Goal: Task Accomplishment & Management: Complete application form

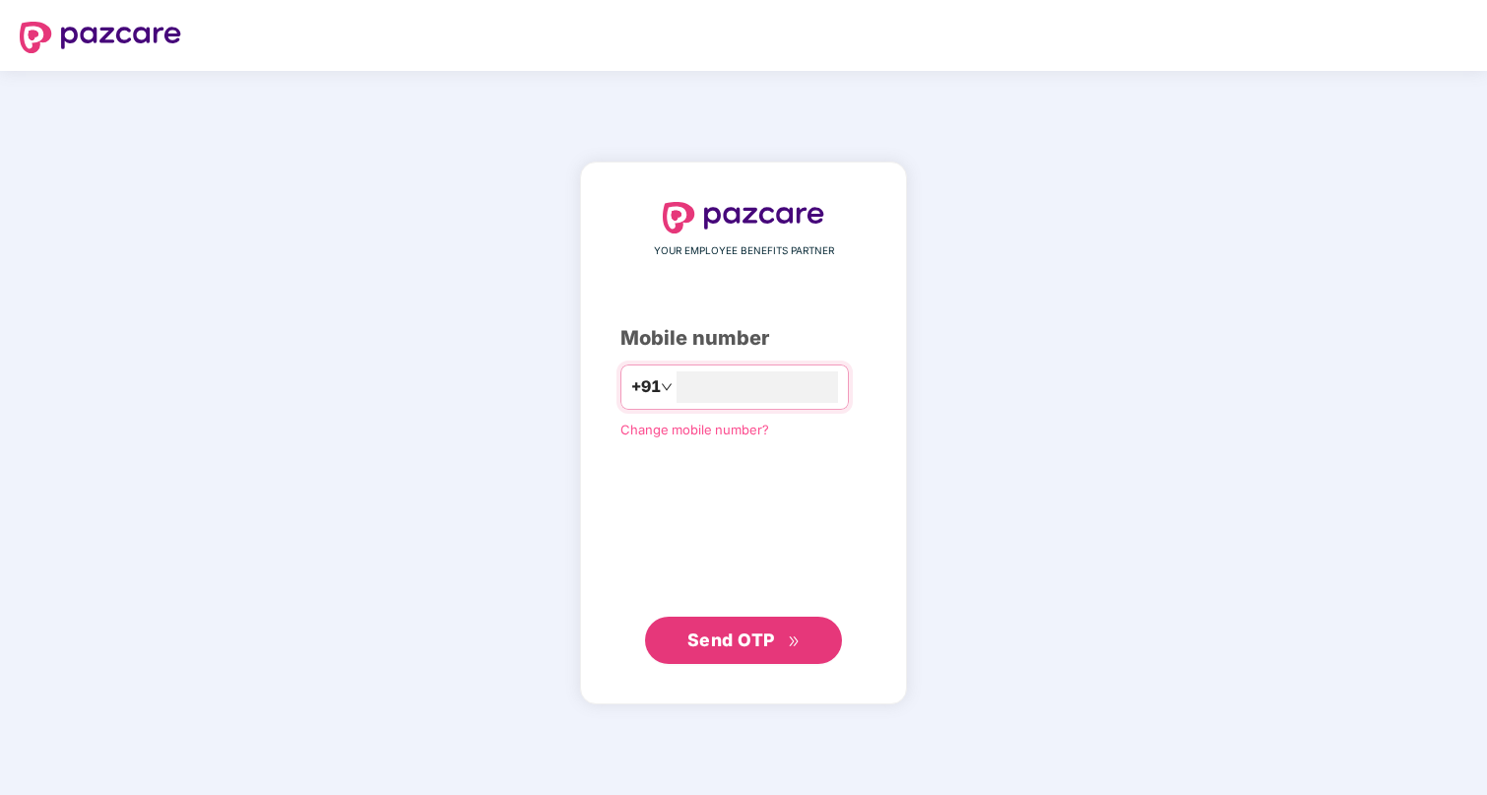
type input "**********"
click at [745, 642] on span "Send OTP" at bounding box center [731, 638] width 88 height 21
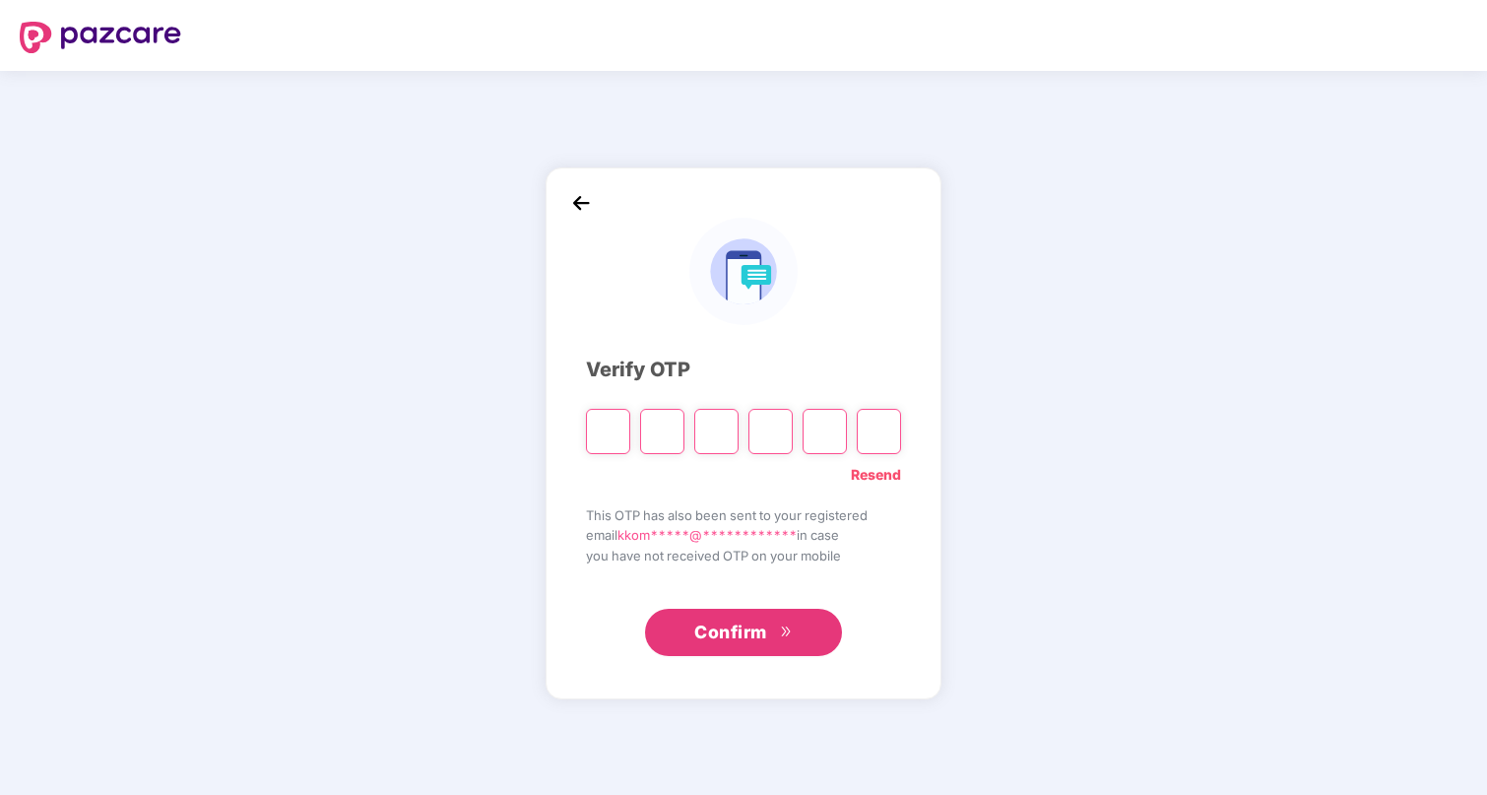
type input "*"
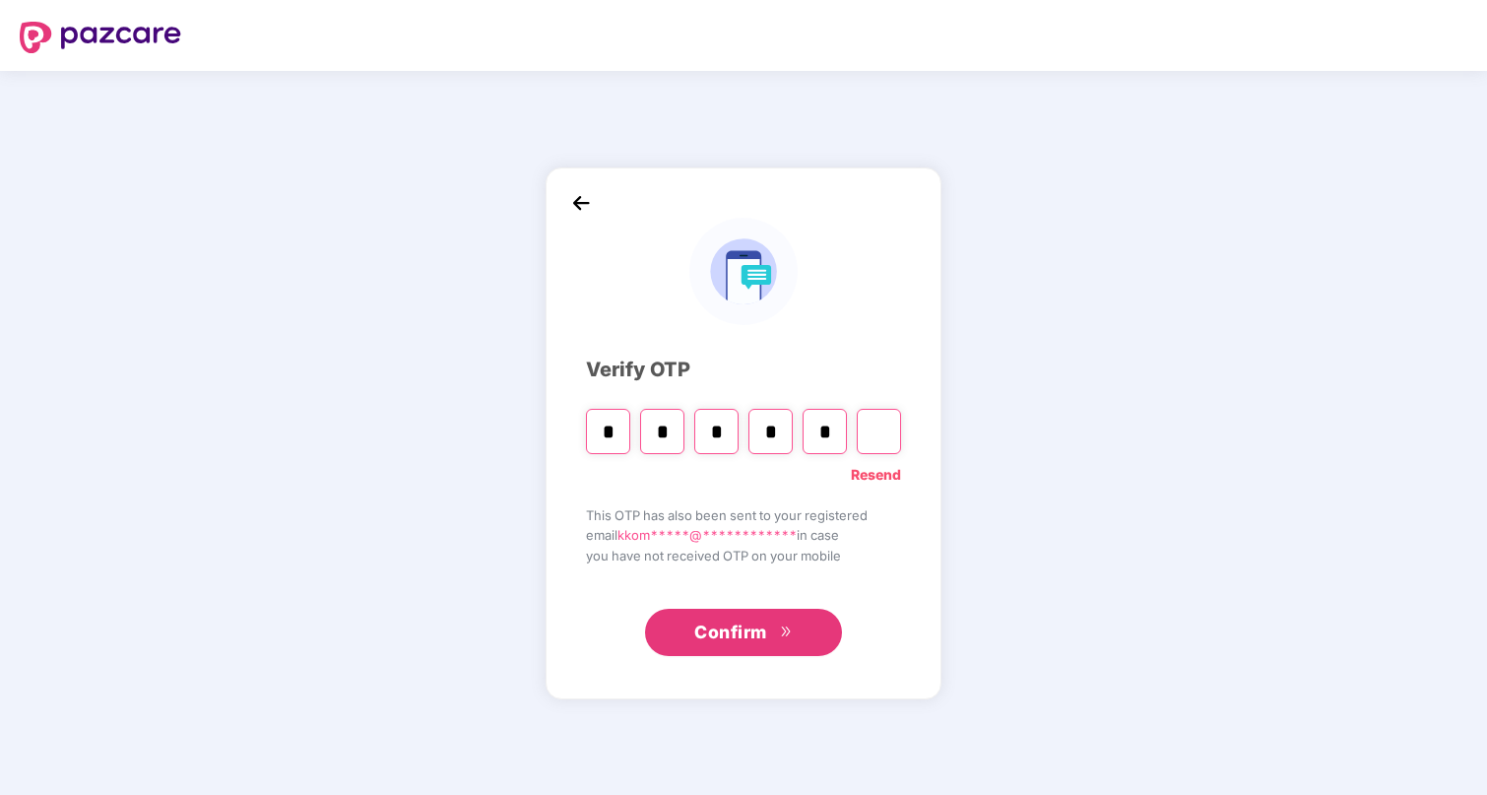
type input "*"
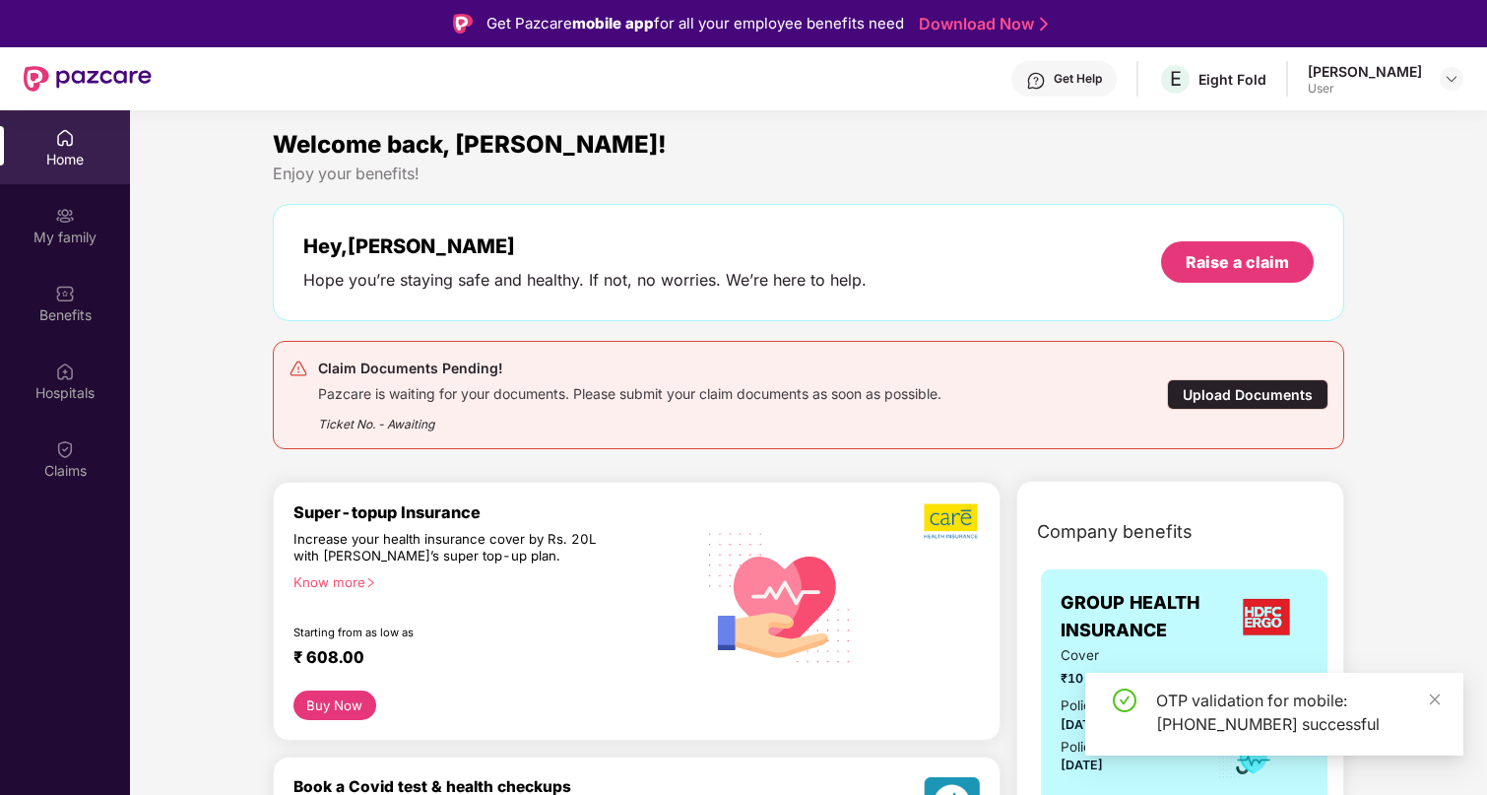
scroll to position [1, 0]
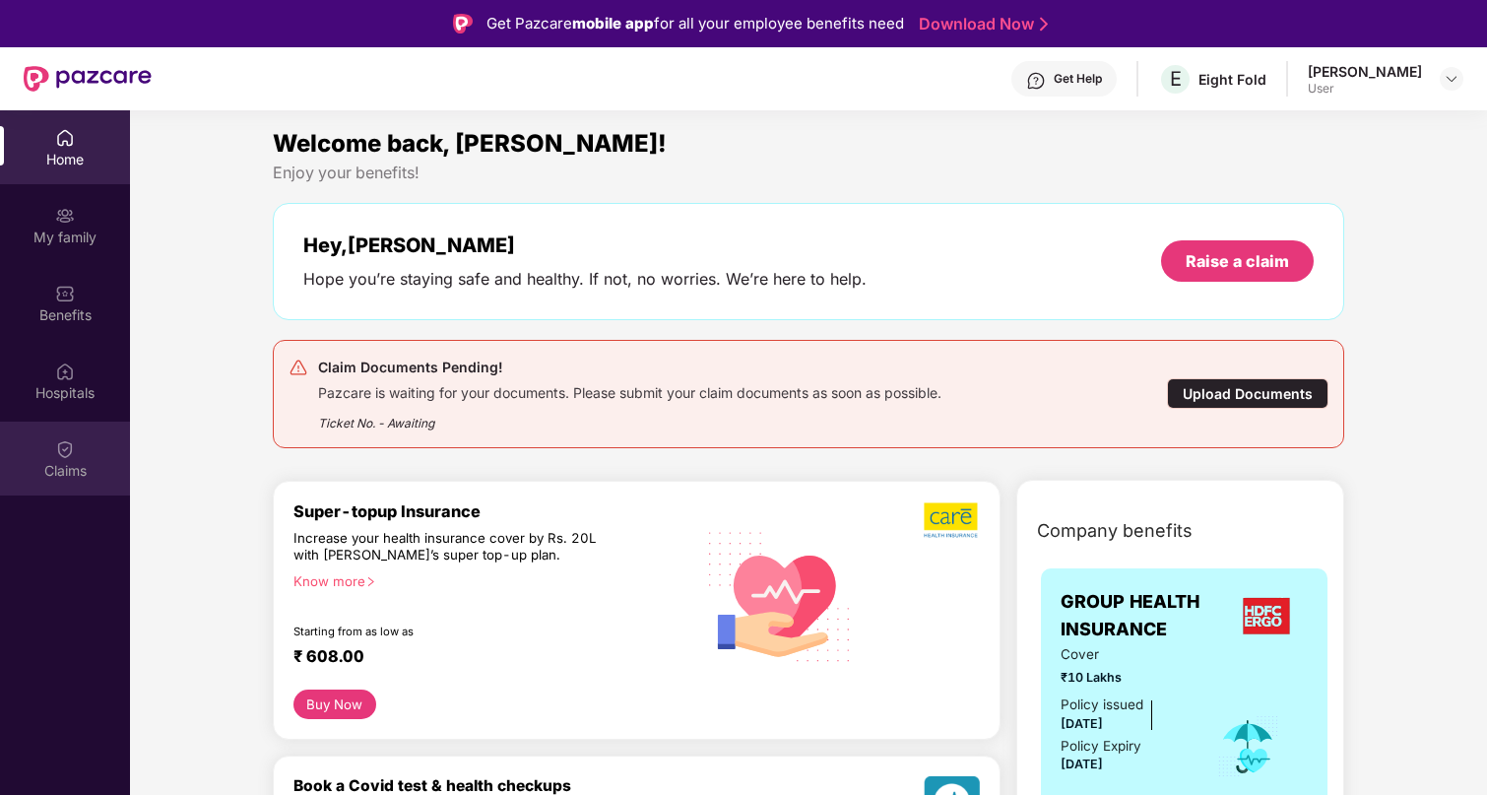
click at [83, 457] on div "Claims" at bounding box center [65, 459] width 130 height 74
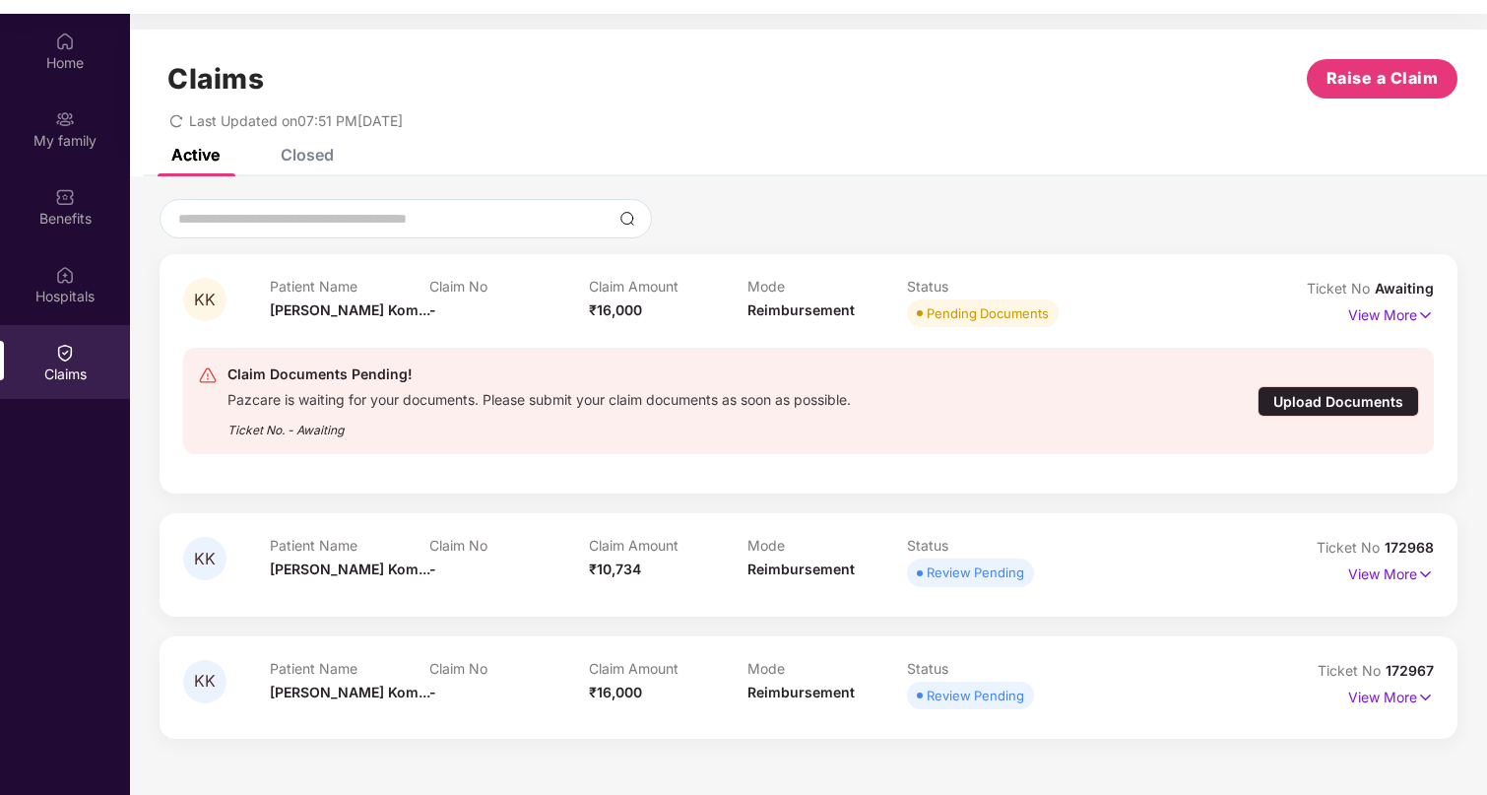
scroll to position [110, 0]
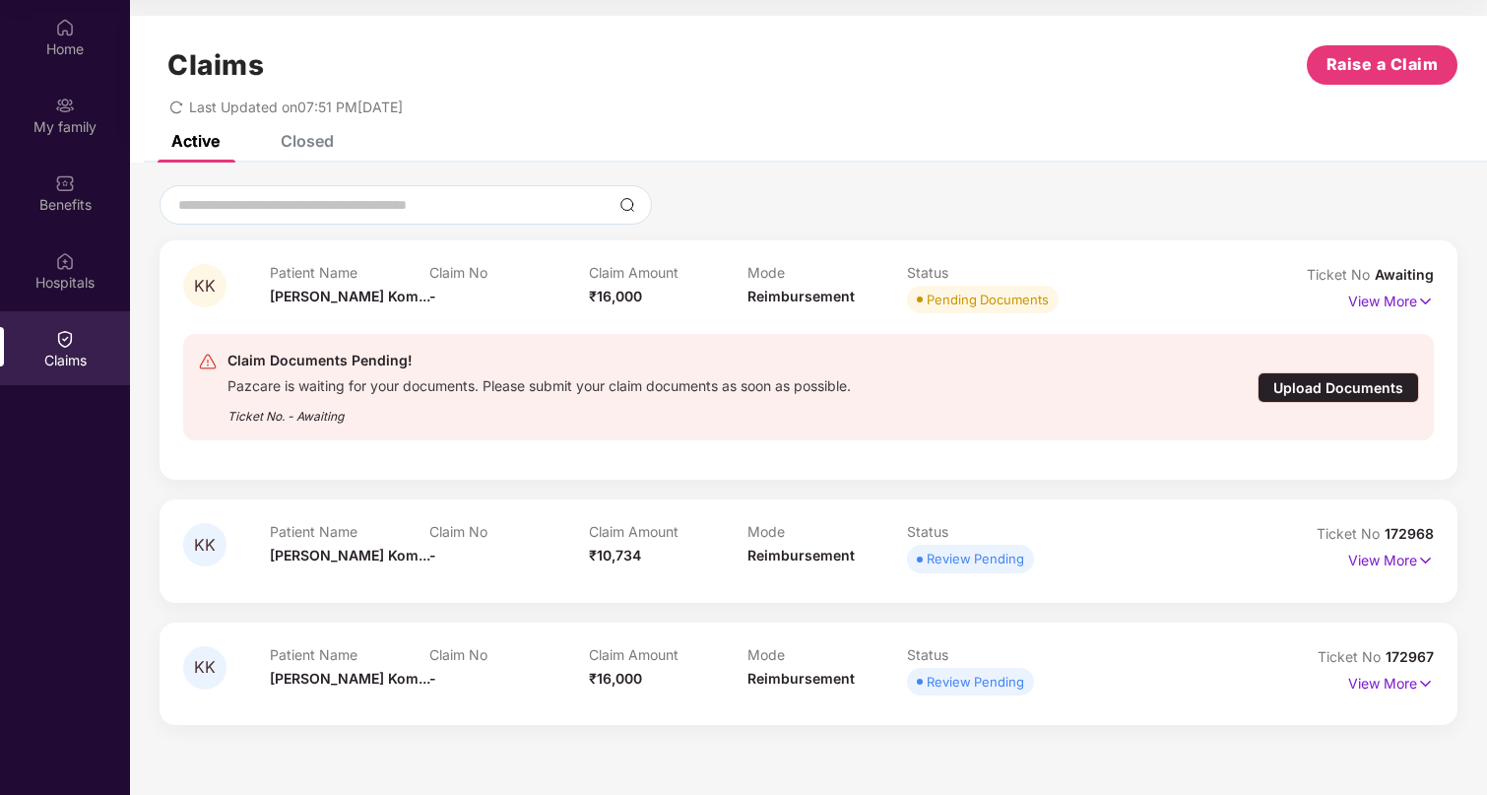
click at [1095, 671] on div "Patient Name [PERSON_NAME]... Claim No - Claim Amount ₹16,000 Mode Reimbursemen…" at bounding box center [747, 673] width 955 height 54
click at [433, 679] on div "Patient Name [PERSON_NAME]... Claim No - Claim Amount ₹16,000 Mode Reimbursemen…" at bounding box center [747, 673] width 955 height 54
click at [1404, 58] on span "Raise a Claim" at bounding box center [1383, 64] width 112 height 25
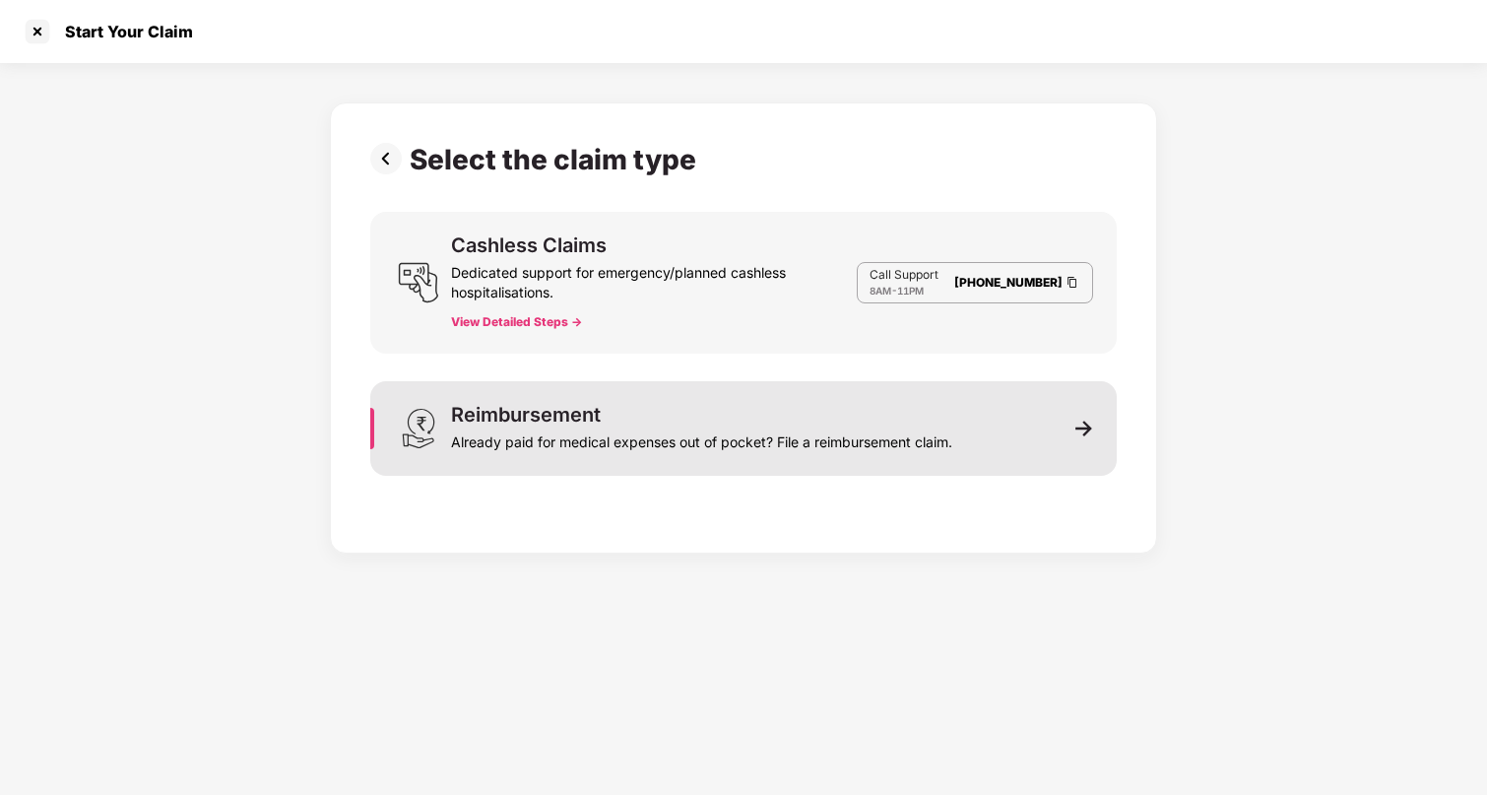
click at [977, 424] on div "Reimbursement Already paid for medical expenses out of pocket? File a reimburse…" at bounding box center [743, 428] width 747 height 95
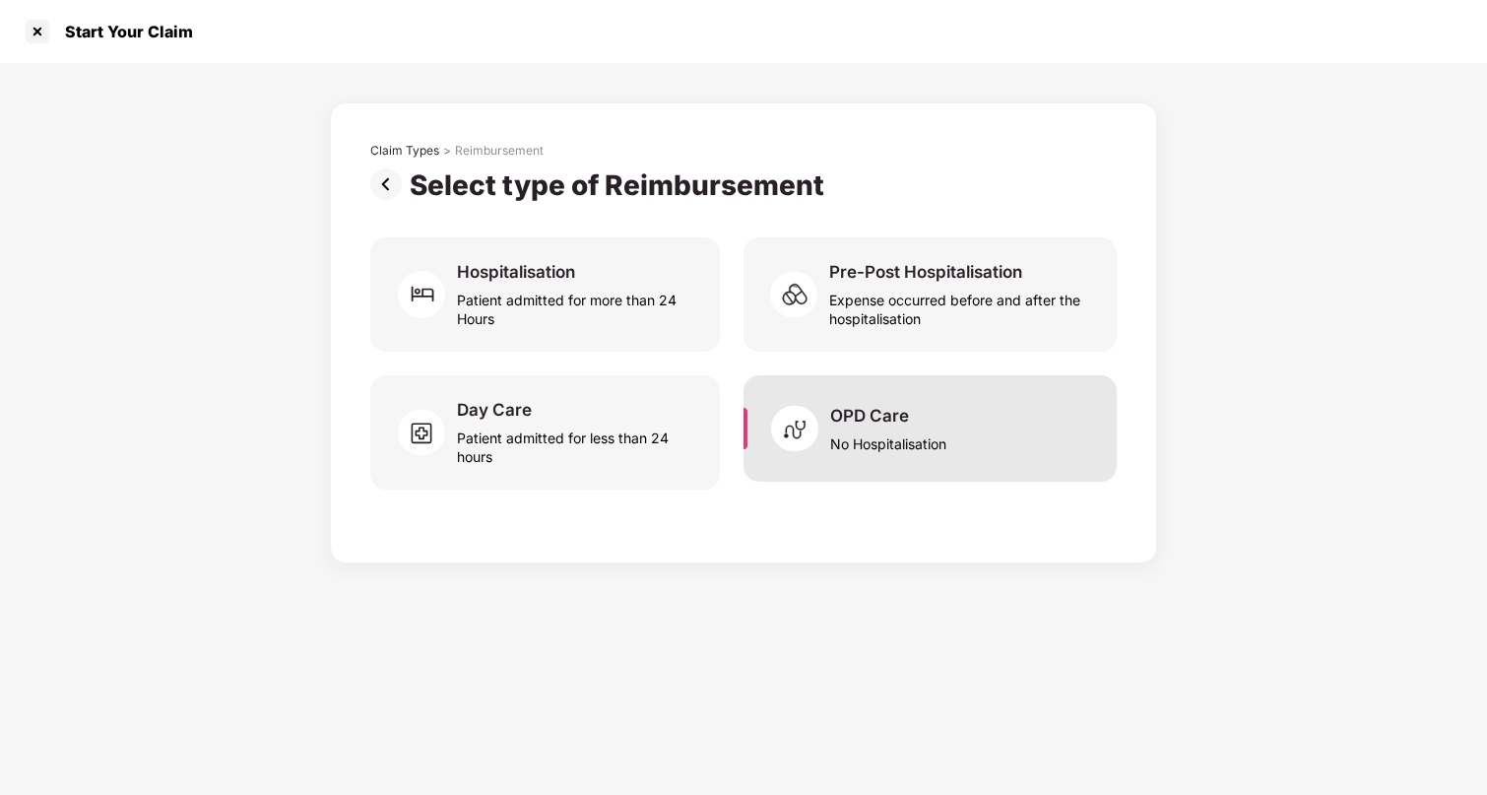
click at [905, 424] on div "OPD Care" at bounding box center [869, 416] width 79 height 22
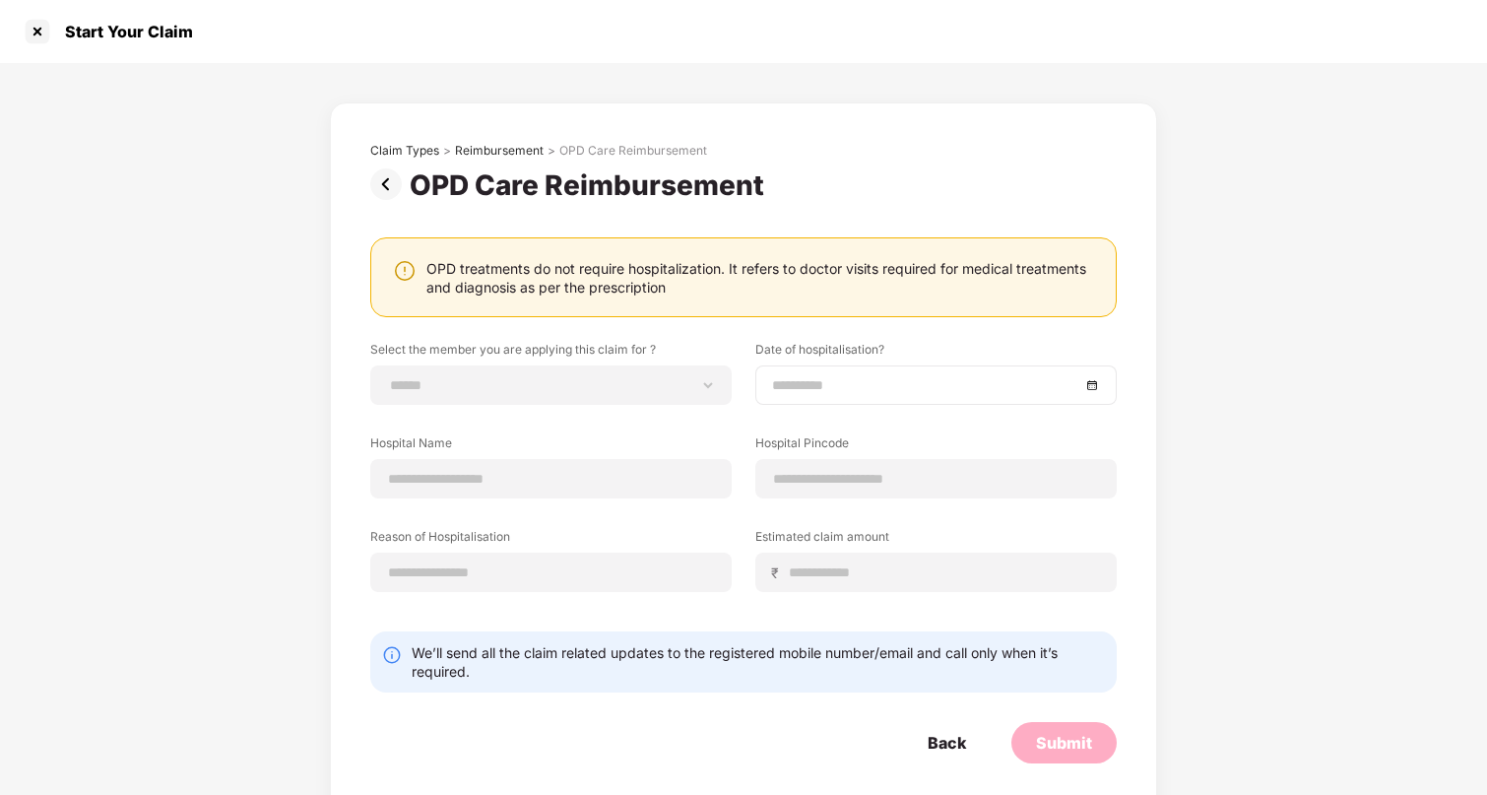
click at [869, 387] on input at bounding box center [926, 385] width 308 height 22
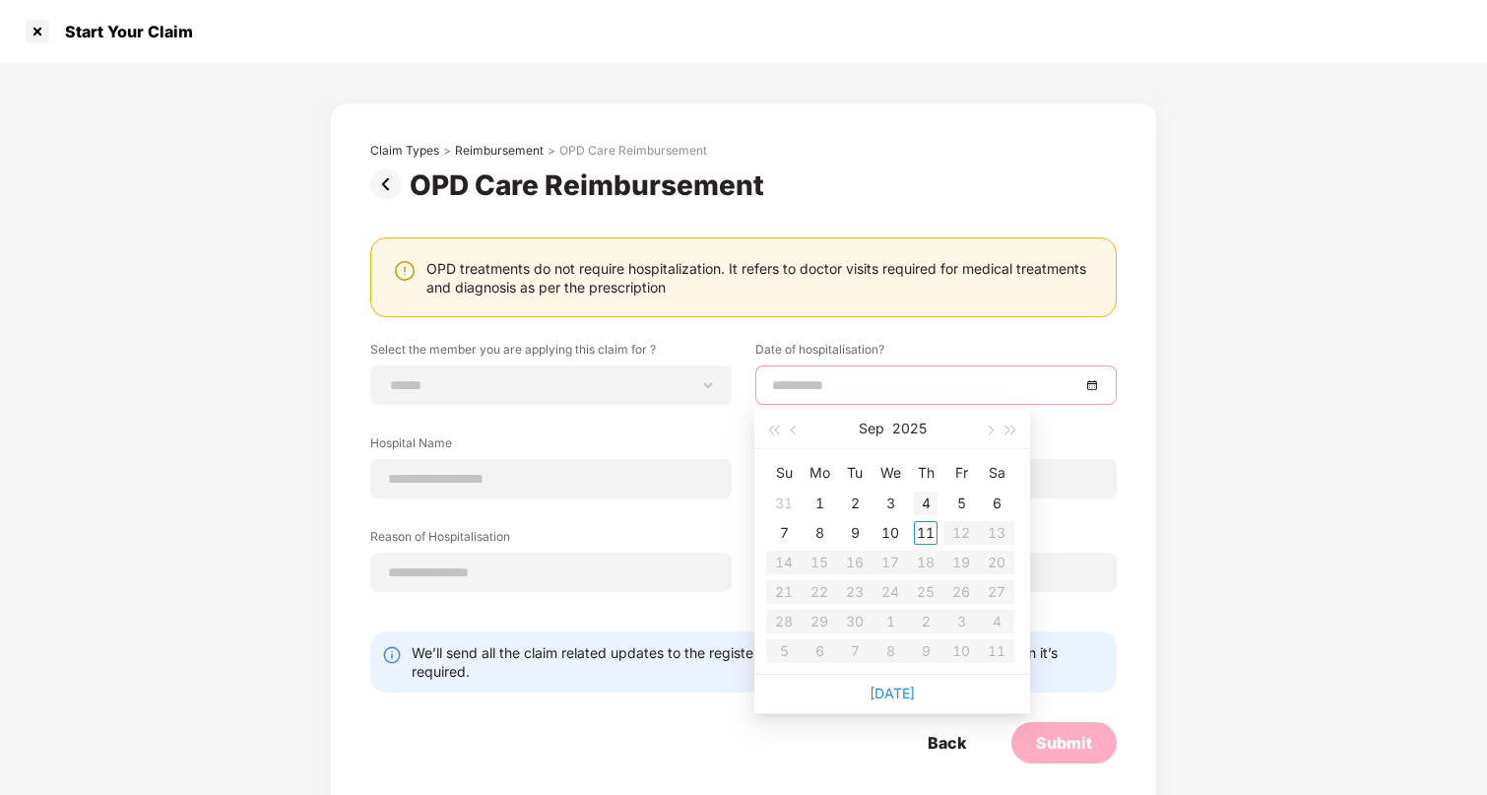
type input "**********"
click at [880, 433] on button "Sep" at bounding box center [872, 428] width 26 height 39
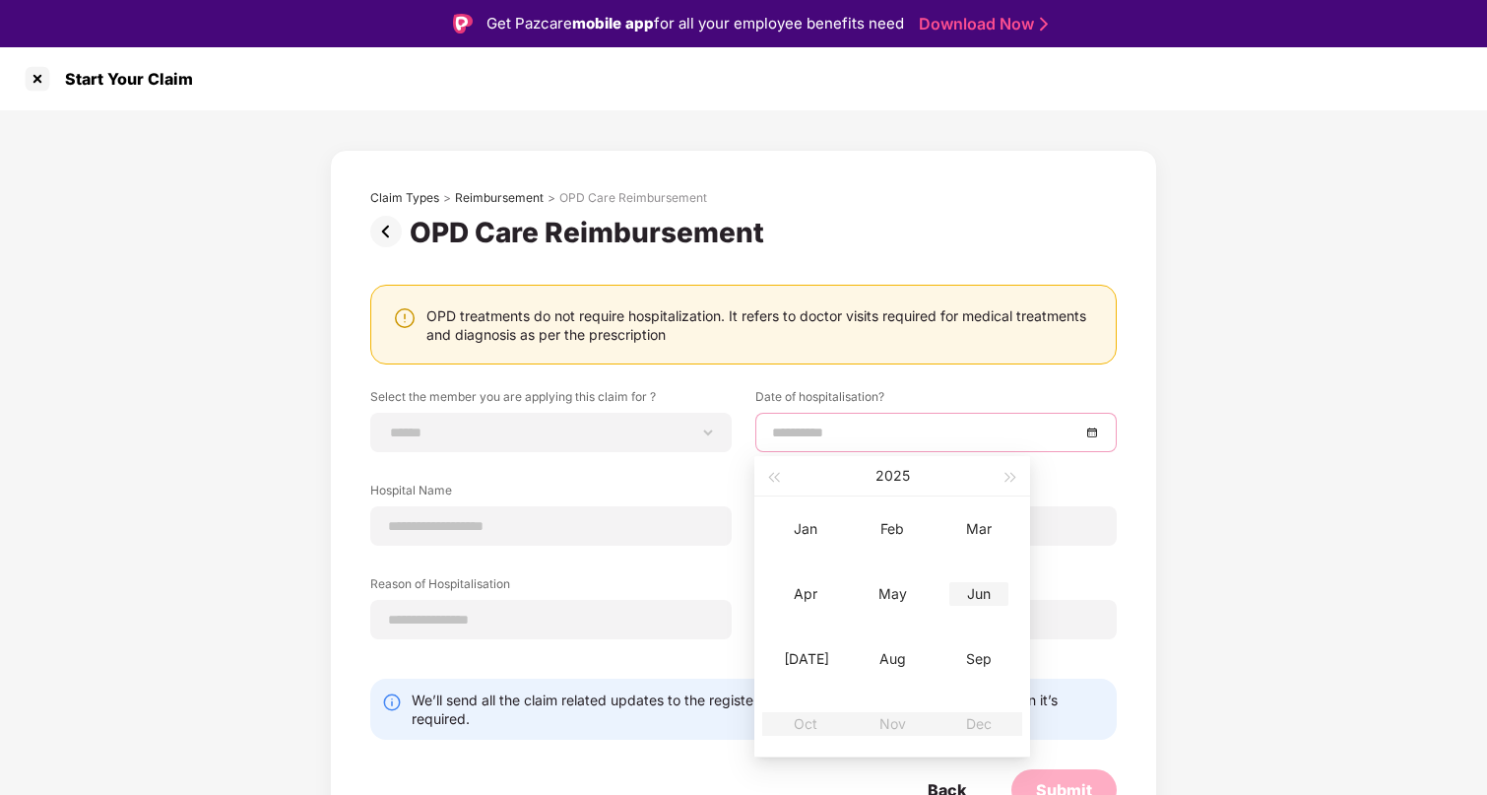
scroll to position [47, 0]
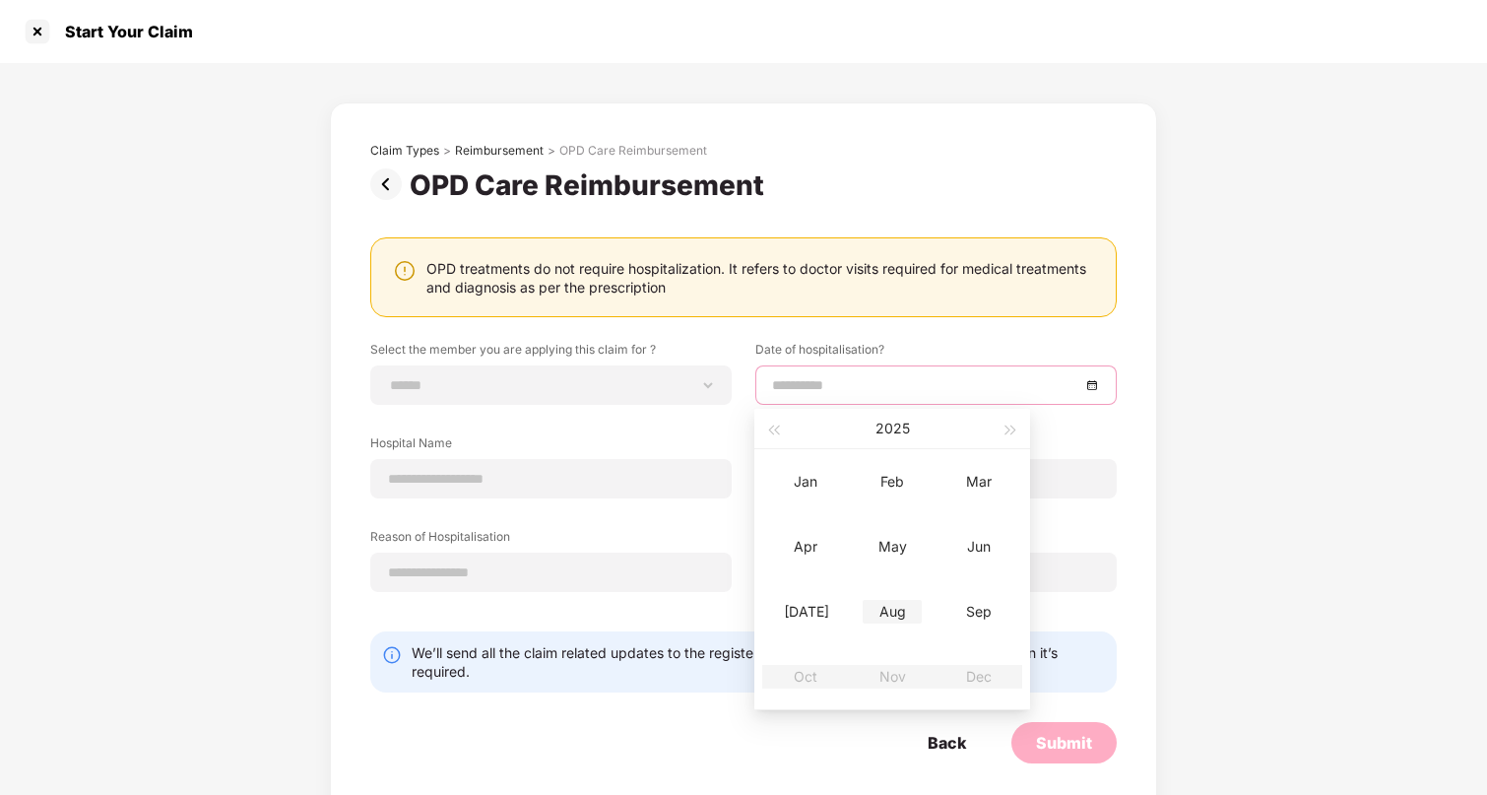
type input "**********"
click at [892, 672] on table "Jan Feb Mar Apr May Jun [DATE] Aug Sep Oct Nov Dec" at bounding box center [892, 579] width 260 height 260
type input "**********"
click at [888, 423] on button "2025" at bounding box center [893, 428] width 34 height 39
type input "**********"
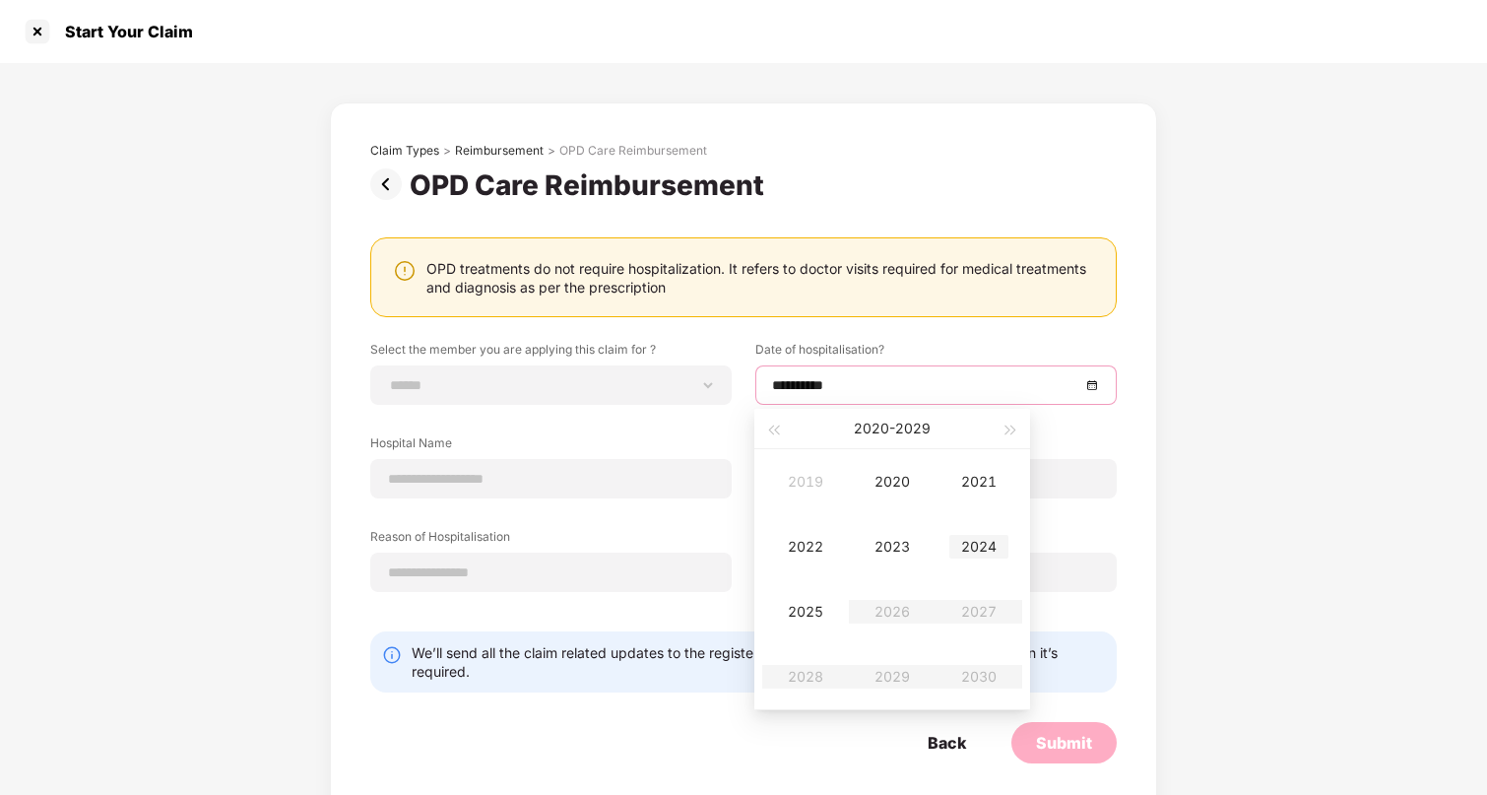
type input "**********"
click at [982, 546] on div "2024" at bounding box center [978, 547] width 59 height 24
type input "**********"
click at [899, 677] on div "Nov" at bounding box center [892, 677] width 59 height 24
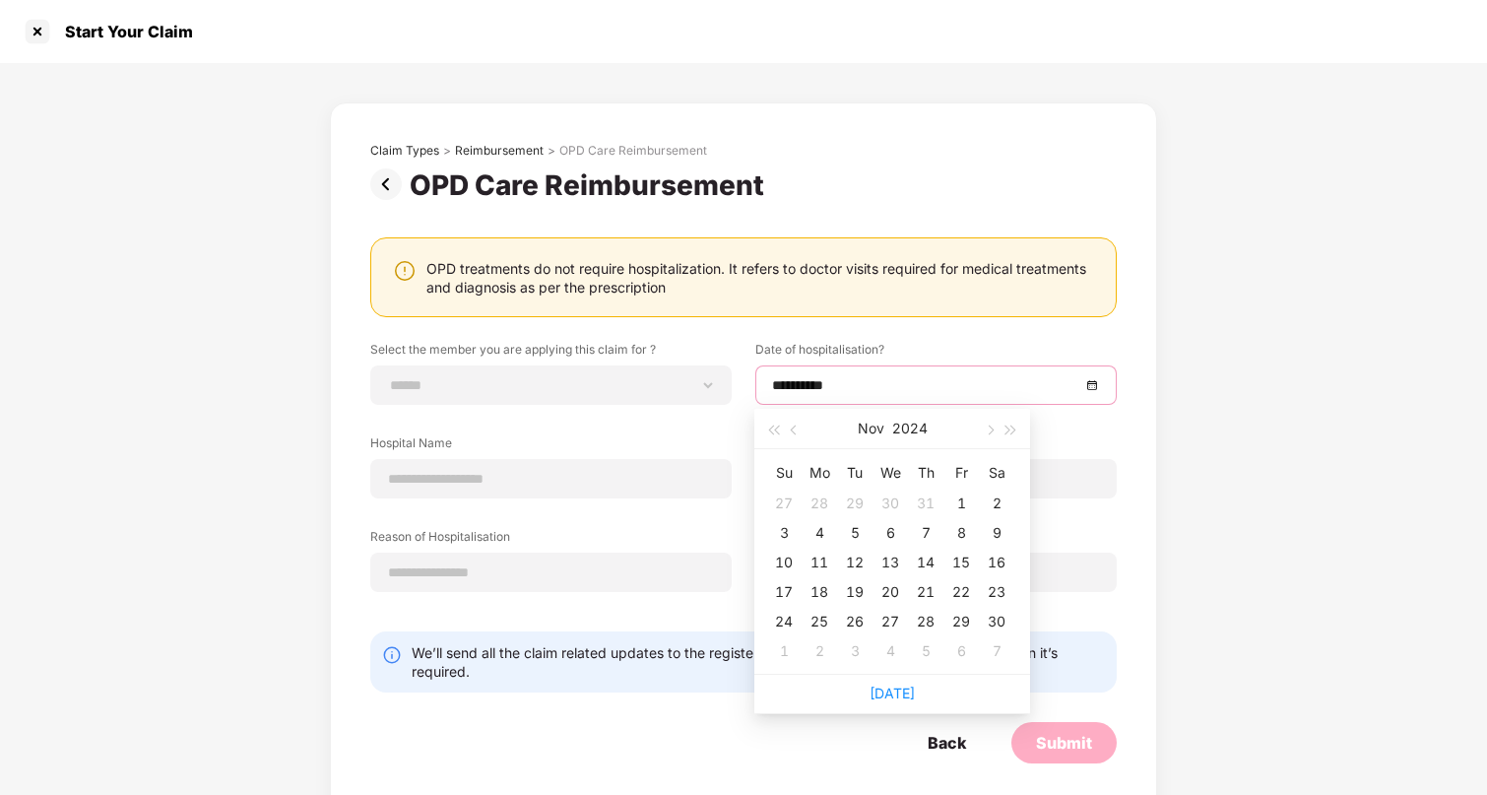
type input "**********"
click at [966, 617] on div "29" at bounding box center [961, 622] width 24 height 24
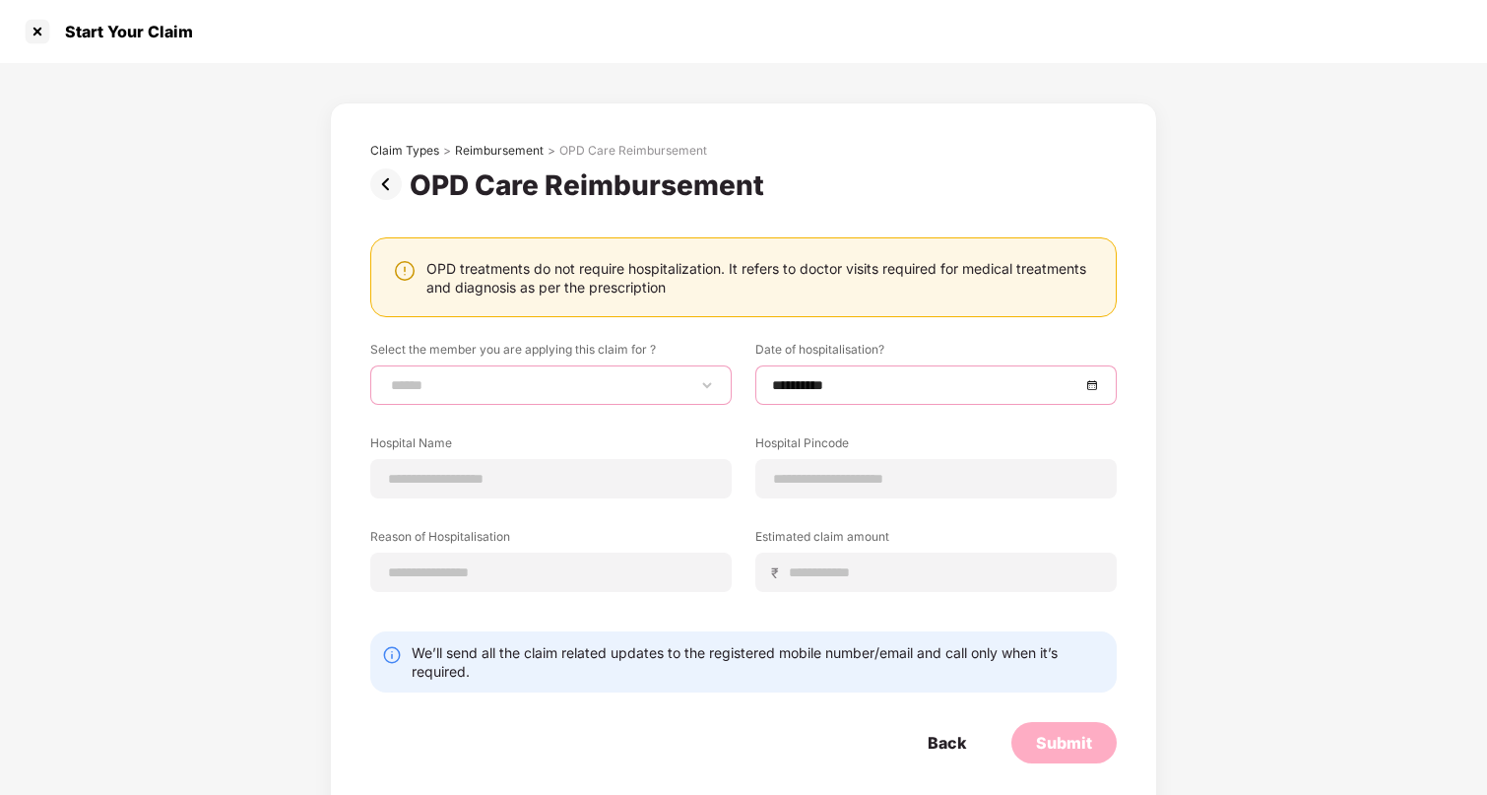
click at [477, 386] on select "**********" at bounding box center [551, 385] width 328 height 16
select select "**********"
click at [387, 377] on select "**********" at bounding box center [551, 385] width 328 height 16
click at [849, 581] on input at bounding box center [944, 572] width 312 height 21
type input "*****"
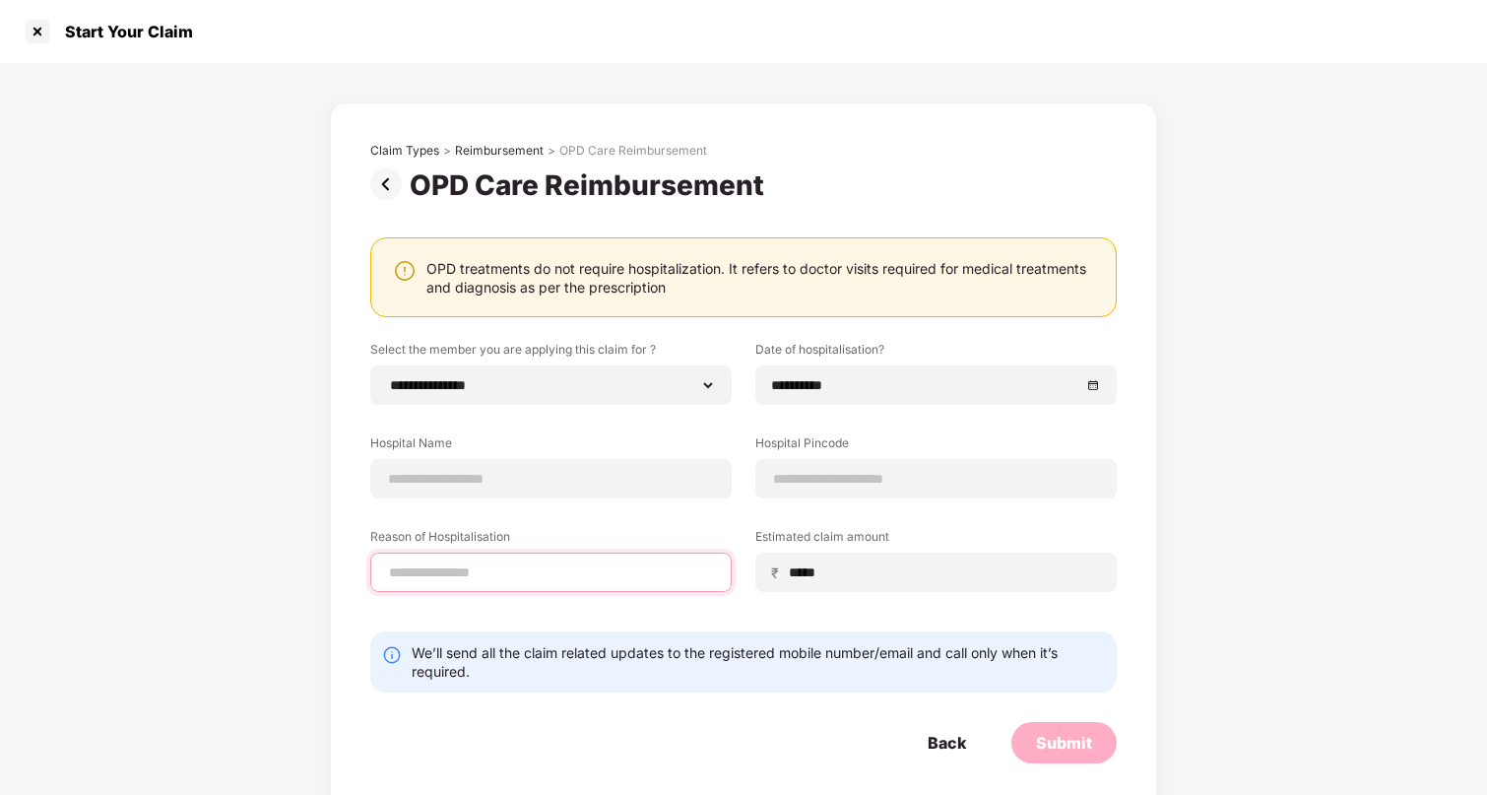
click at [464, 576] on input at bounding box center [551, 572] width 328 height 21
type input "**********"
click at [468, 474] on input at bounding box center [551, 479] width 328 height 21
type input "**********"
click at [825, 480] on input at bounding box center [936, 479] width 328 height 21
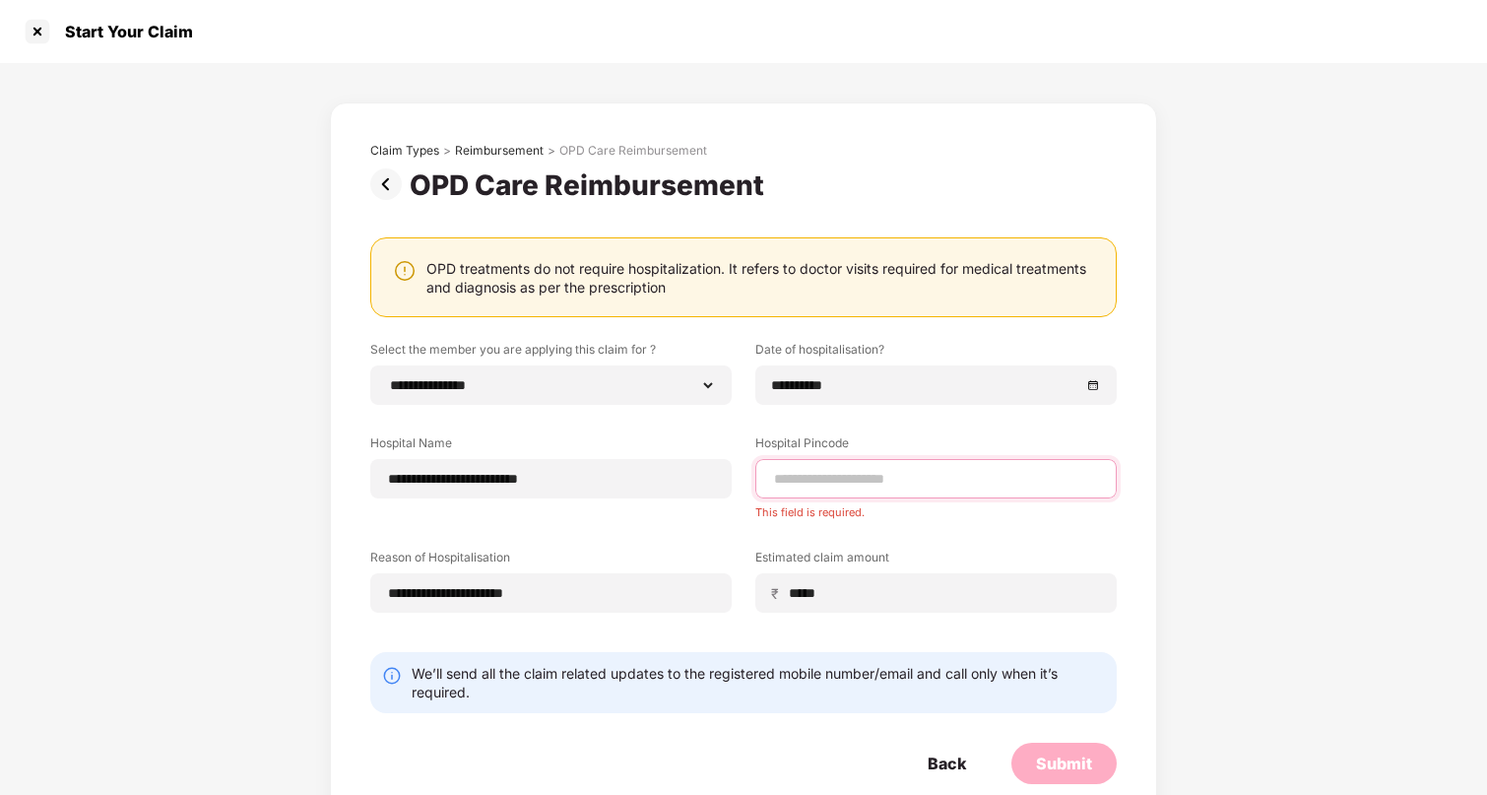
paste input "******"
type input "******"
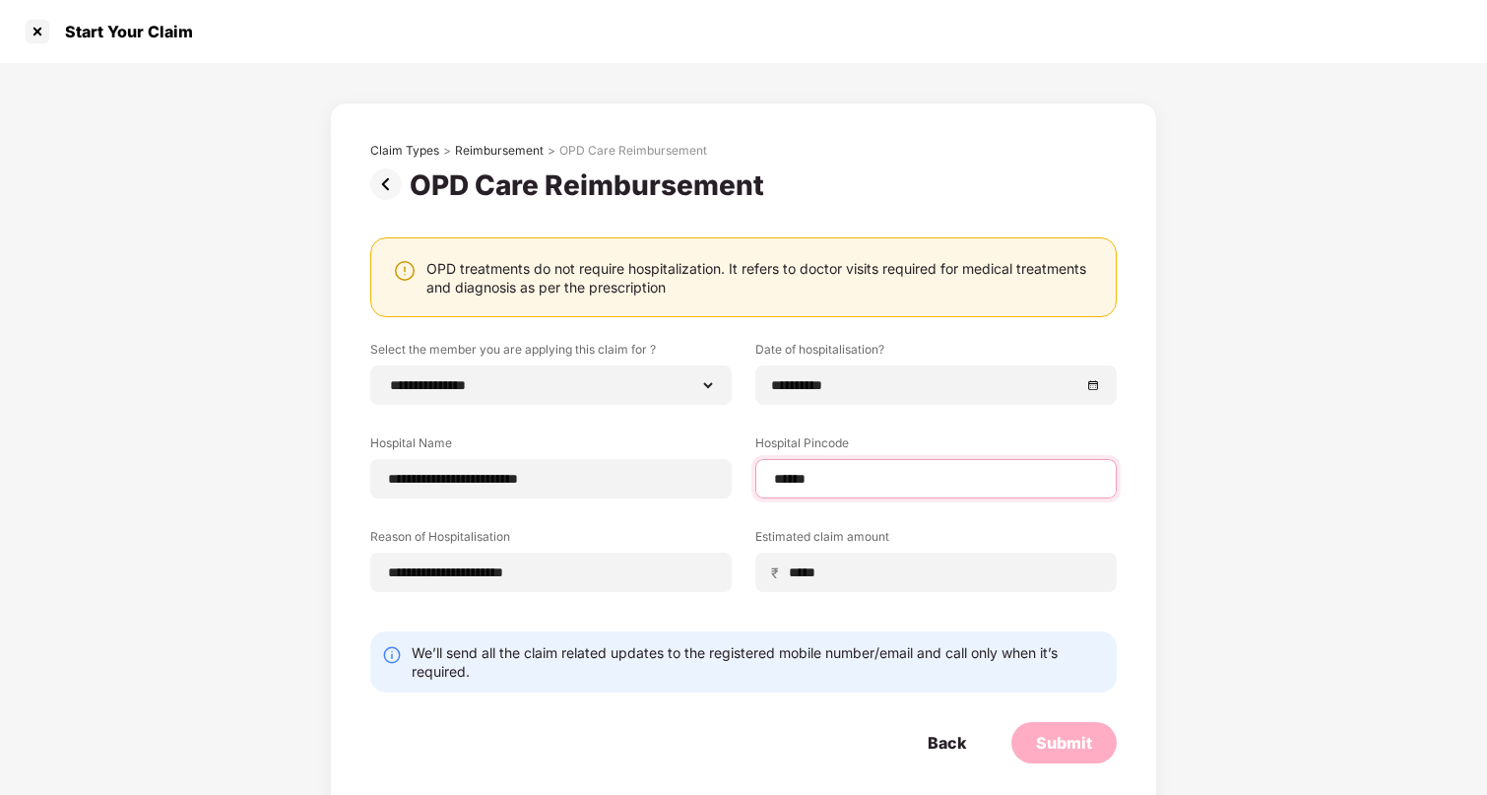
select select "*********"
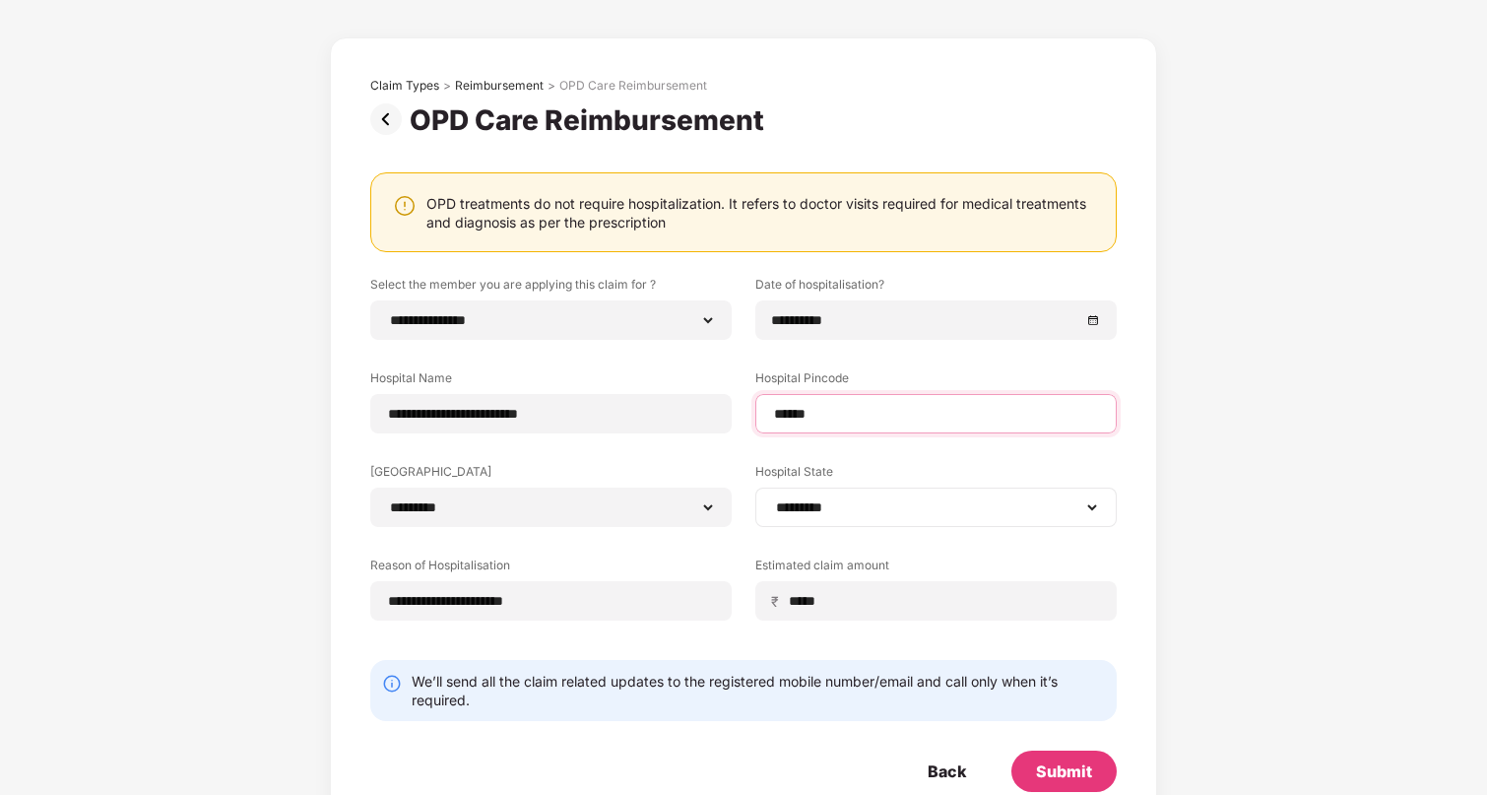
scroll to position [112, 0]
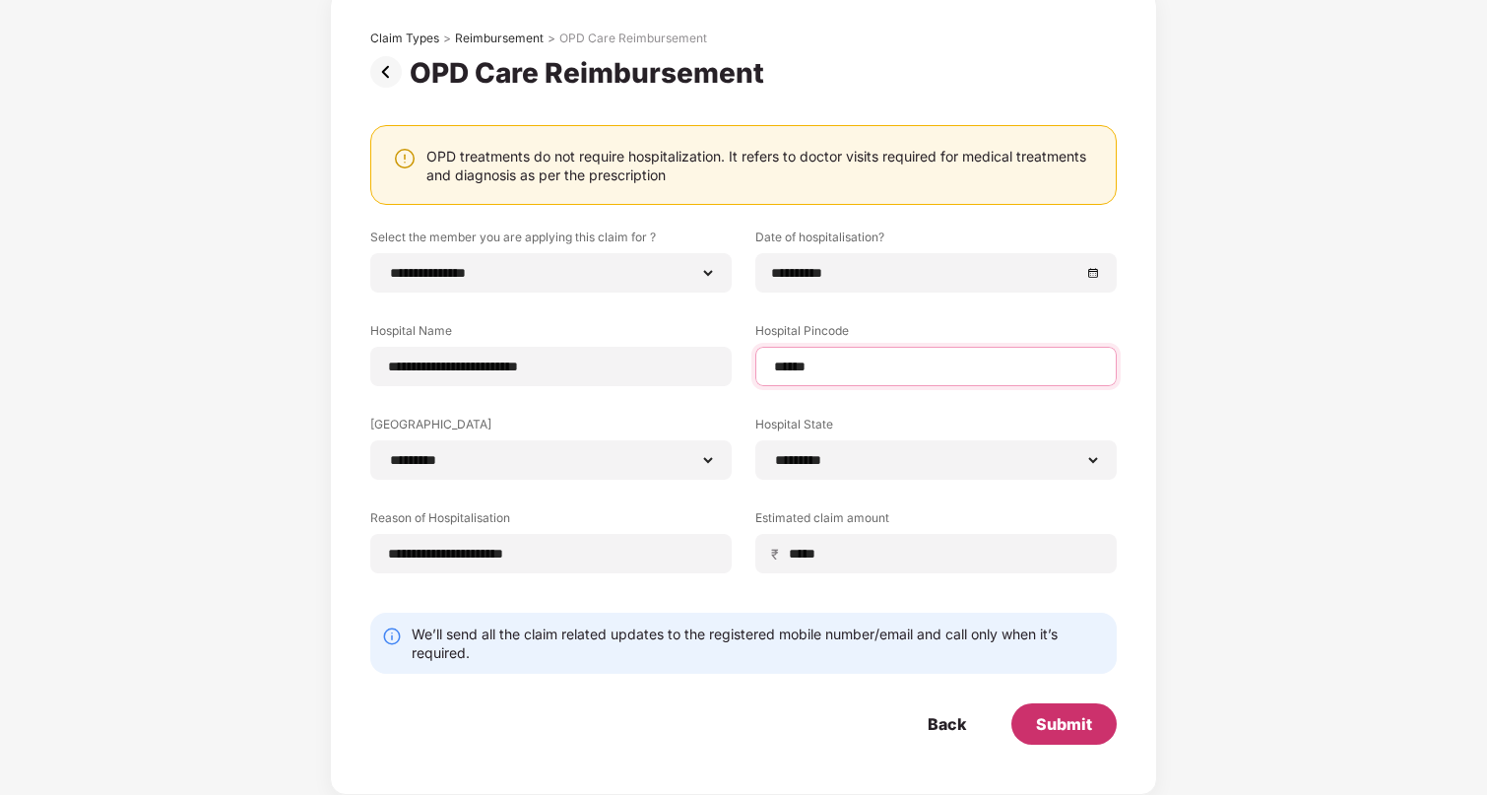
type input "******"
click at [1061, 721] on div "Submit" at bounding box center [1064, 724] width 56 height 22
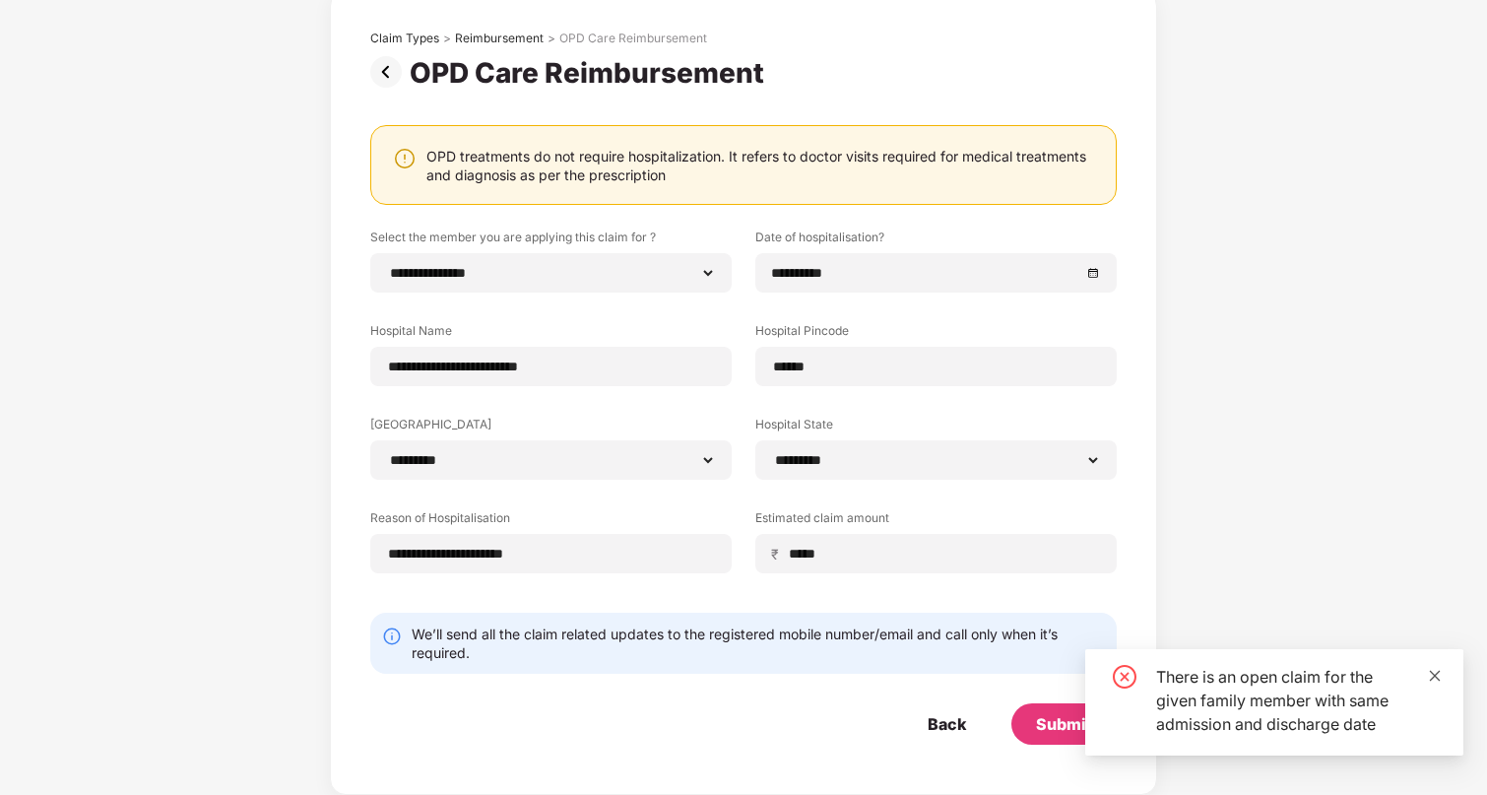
click at [1431, 673] on icon "close" at bounding box center [1435, 676] width 14 height 14
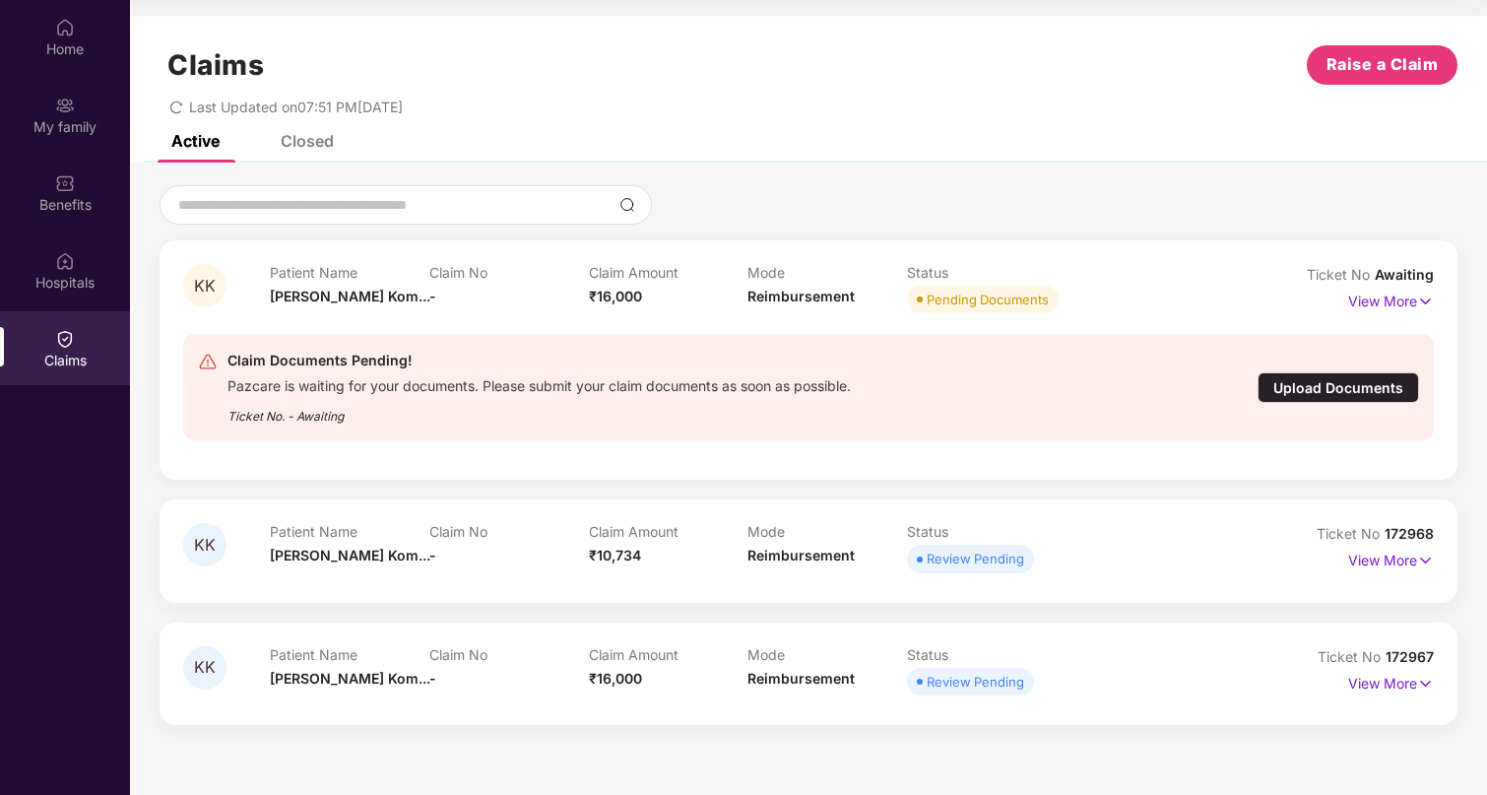
click at [1333, 392] on div "Upload Documents" at bounding box center [1339, 387] width 162 height 31
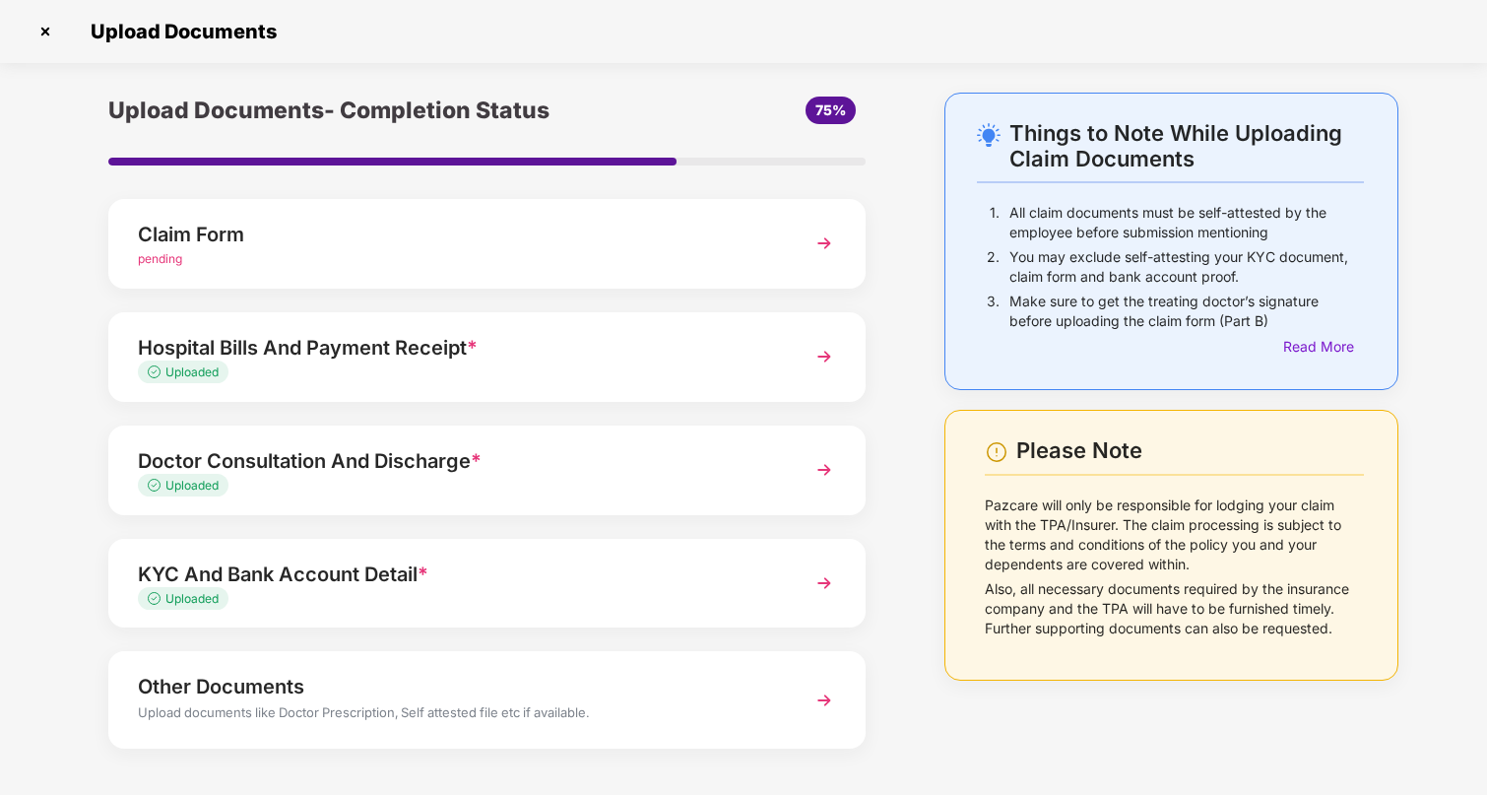
click at [823, 238] on img at bounding box center [824, 243] width 35 height 35
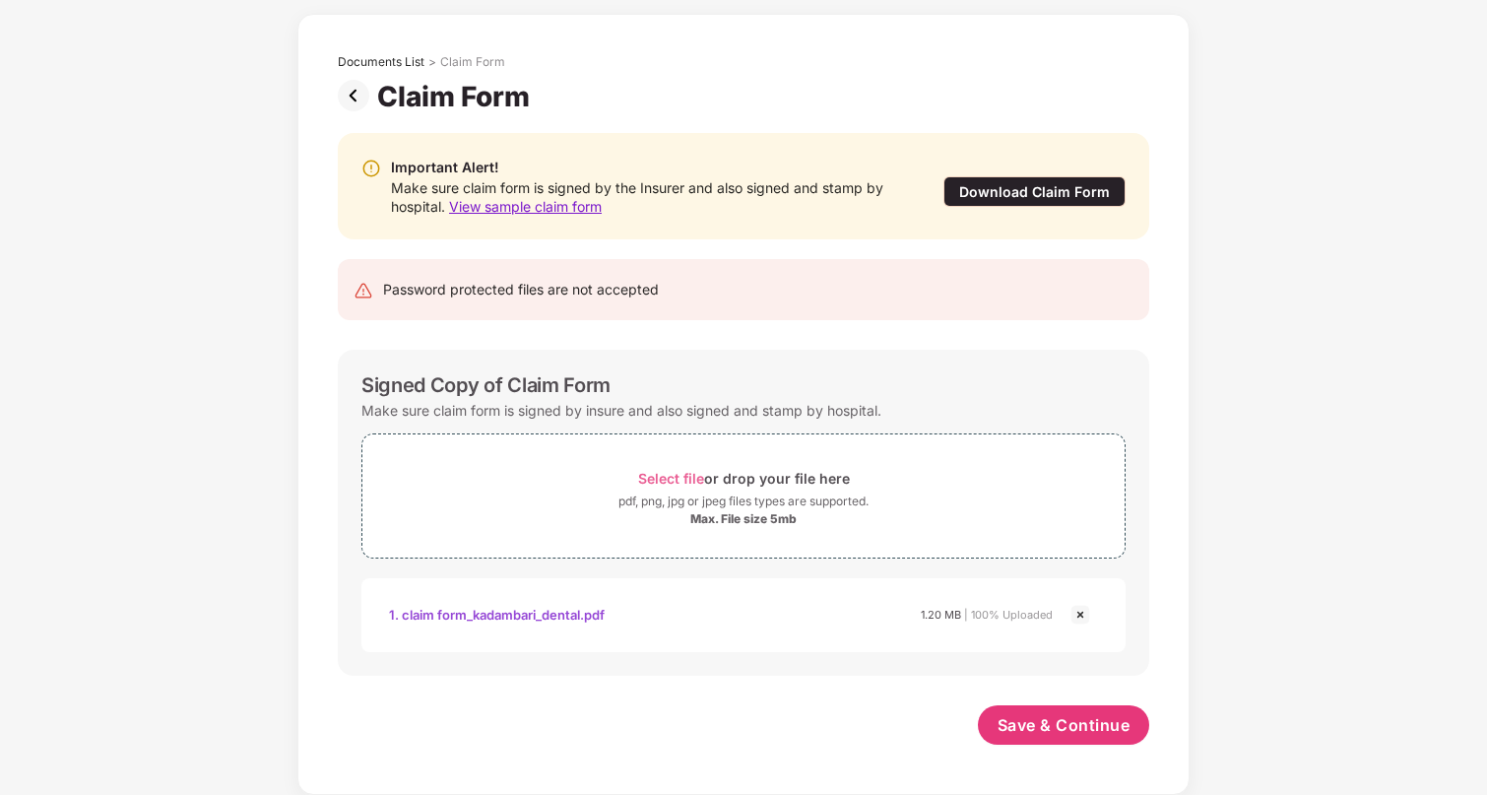
scroll to position [79, 0]
click at [1114, 726] on span "Save & Continue" at bounding box center [1064, 725] width 133 height 22
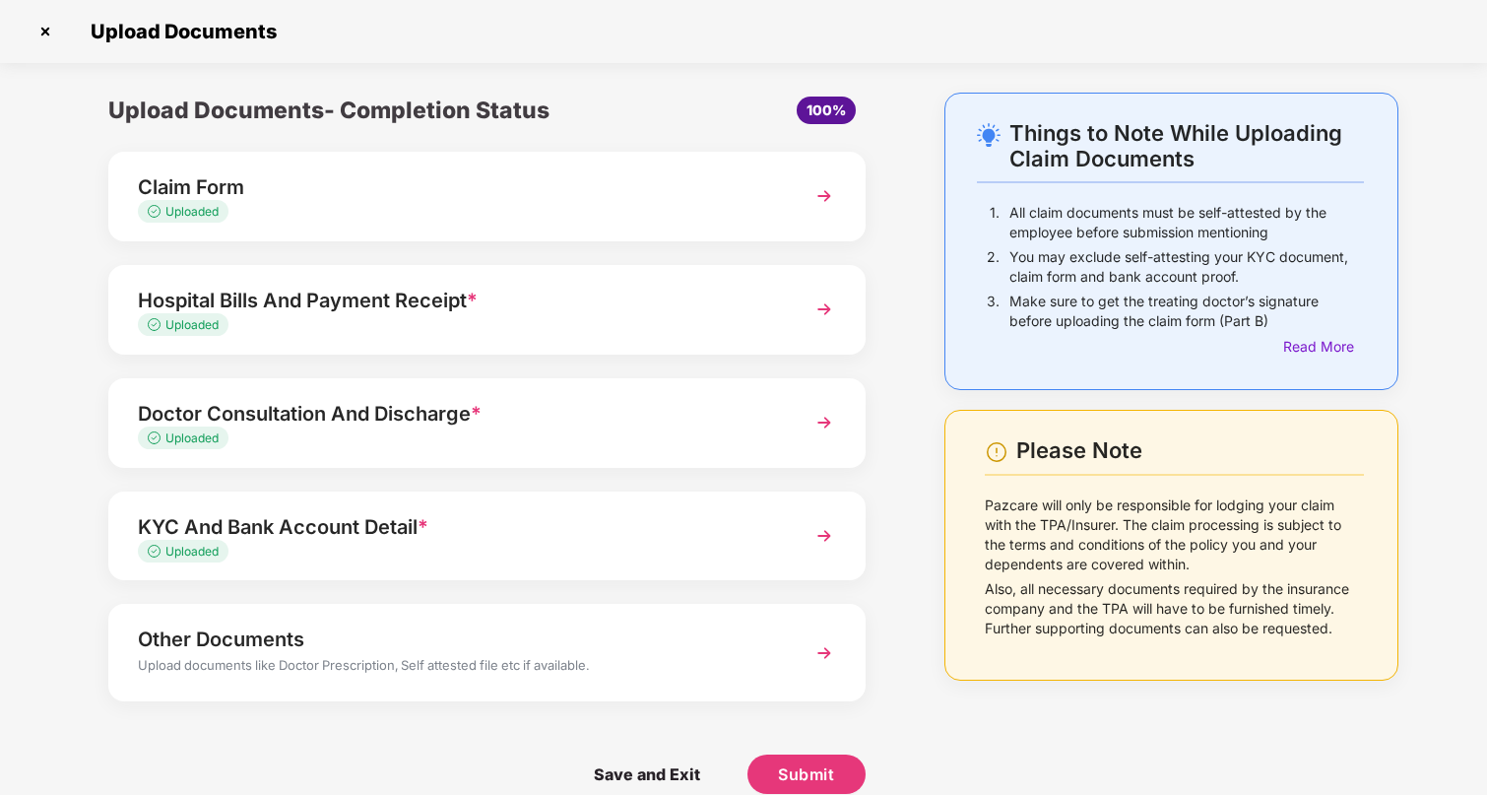
scroll to position [29, 0]
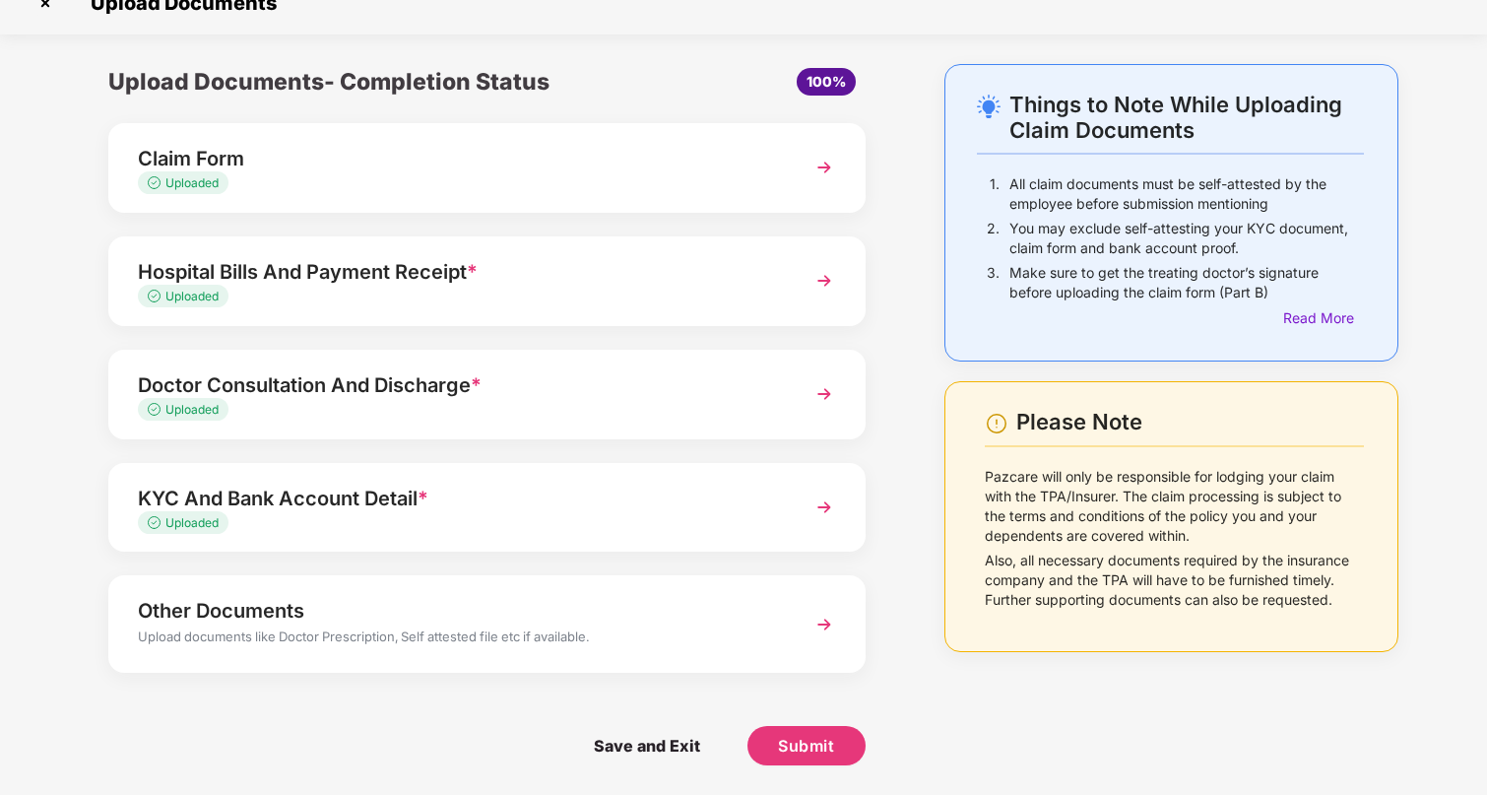
click at [348, 392] on div "Doctor Consultation And Discharge *" at bounding box center [458, 385] width 640 height 32
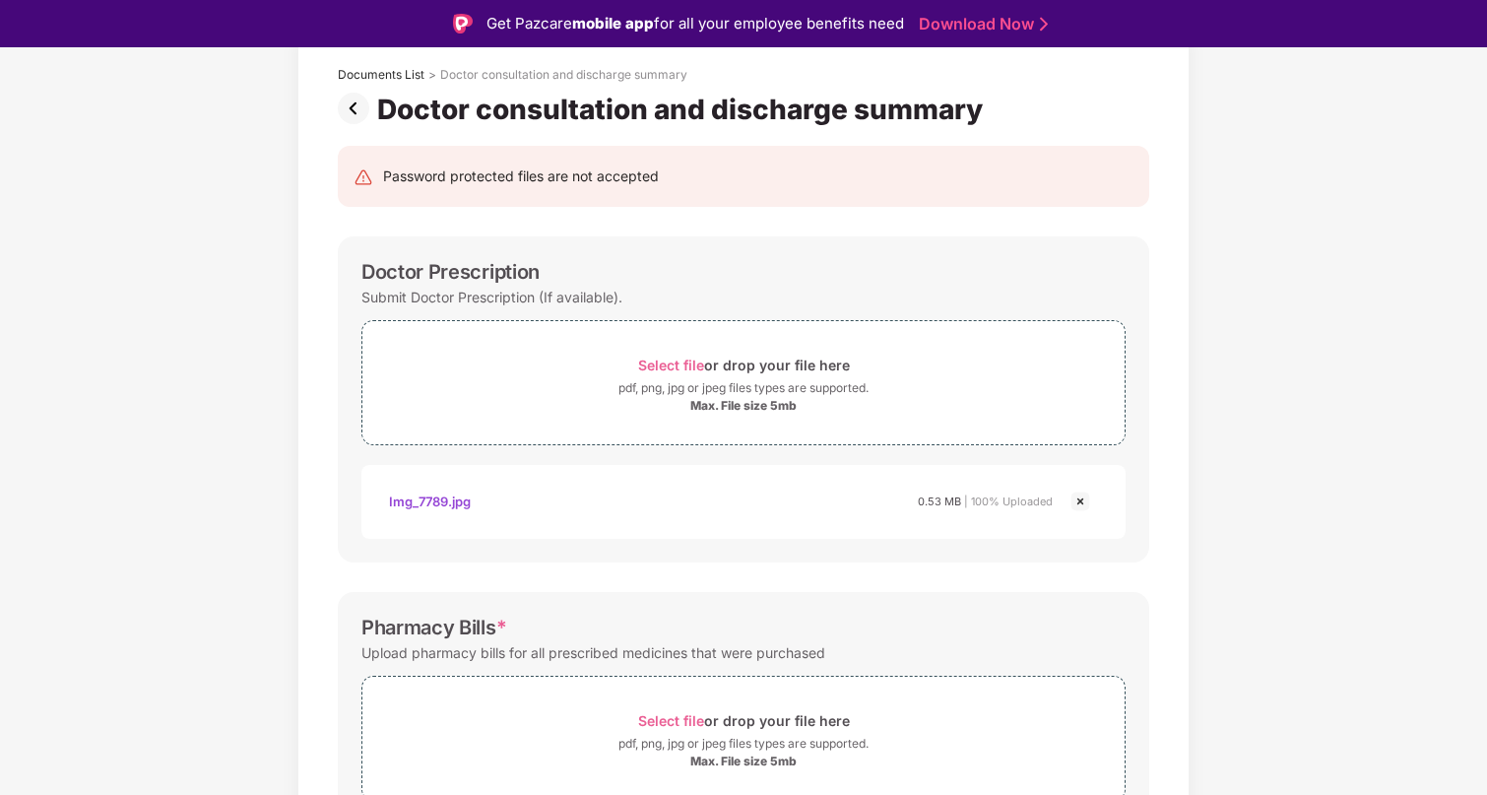
scroll to position [681, 0]
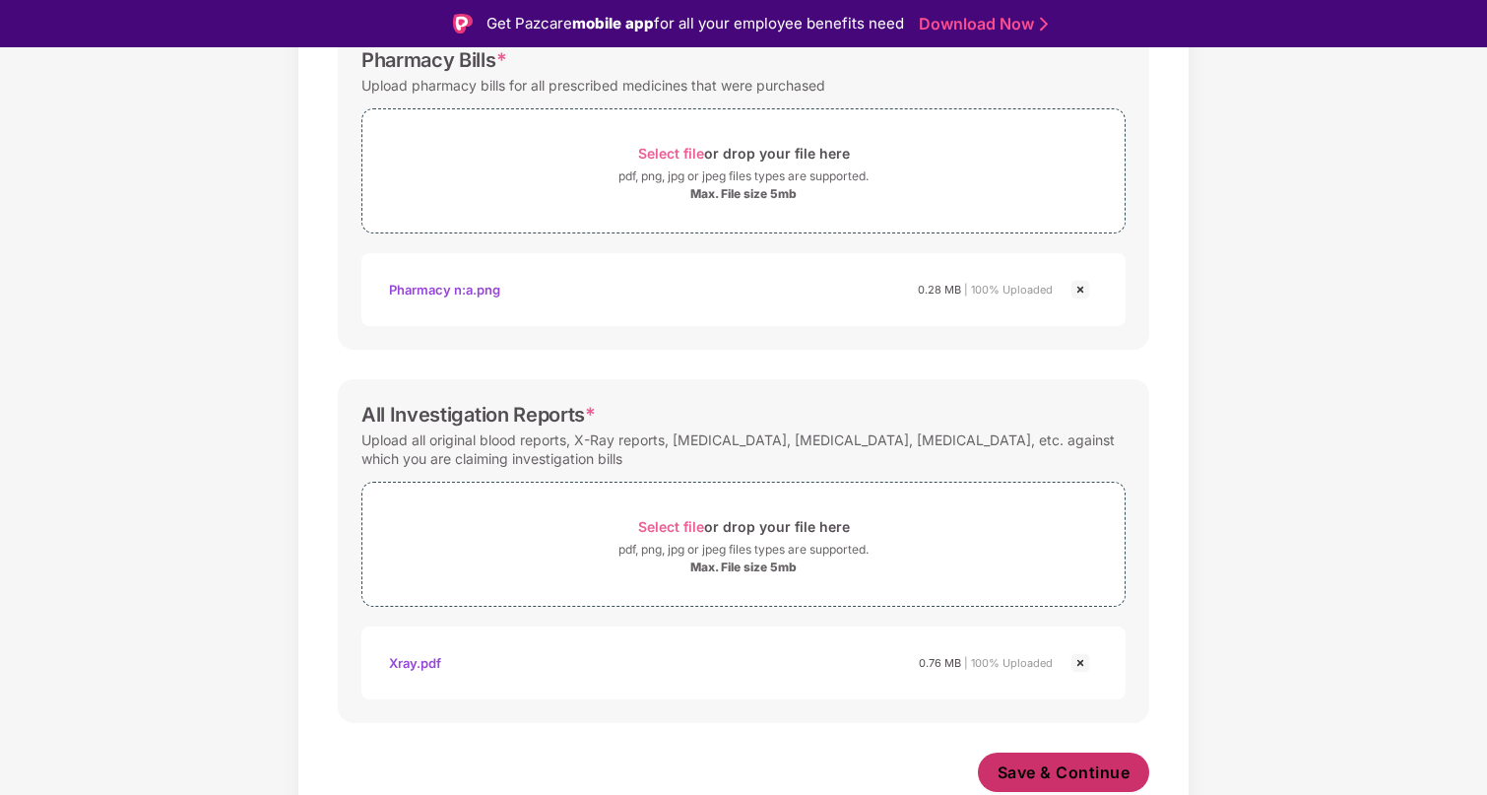
click at [1122, 764] on span "Save & Continue" at bounding box center [1064, 772] width 133 height 22
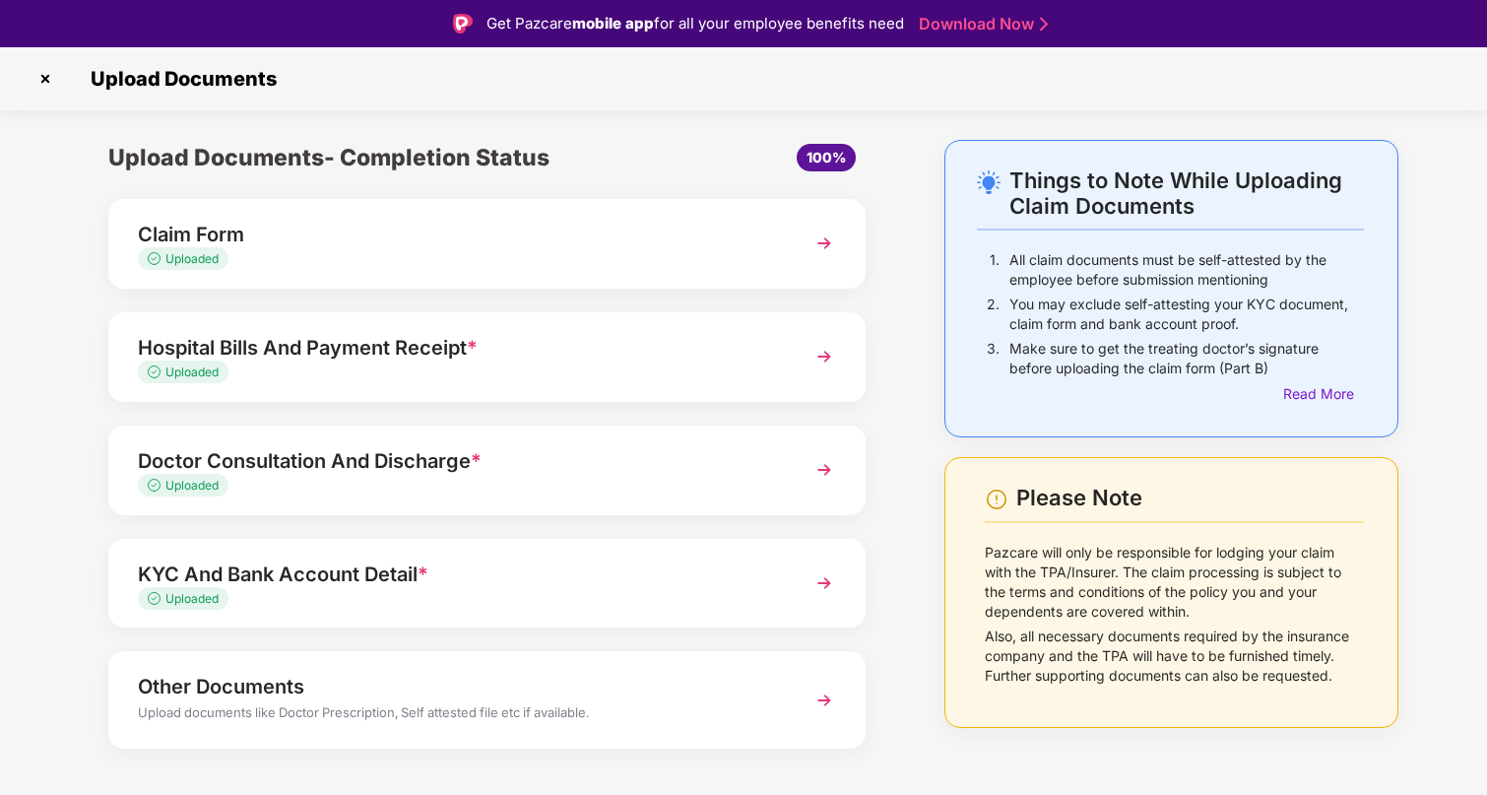
click at [421, 452] on div "Doctor Consultation And Discharge *" at bounding box center [458, 461] width 640 height 32
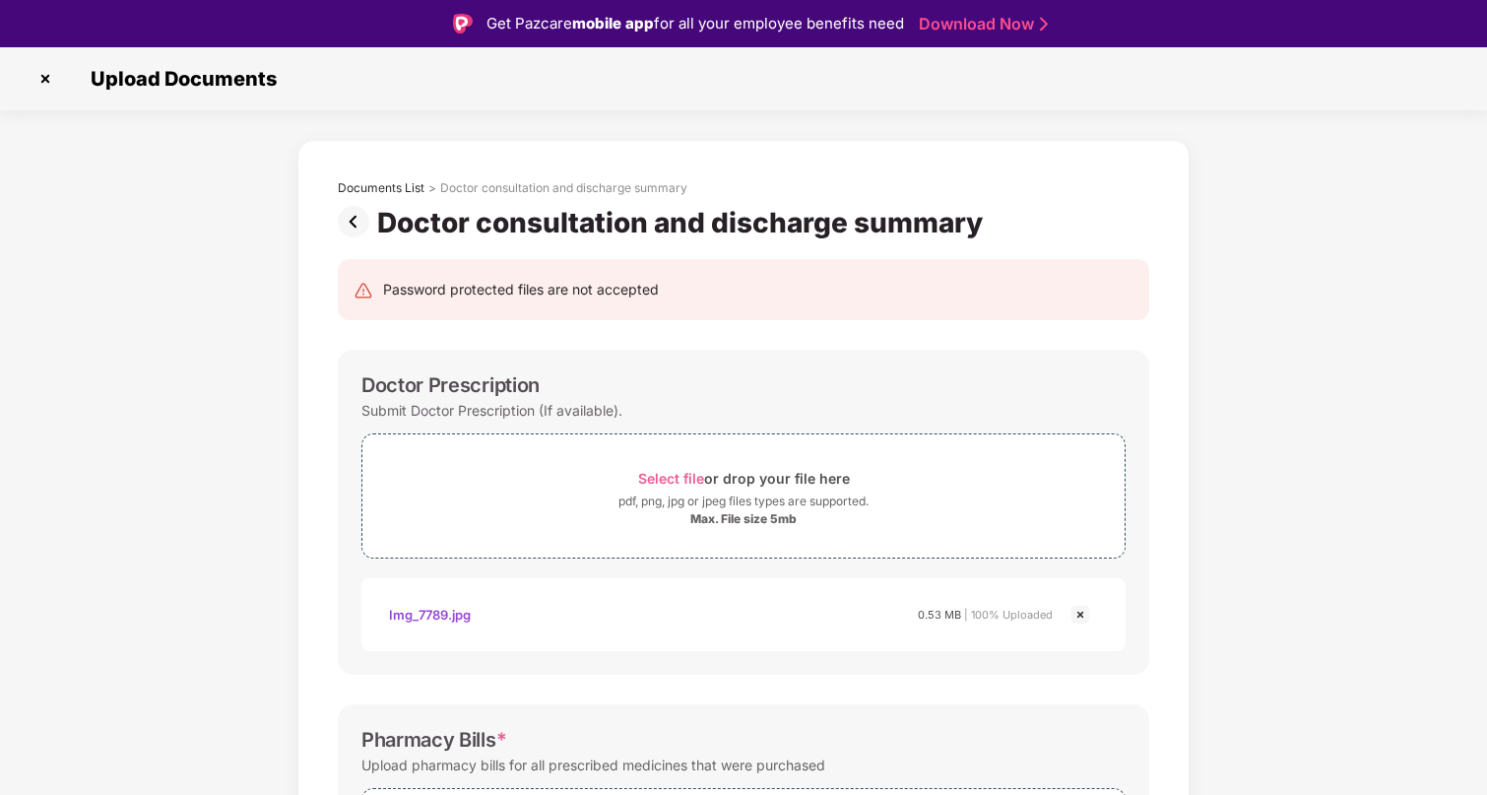
click at [354, 210] on img at bounding box center [357, 222] width 39 height 32
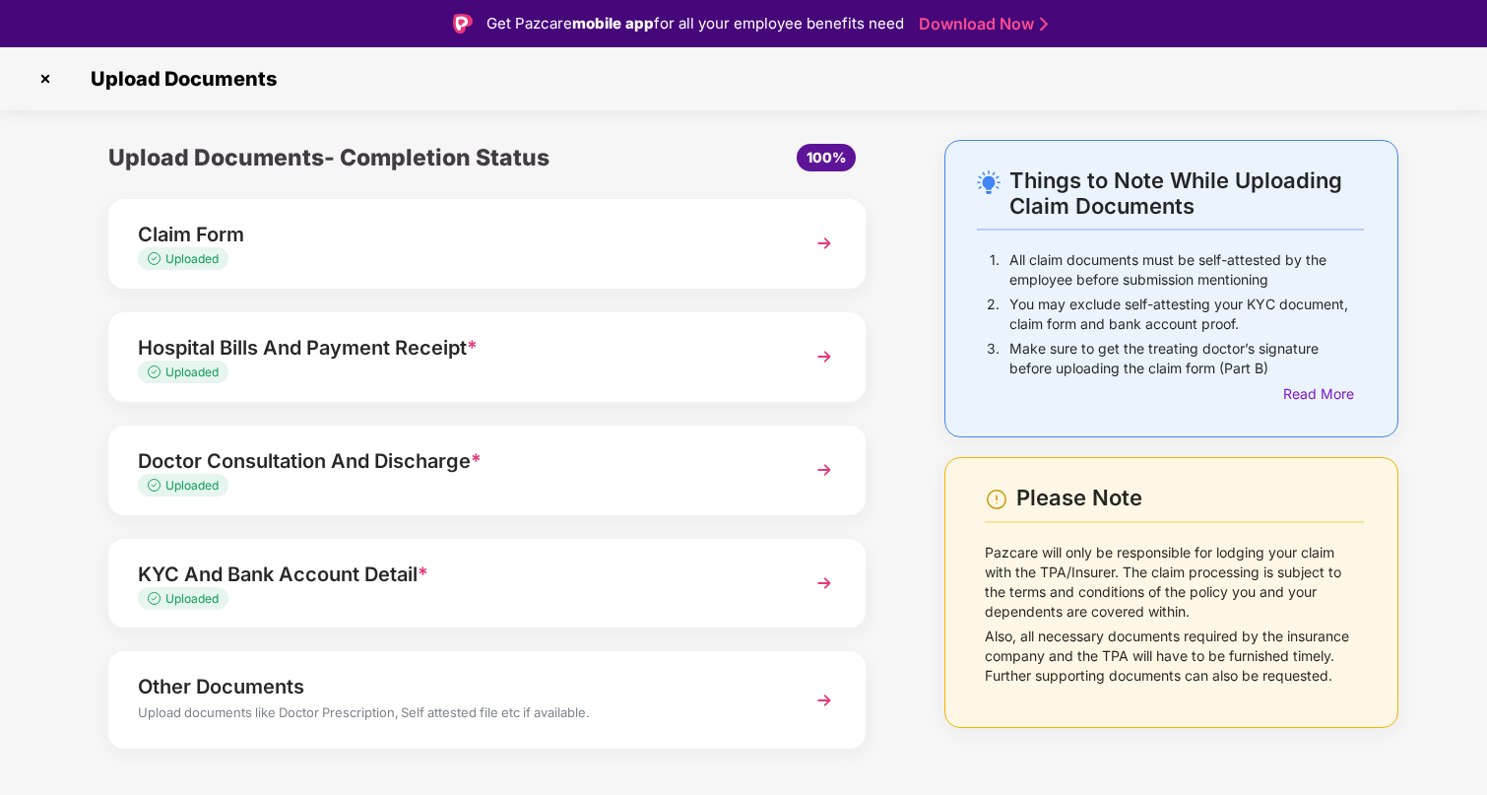
click at [456, 359] on div "Hospital Bills And Payment Receipt *" at bounding box center [458, 348] width 640 height 32
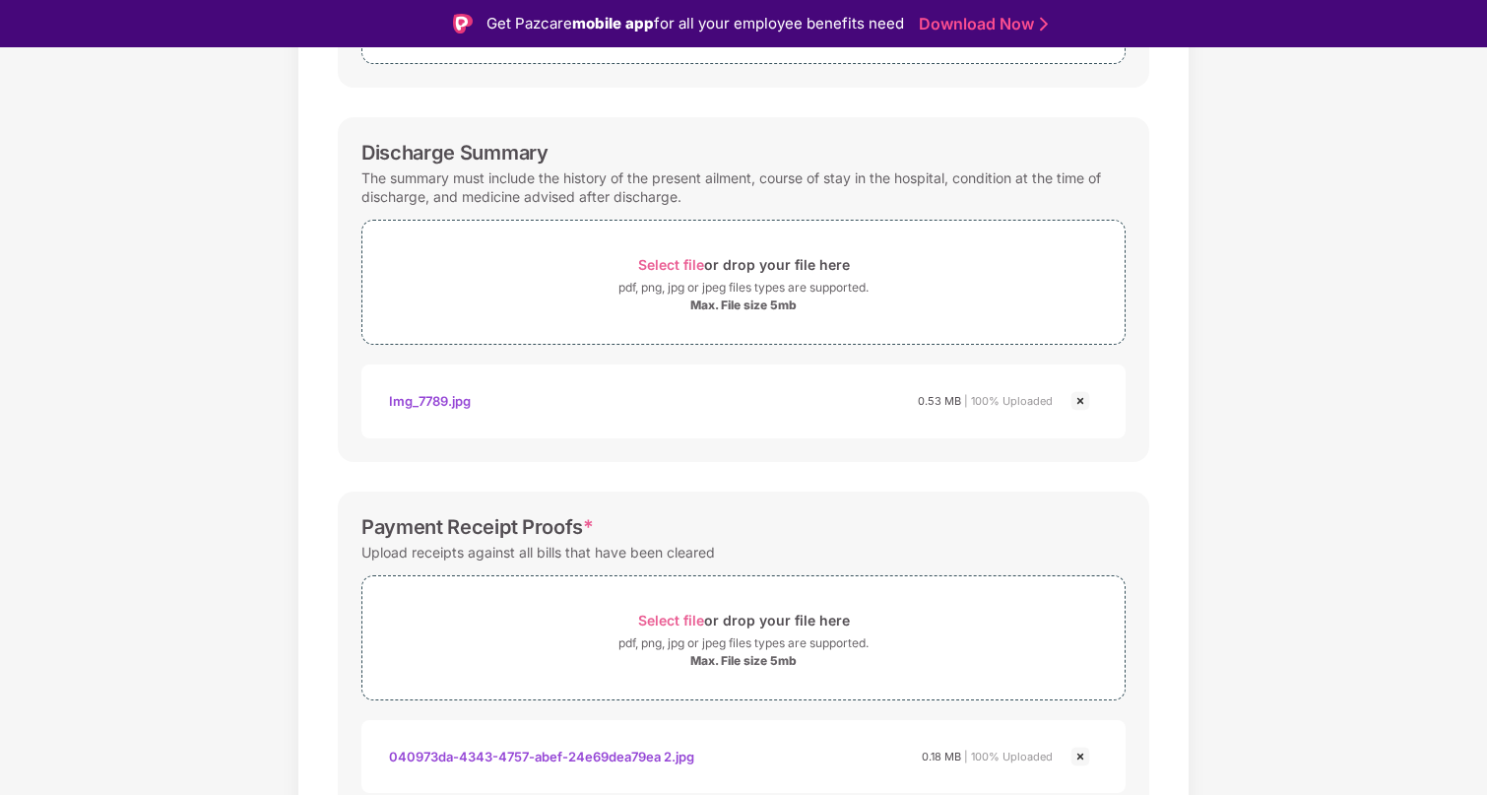
scroll to position [588, 0]
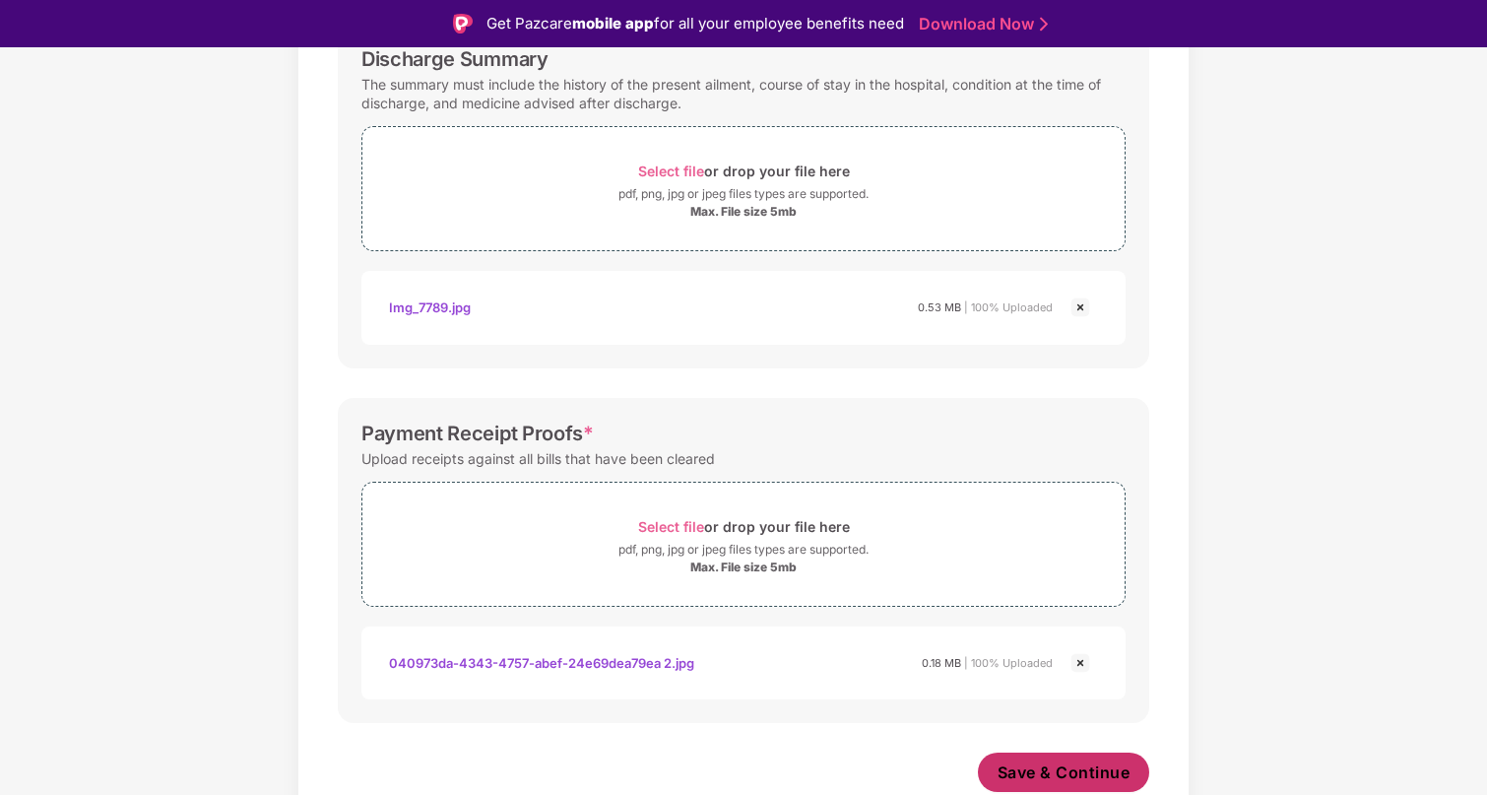
click at [1031, 766] on span "Save & Continue" at bounding box center [1064, 772] width 133 height 22
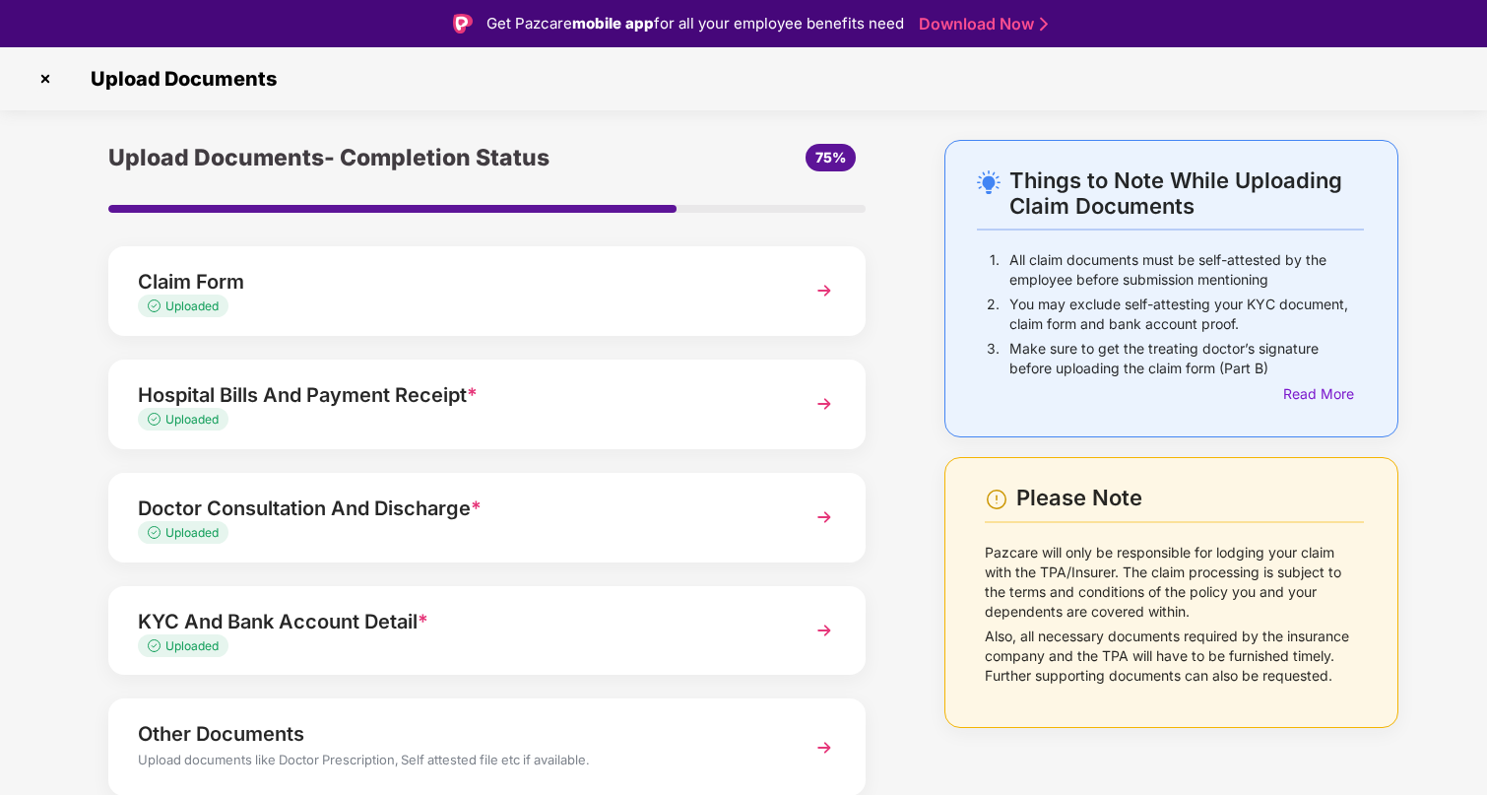
click at [817, 524] on img at bounding box center [824, 516] width 35 height 35
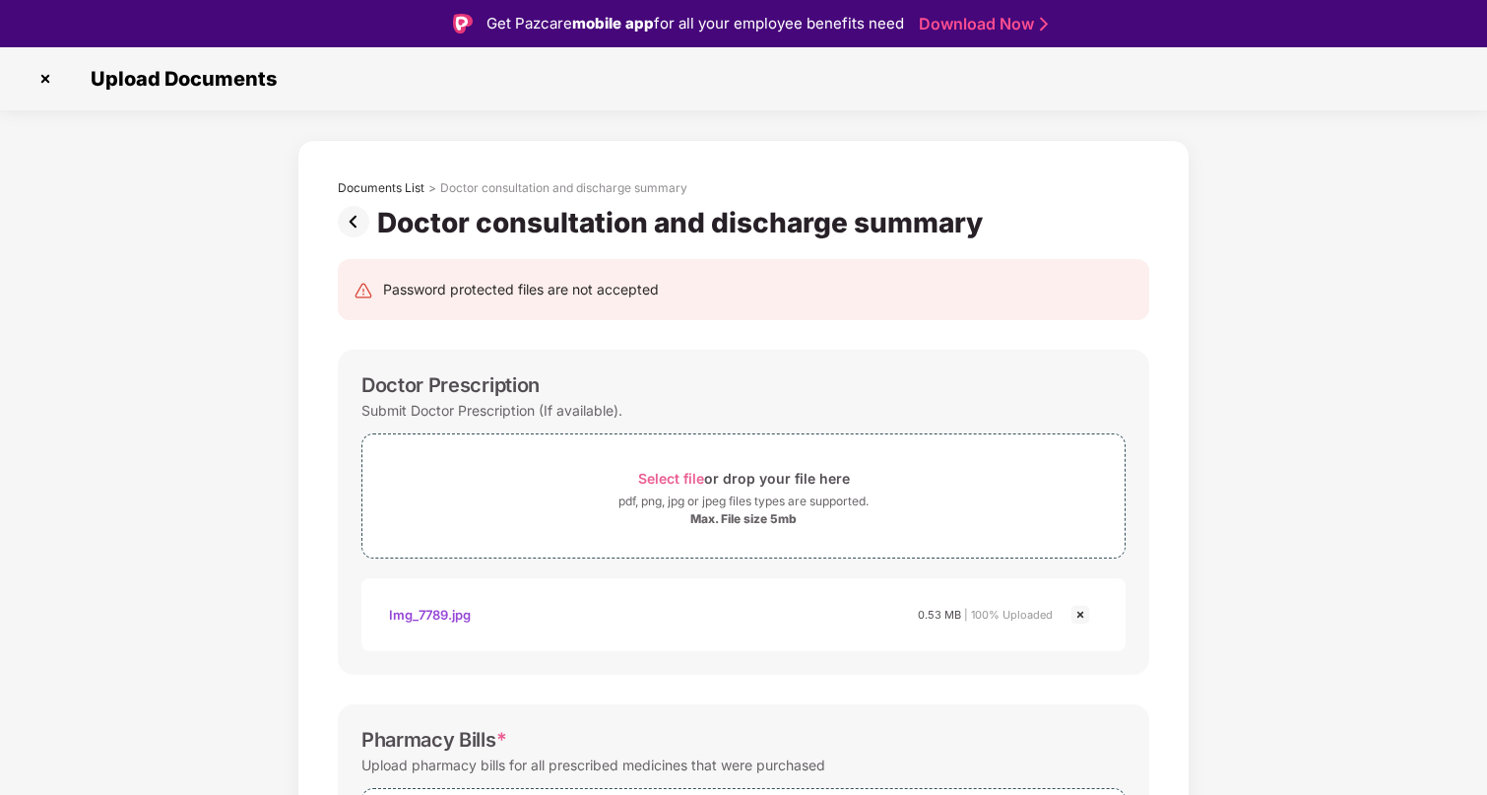
click at [1083, 619] on img at bounding box center [1081, 615] width 24 height 24
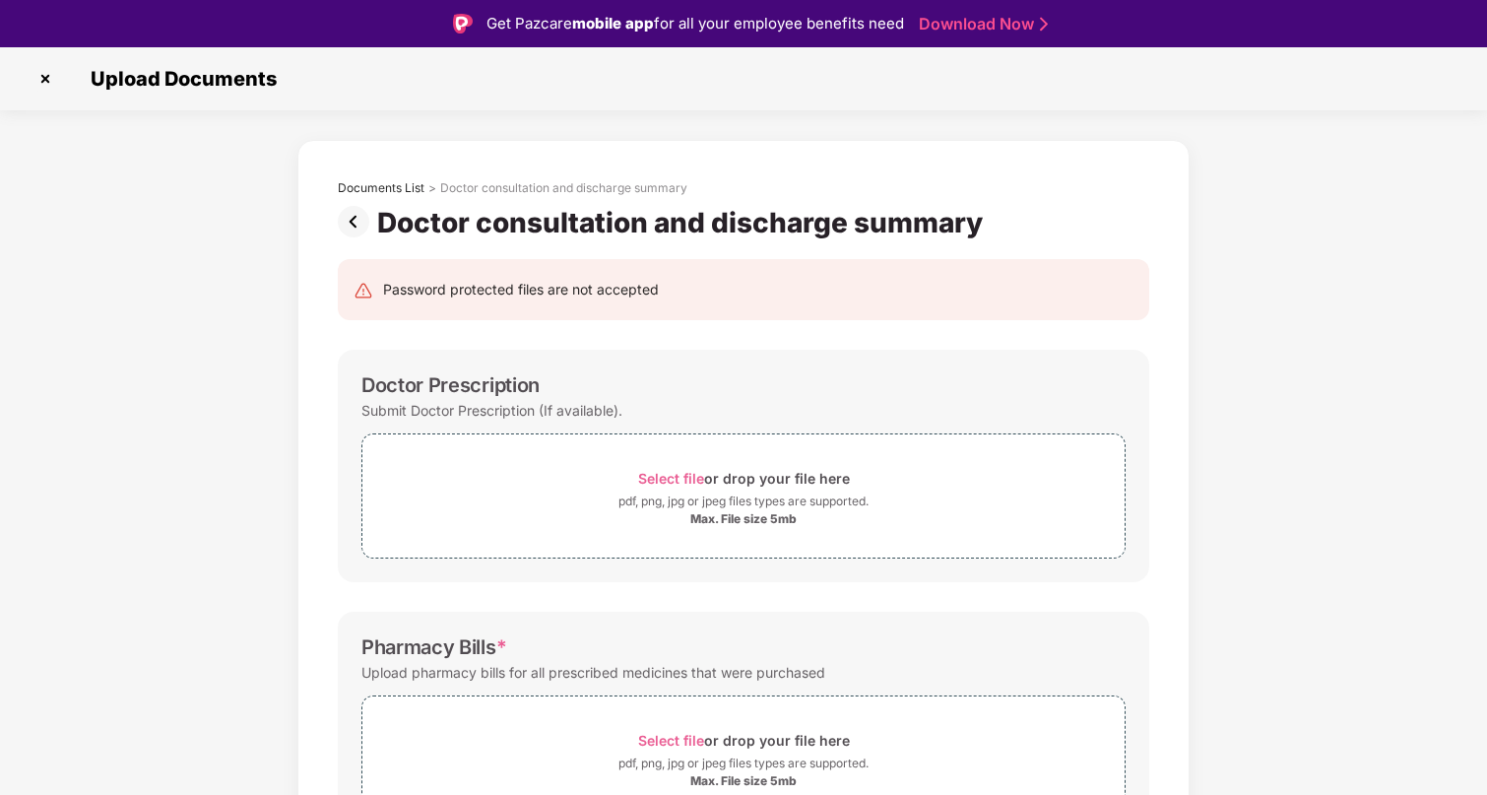
click at [356, 210] on img at bounding box center [357, 222] width 39 height 32
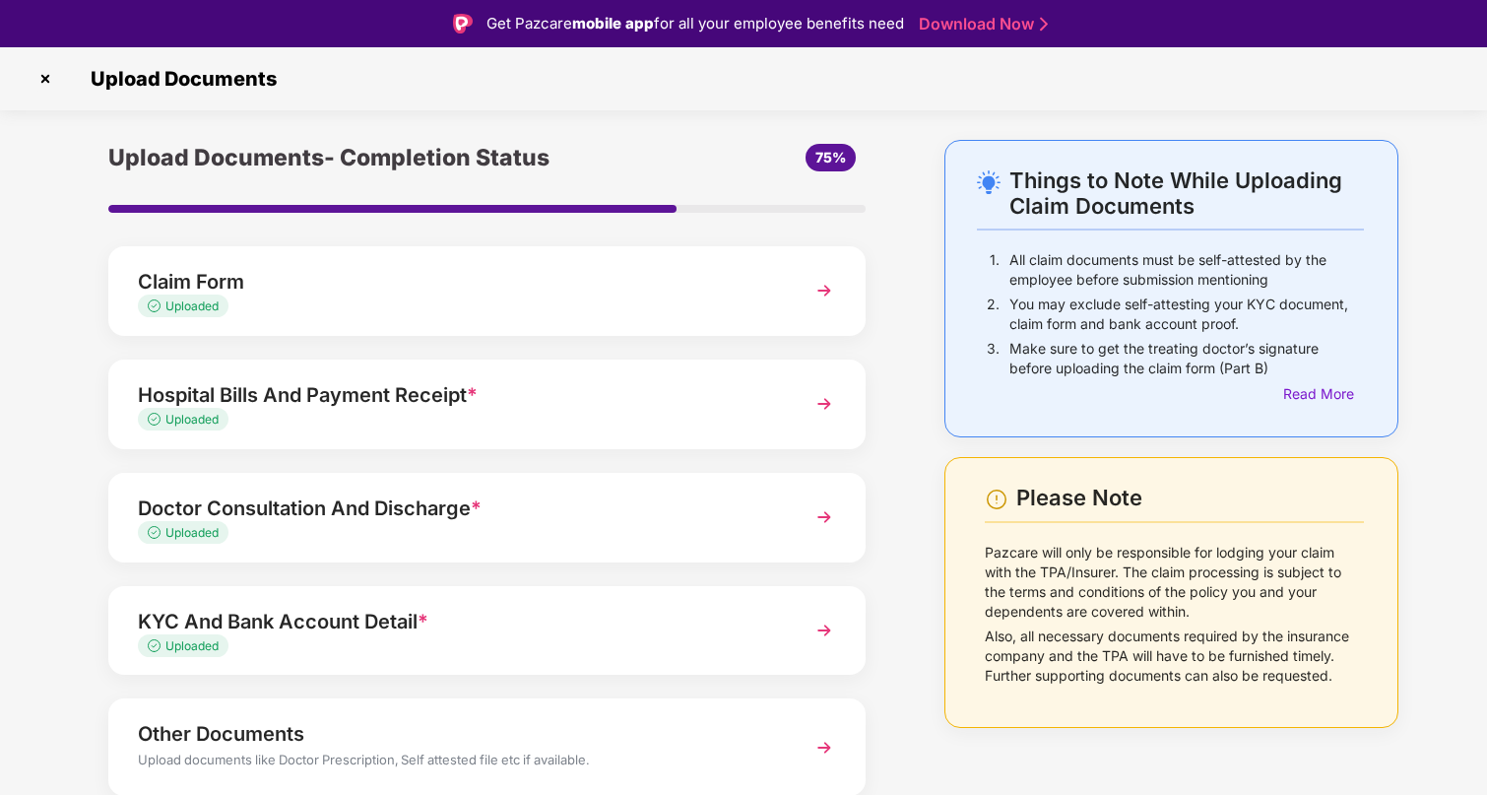
scroll to position [76, 0]
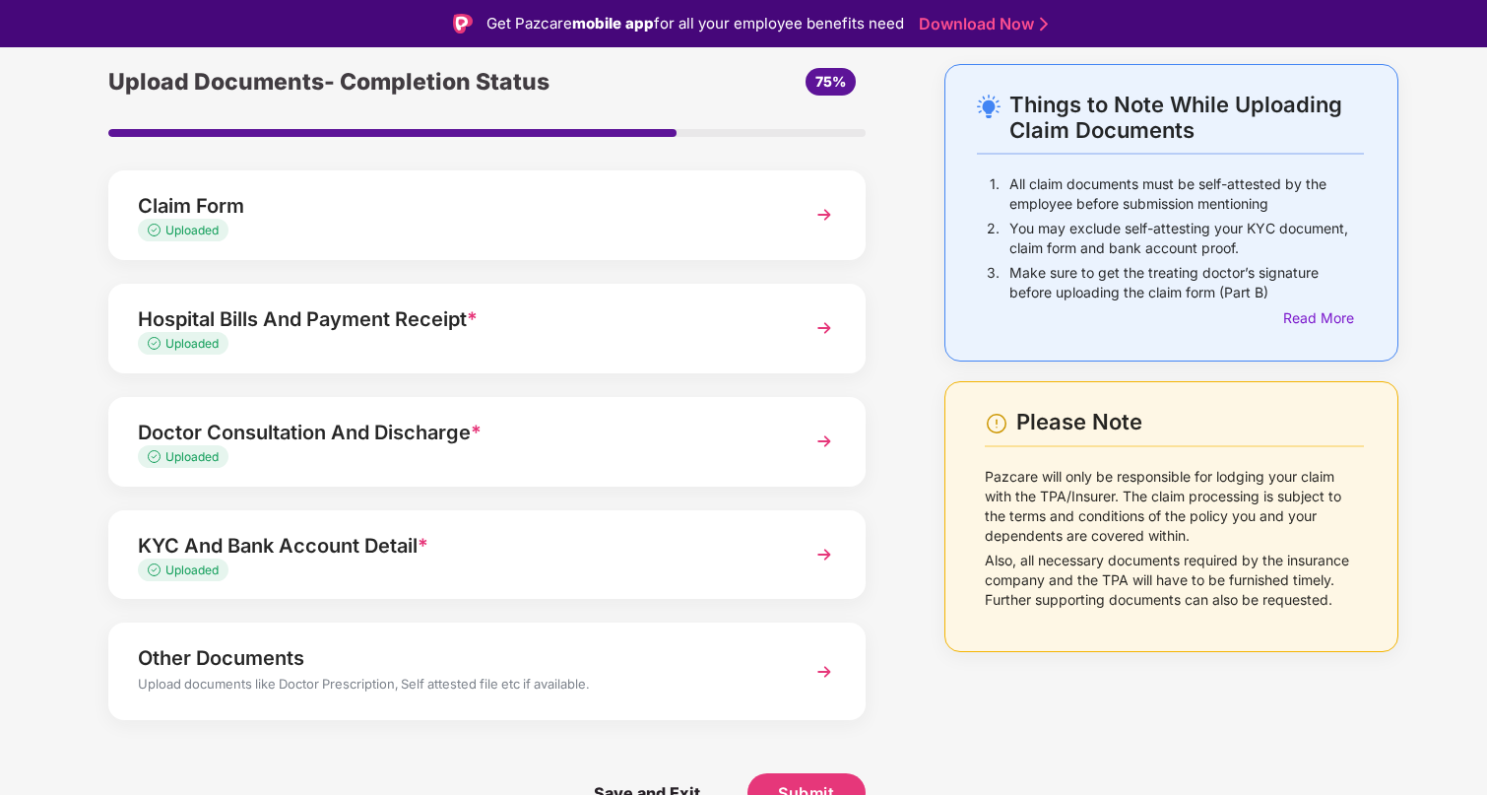
click at [822, 213] on img at bounding box center [824, 214] width 35 height 35
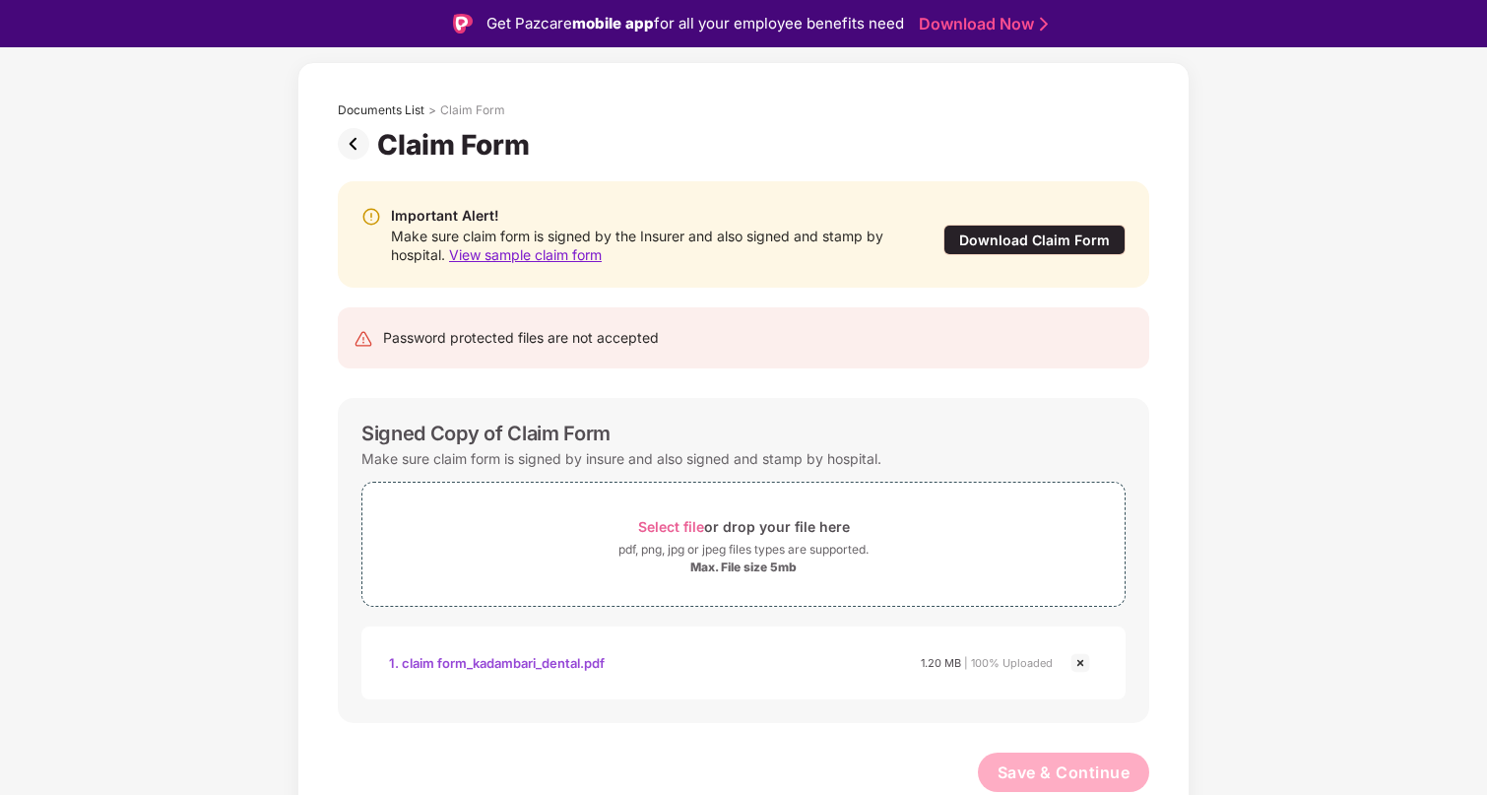
scroll to position [47, 0]
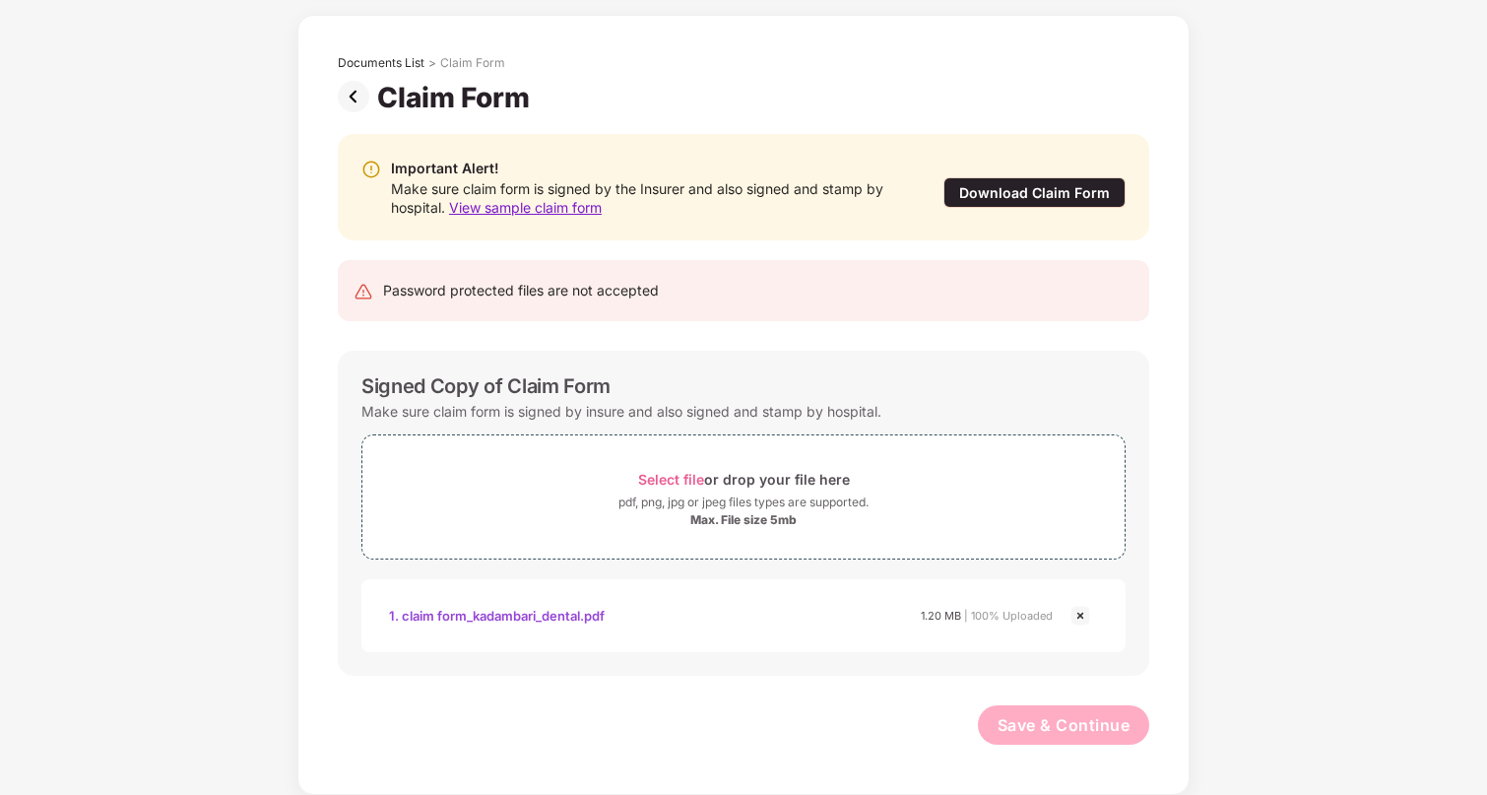
click at [352, 93] on img at bounding box center [357, 97] width 39 height 32
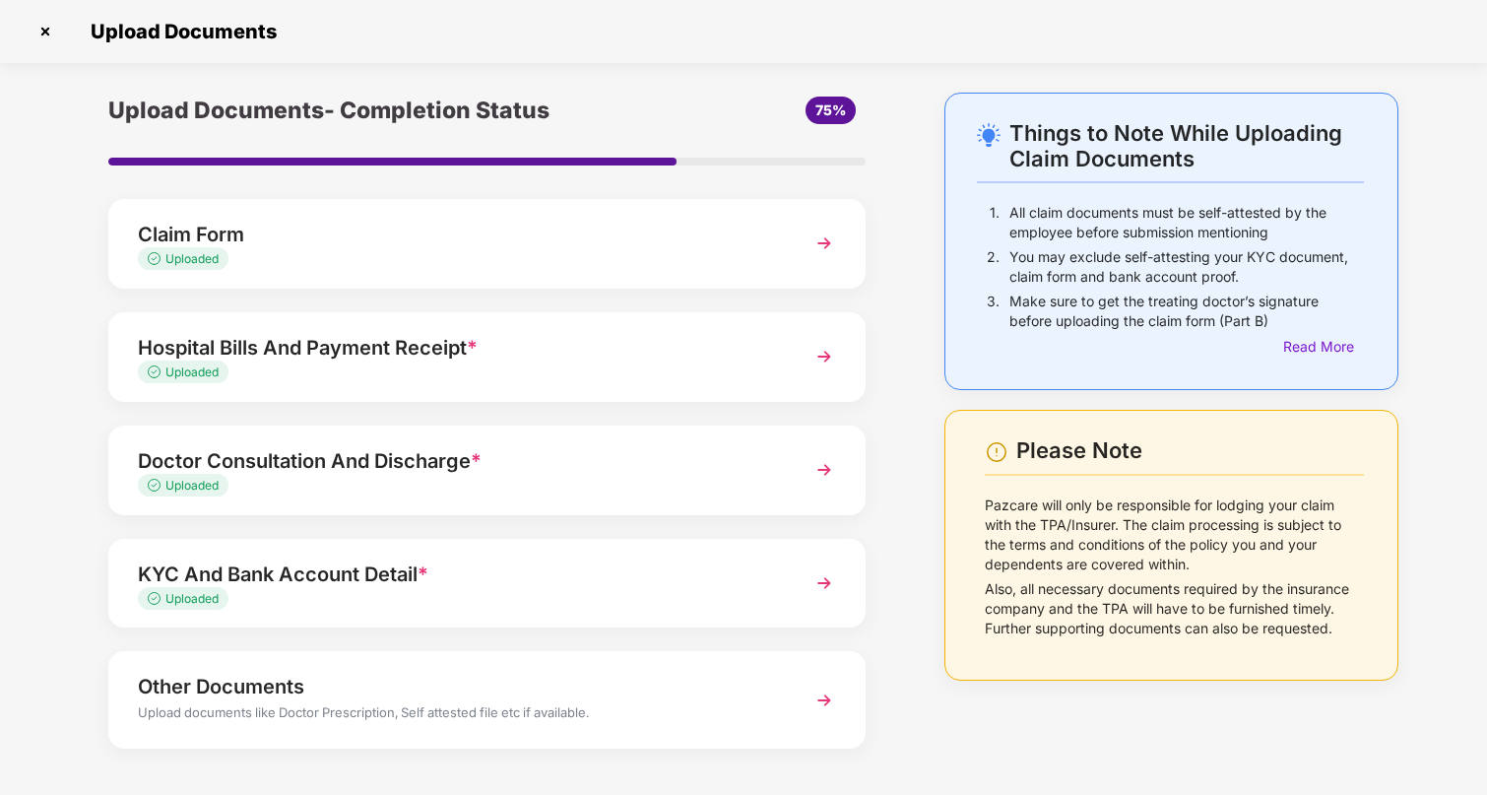
click at [829, 707] on img at bounding box center [824, 700] width 35 height 35
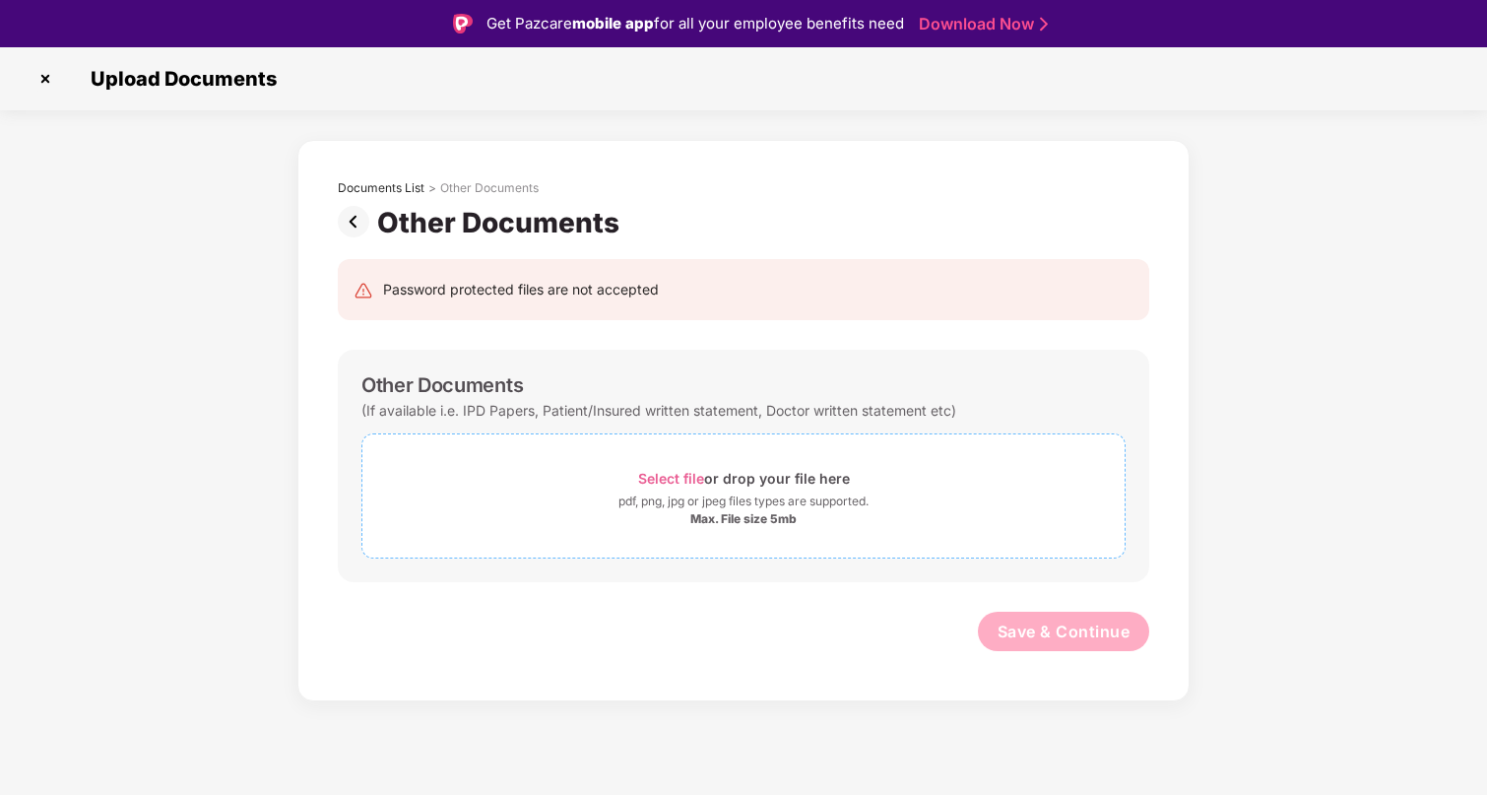
scroll to position [47, 0]
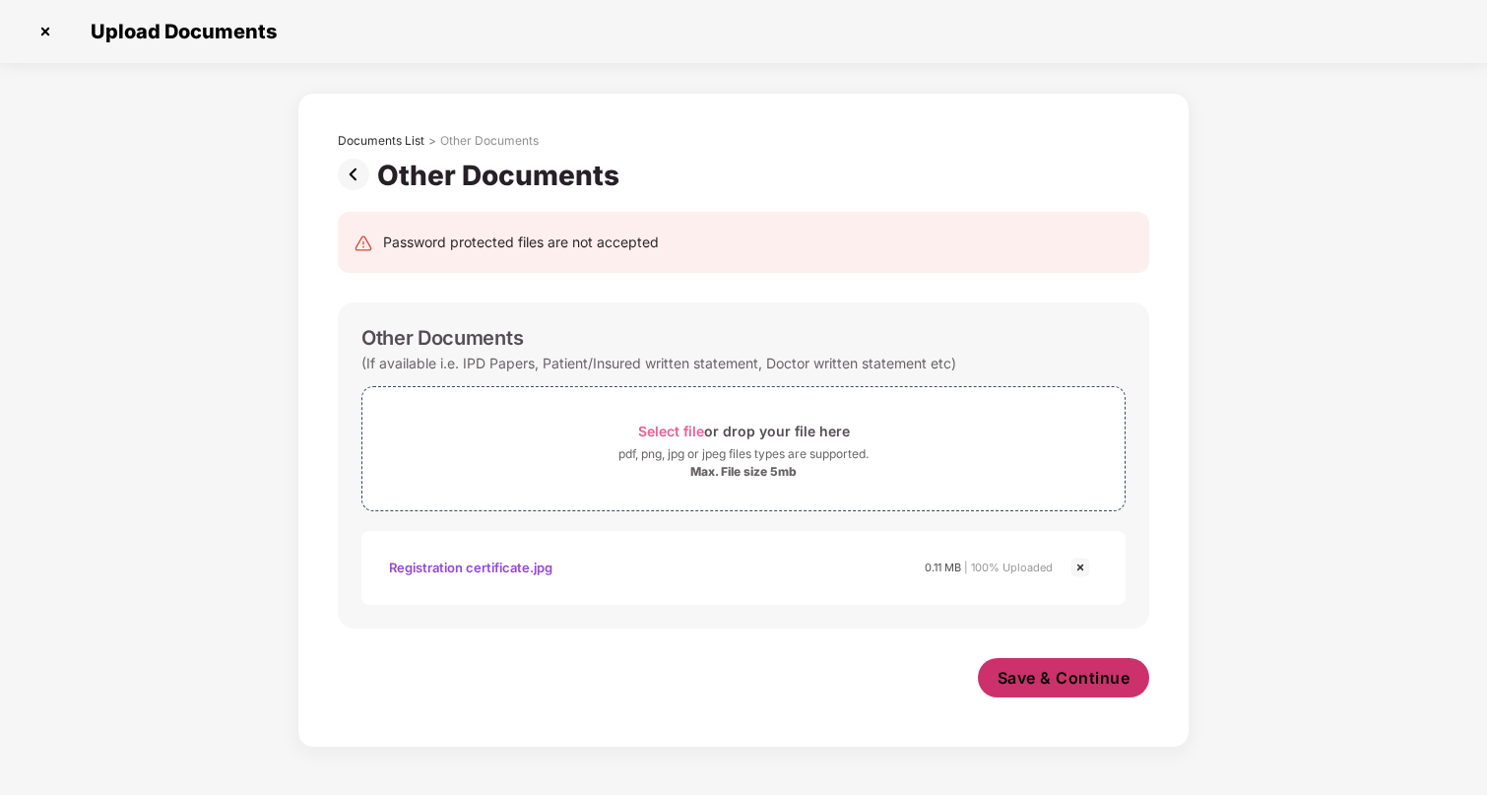
click at [1022, 682] on span "Save & Continue" at bounding box center [1064, 678] width 133 height 22
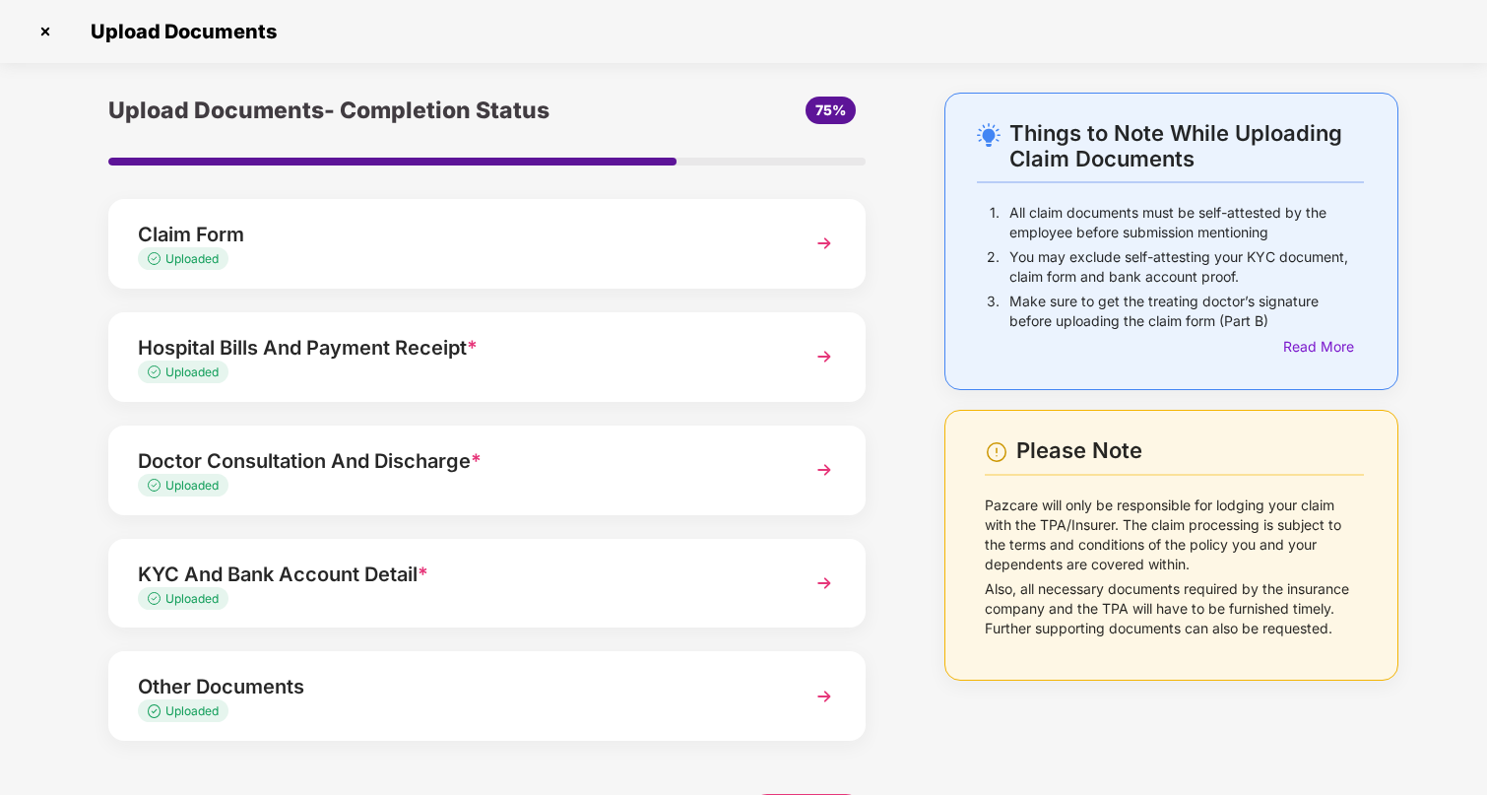
scroll to position [3, 0]
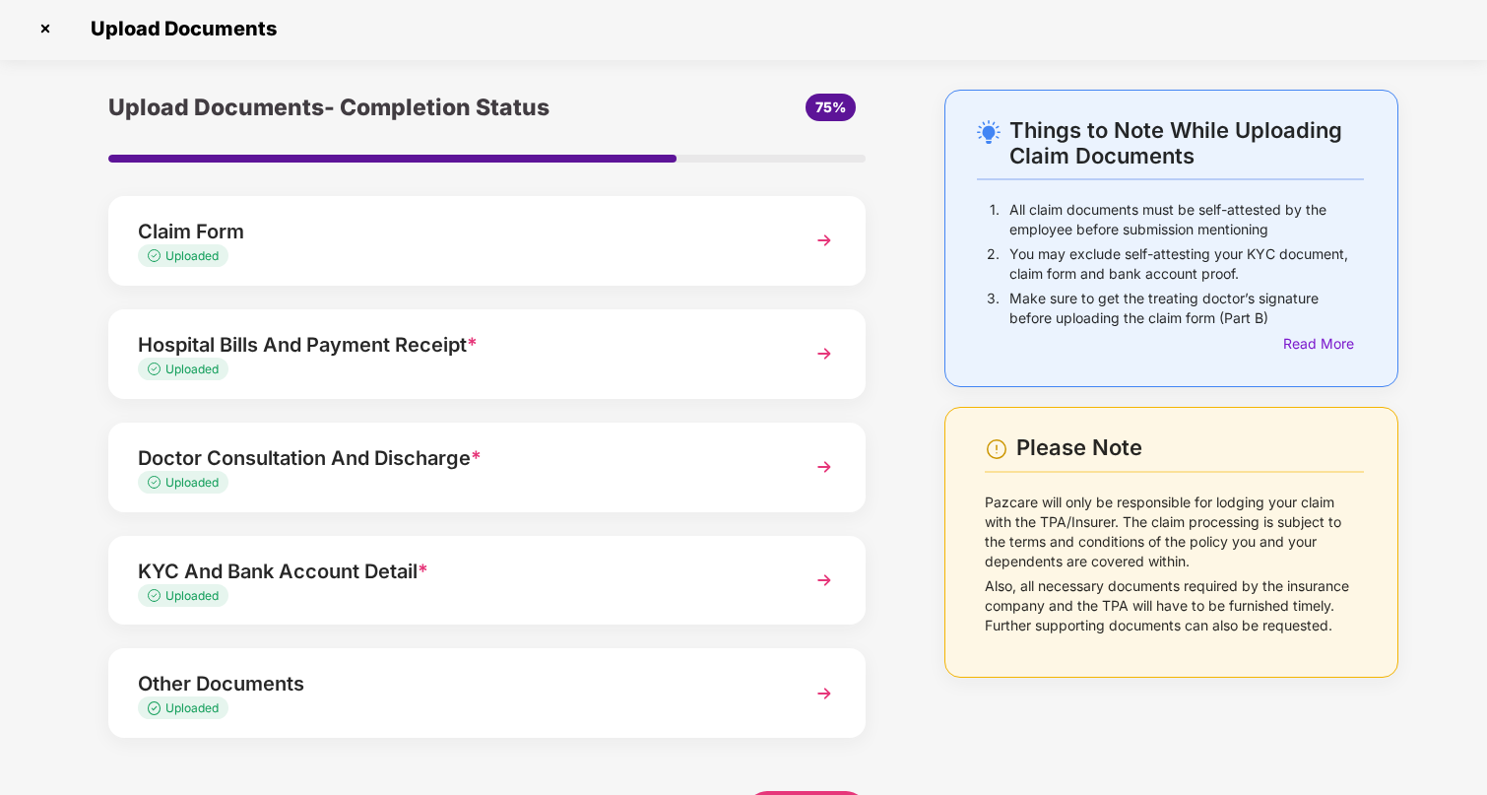
click at [839, 239] on img at bounding box center [824, 240] width 35 height 35
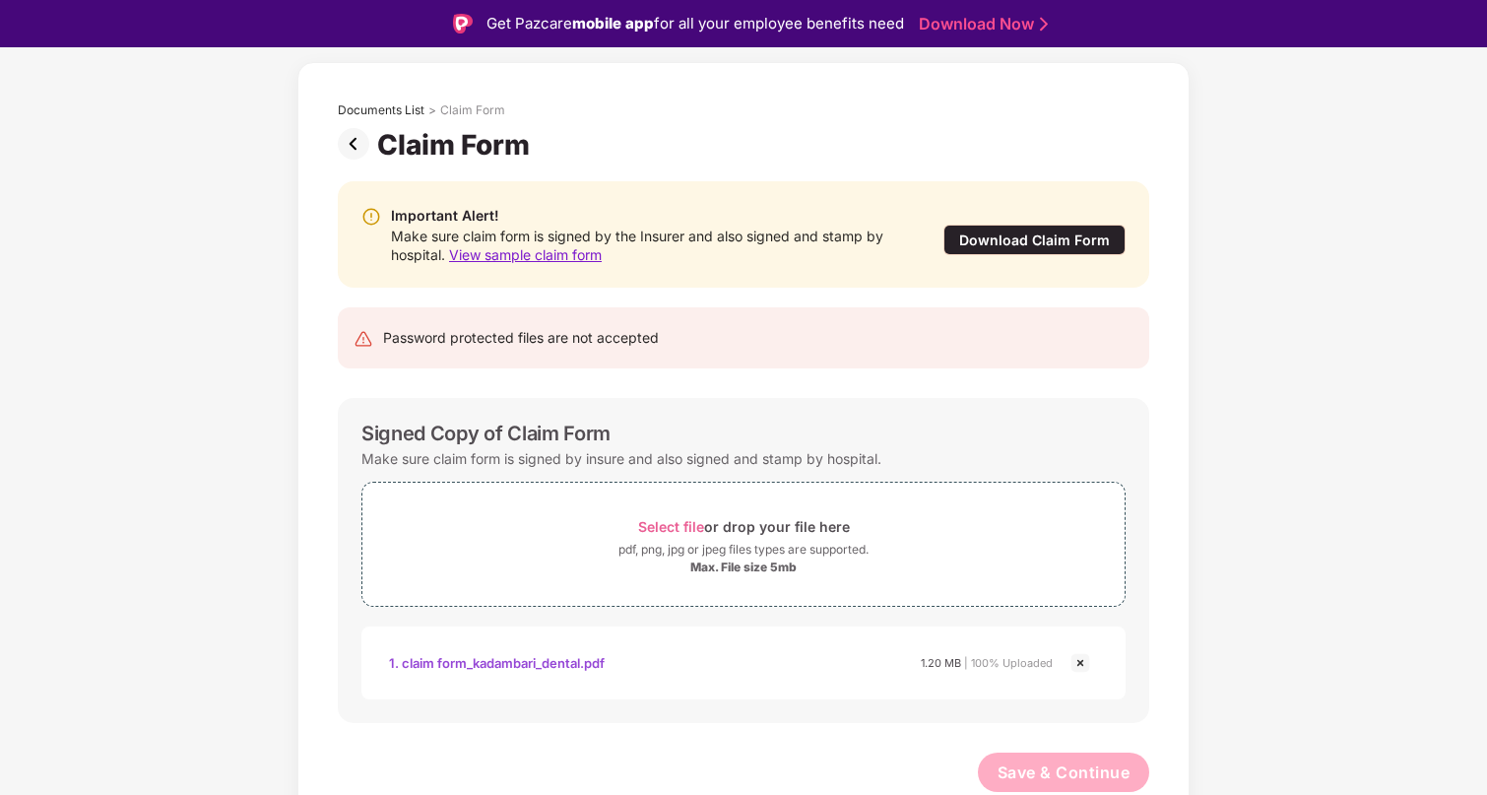
scroll to position [47, 0]
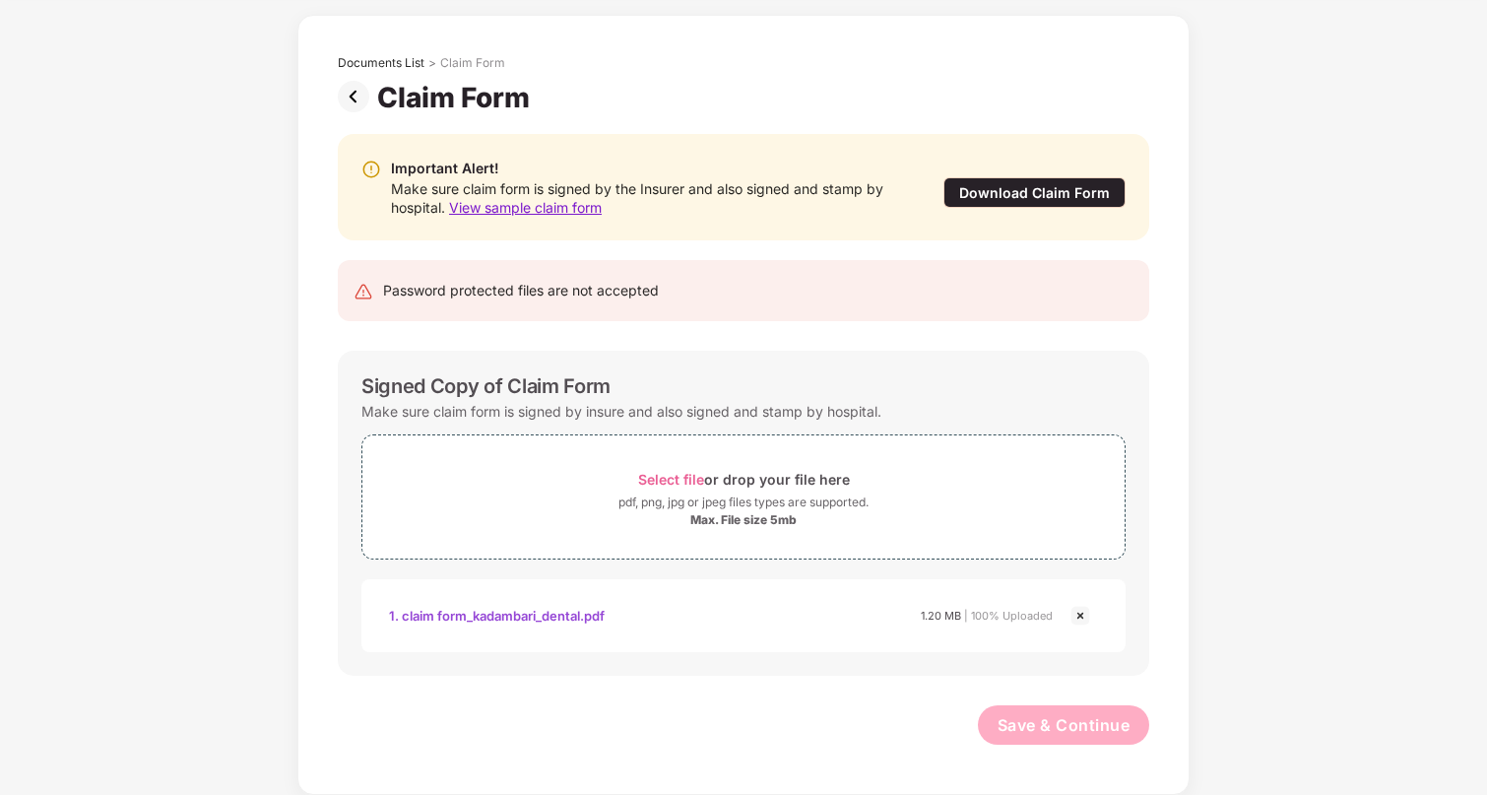
click at [340, 95] on img at bounding box center [357, 97] width 39 height 32
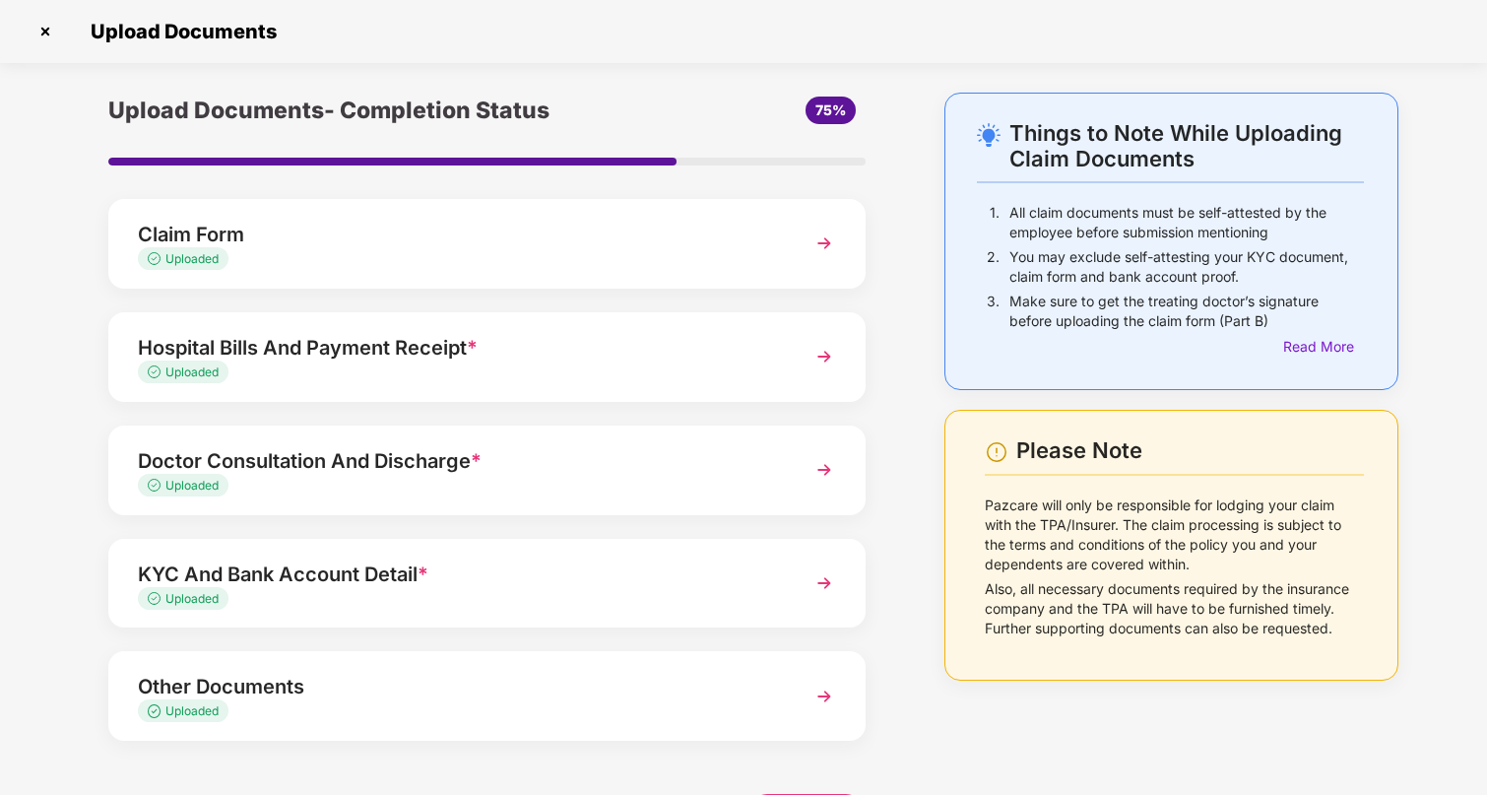
click at [495, 357] on div "Hospital Bills And Payment Receipt *" at bounding box center [458, 348] width 640 height 32
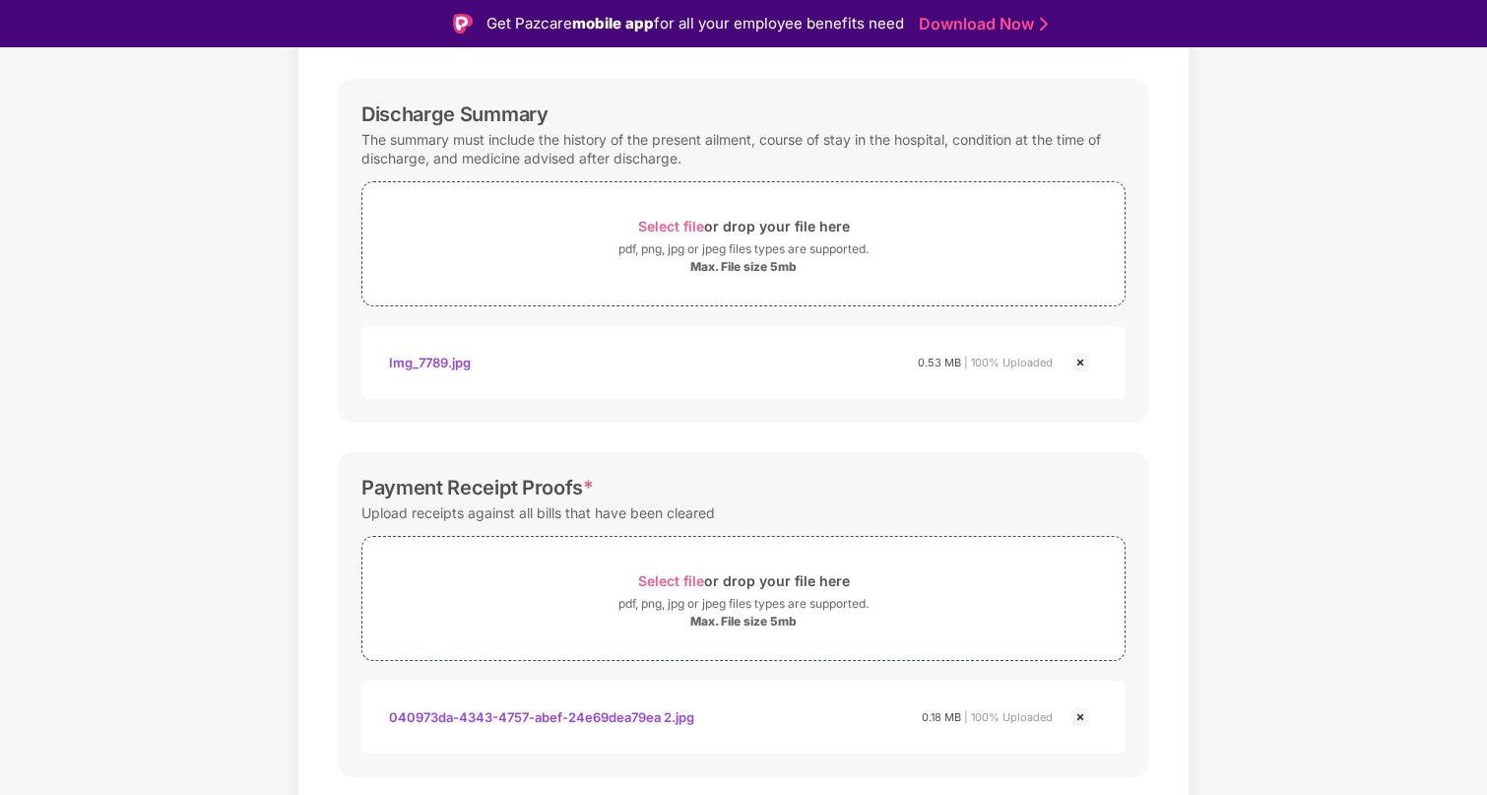
scroll to position [2, 0]
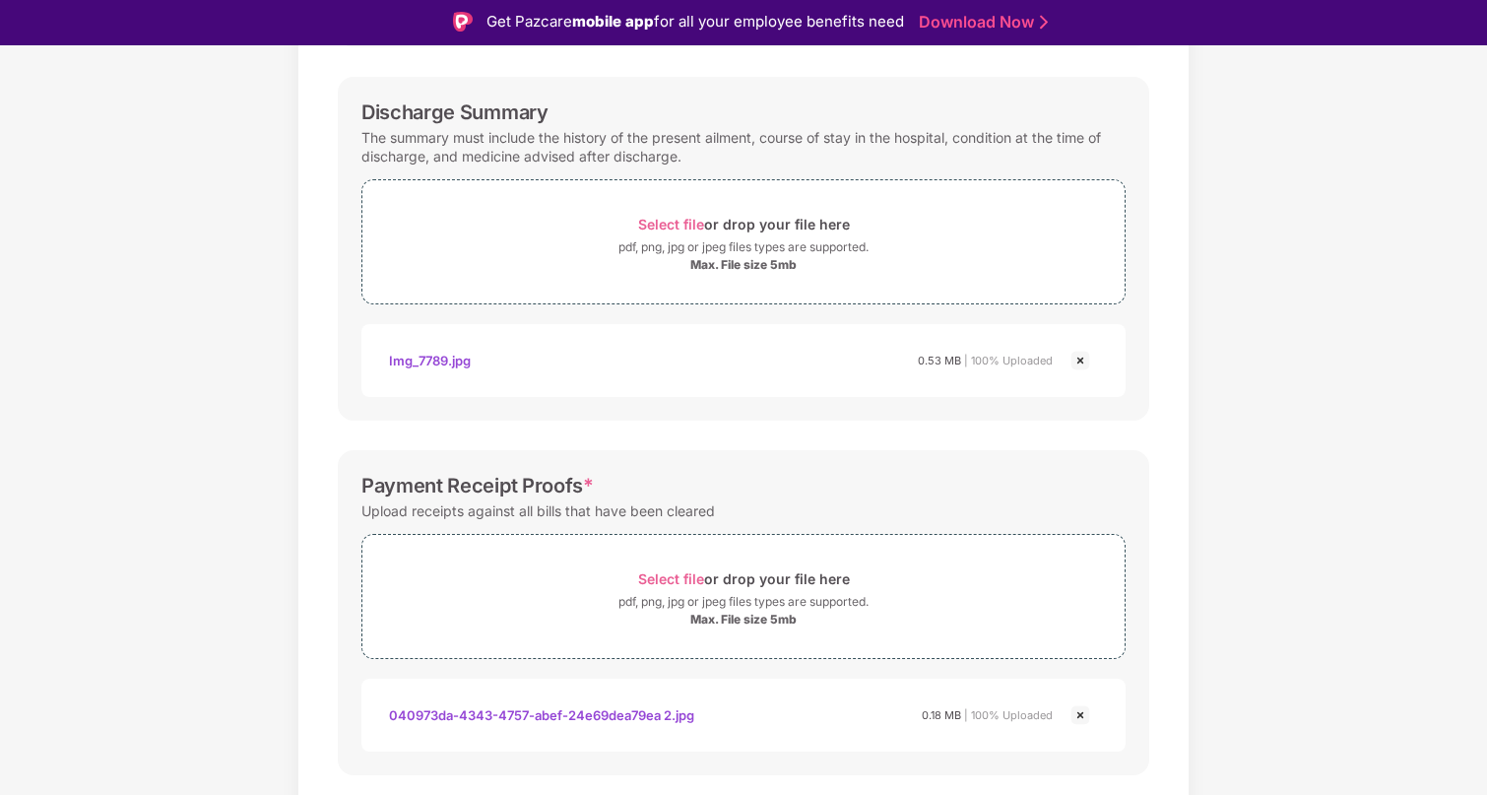
click at [1086, 361] on img at bounding box center [1081, 361] width 24 height 24
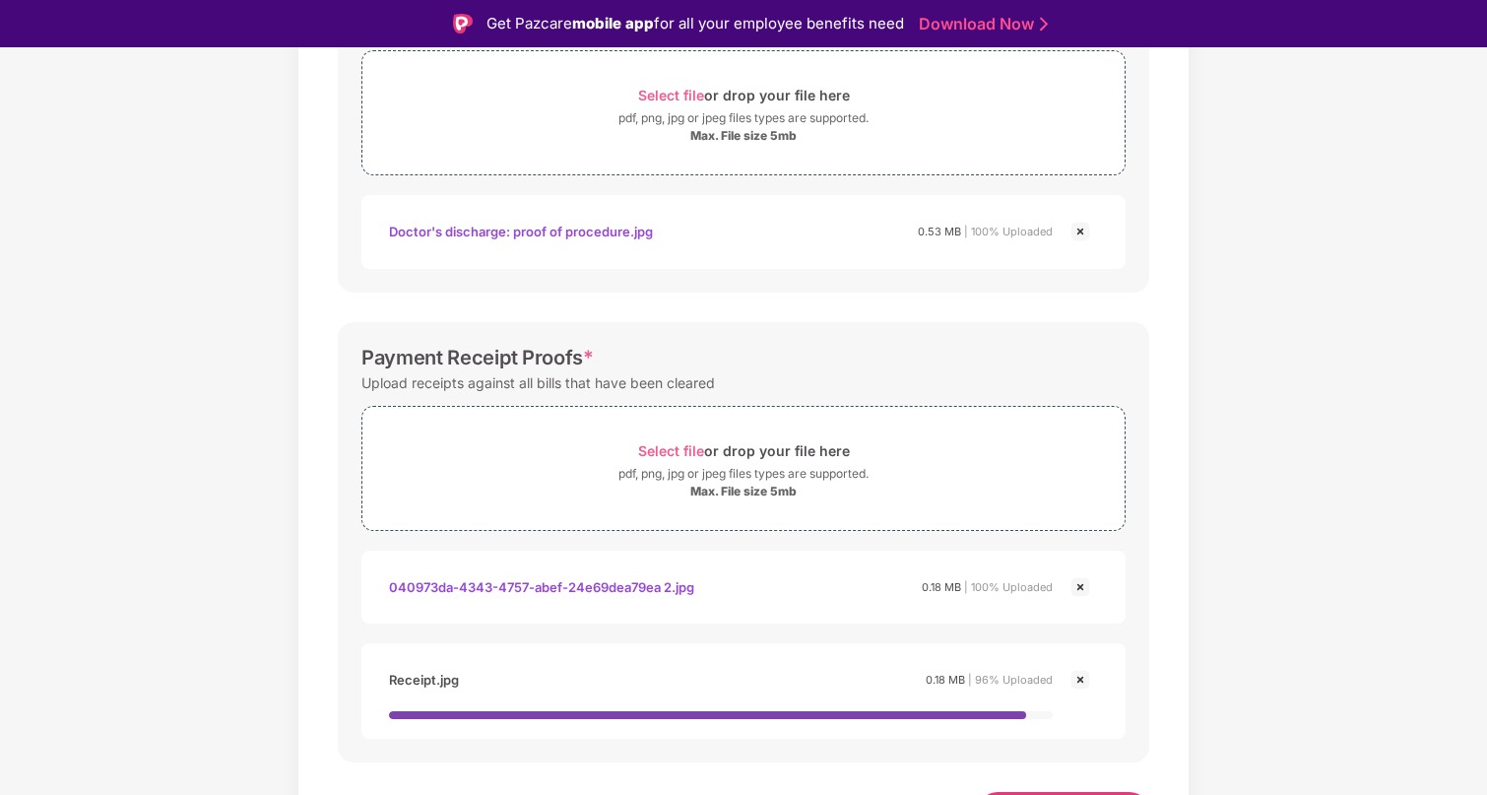
scroll to position [665, 0]
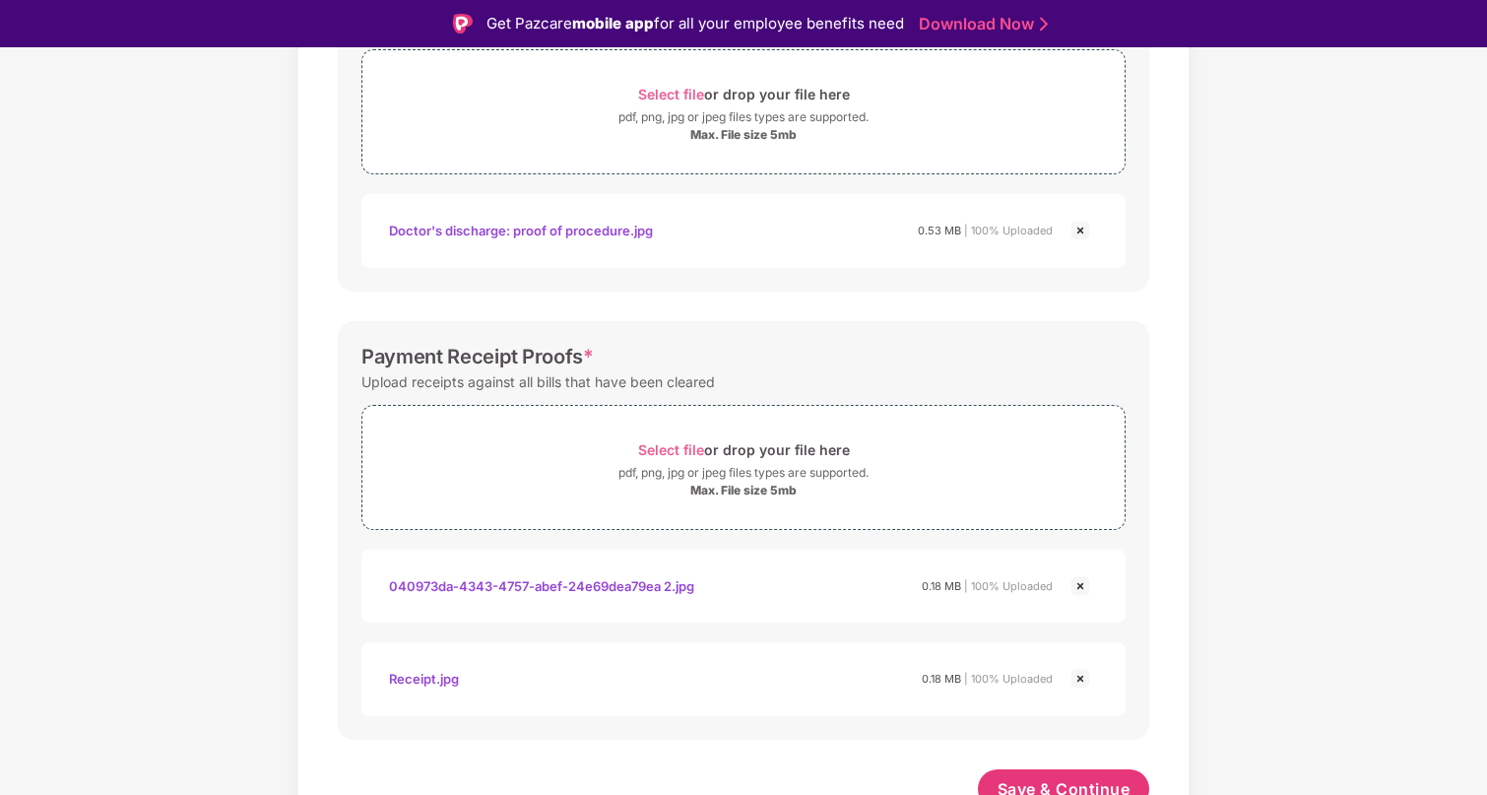
click at [1079, 587] on img at bounding box center [1081, 586] width 24 height 24
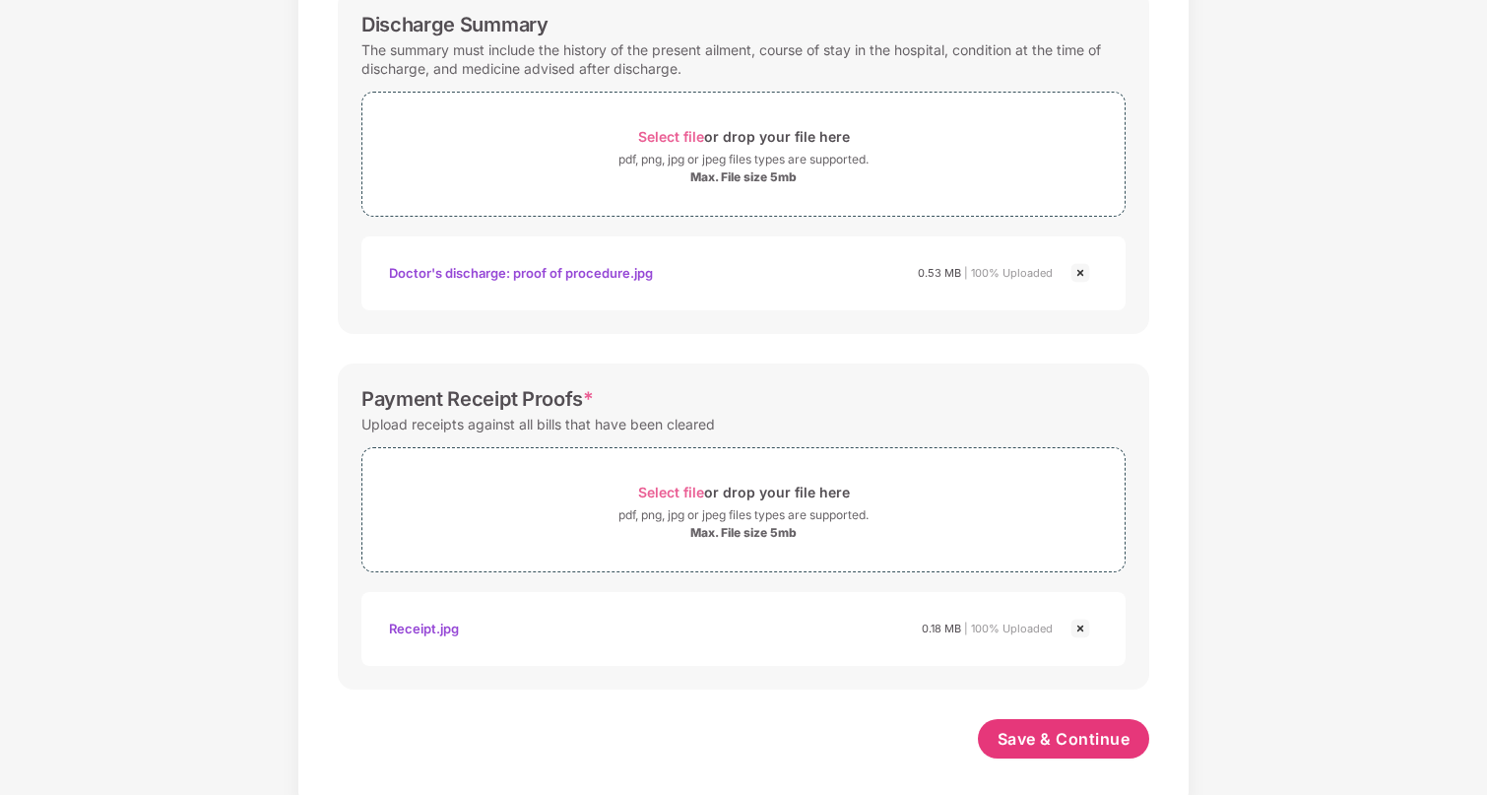
scroll to position [589, 0]
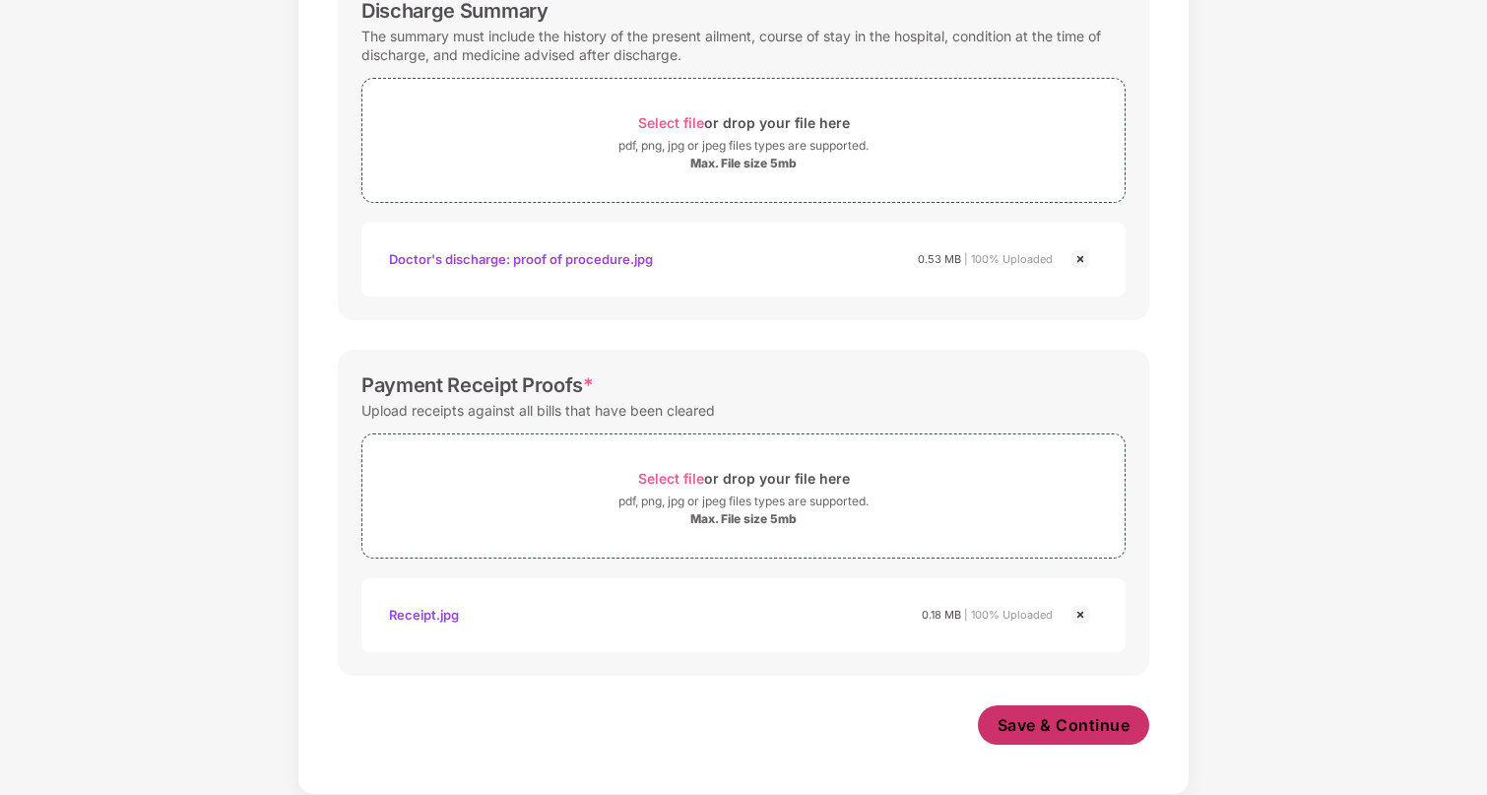
click at [1023, 739] on button "Save & Continue" at bounding box center [1064, 724] width 172 height 39
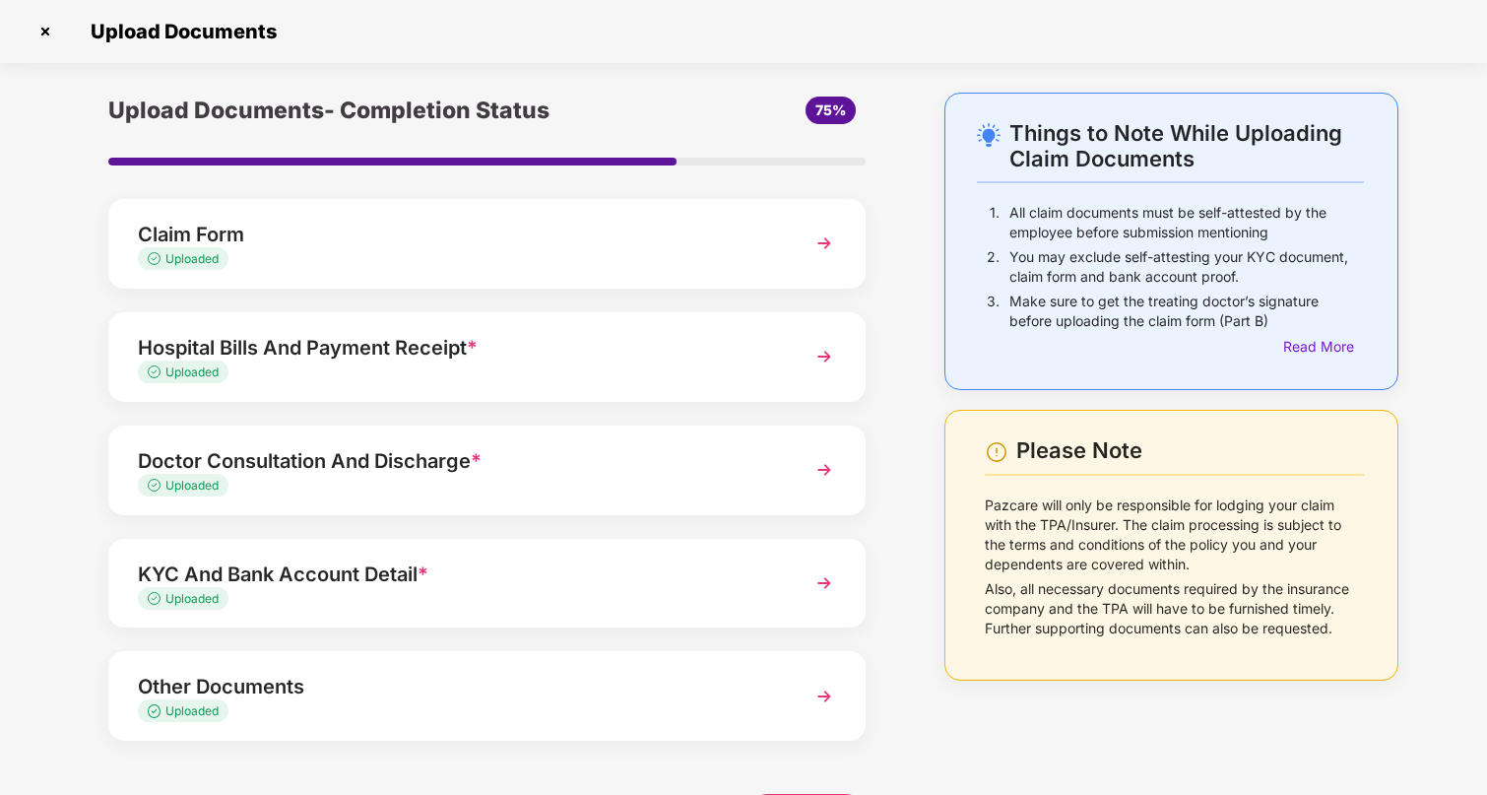
click at [822, 596] on img at bounding box center [824, 582] width 35 height 35
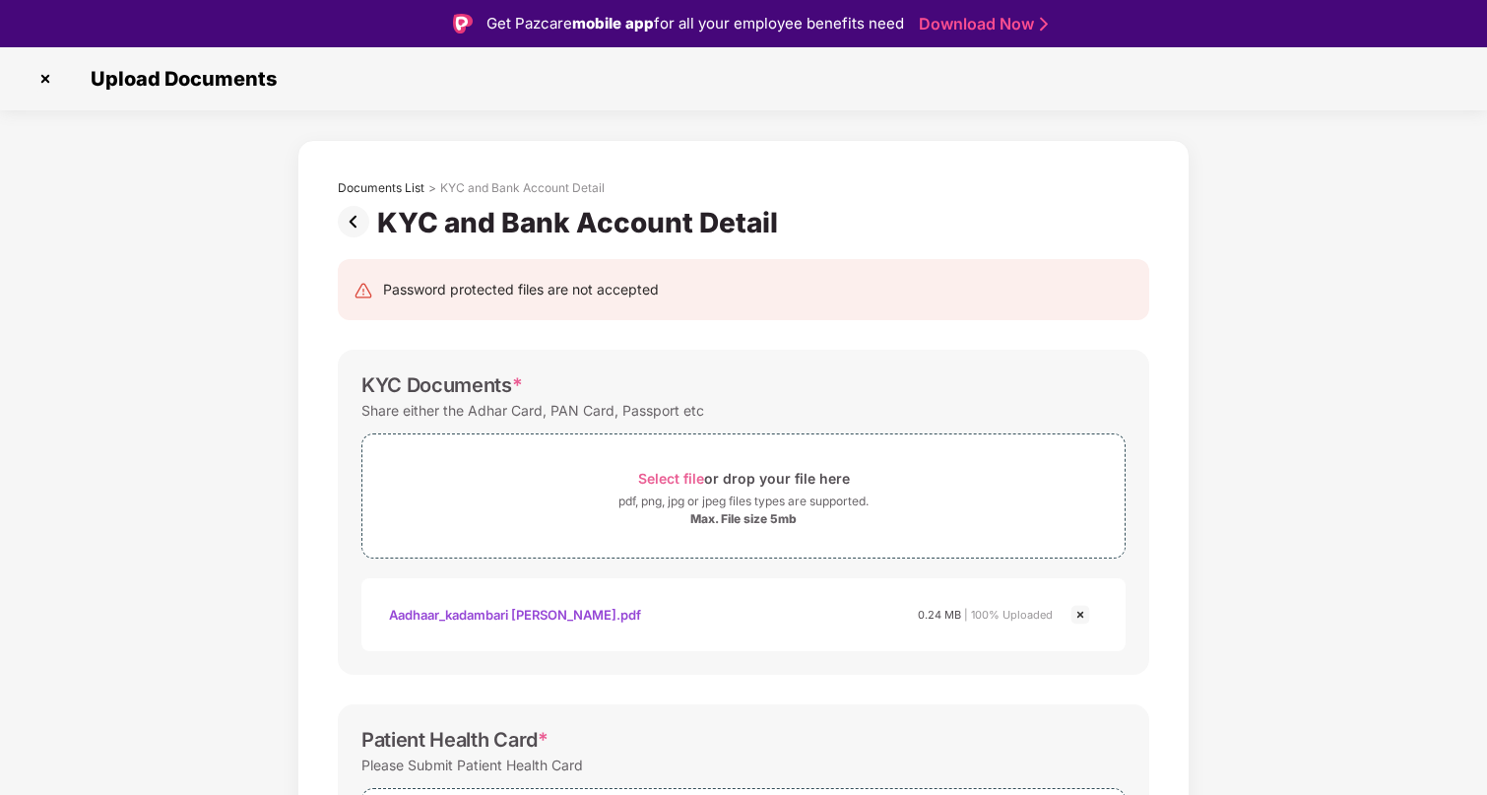
click at [347, 215] on img at bounding box center [357, 222] width 39 height 32
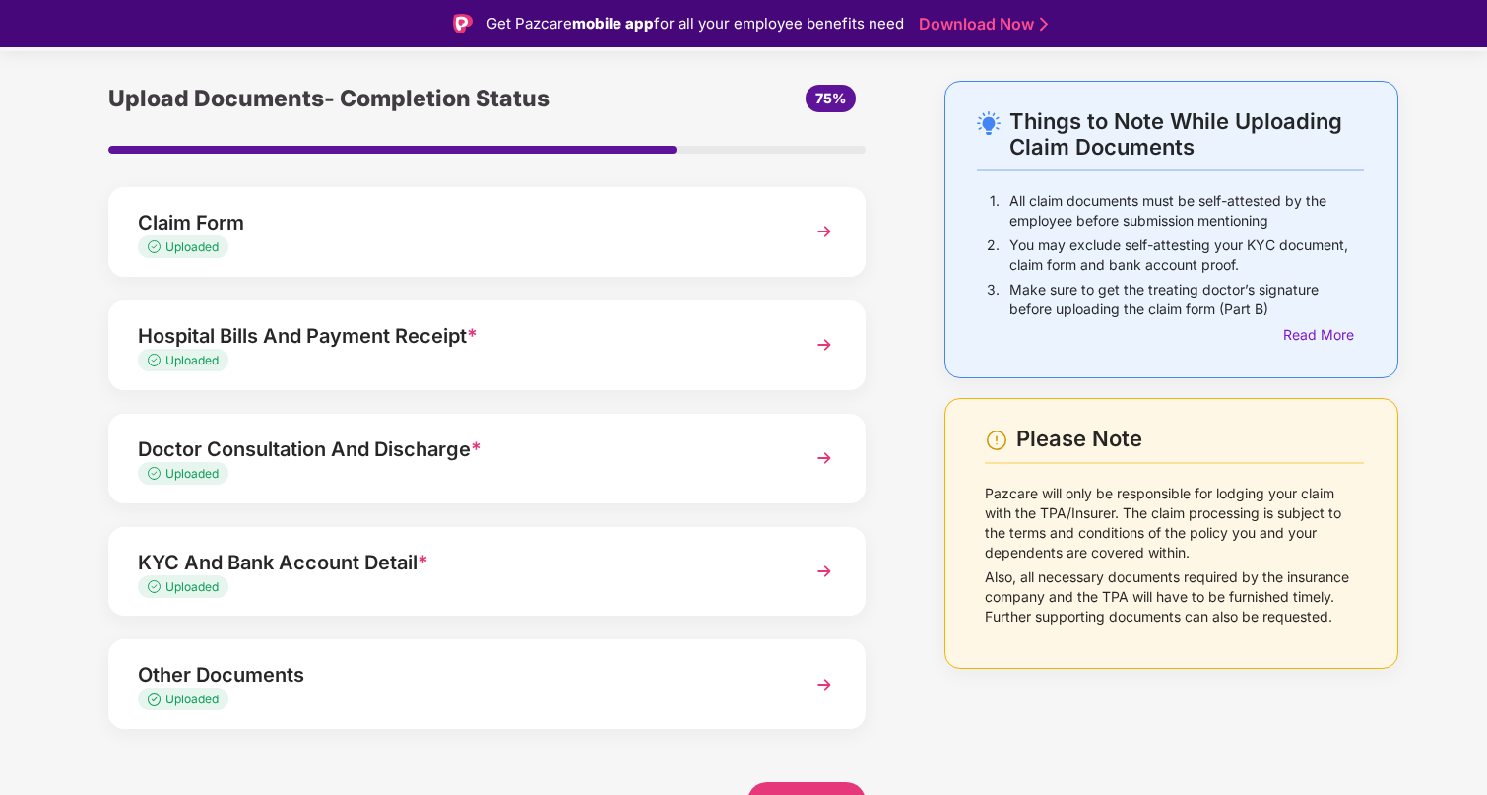
scroll to position [62, 0]
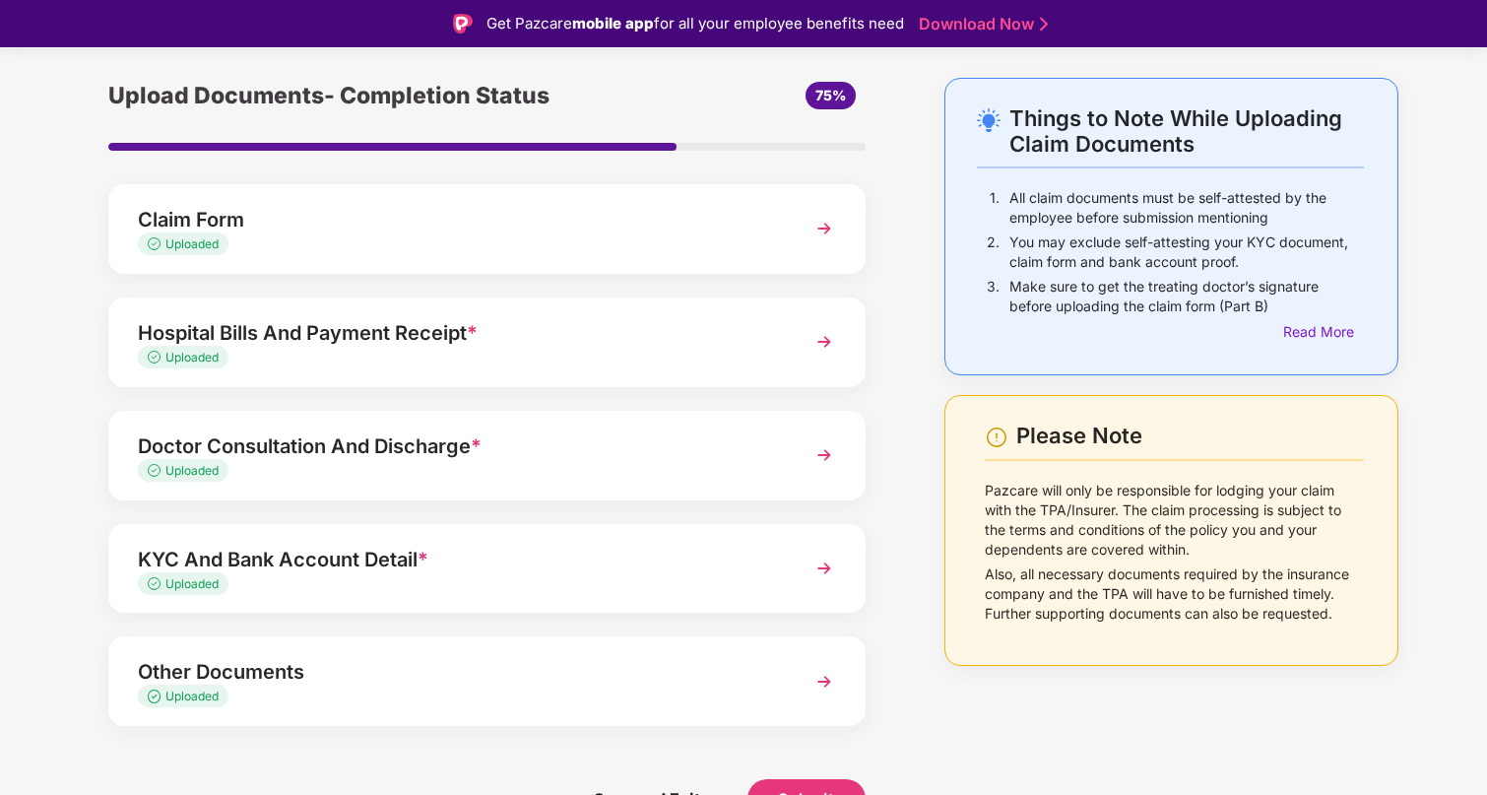
click at [802, 661] on div "Other Documents Uploaded" at bounding box center [486, 681] width 757 height 90
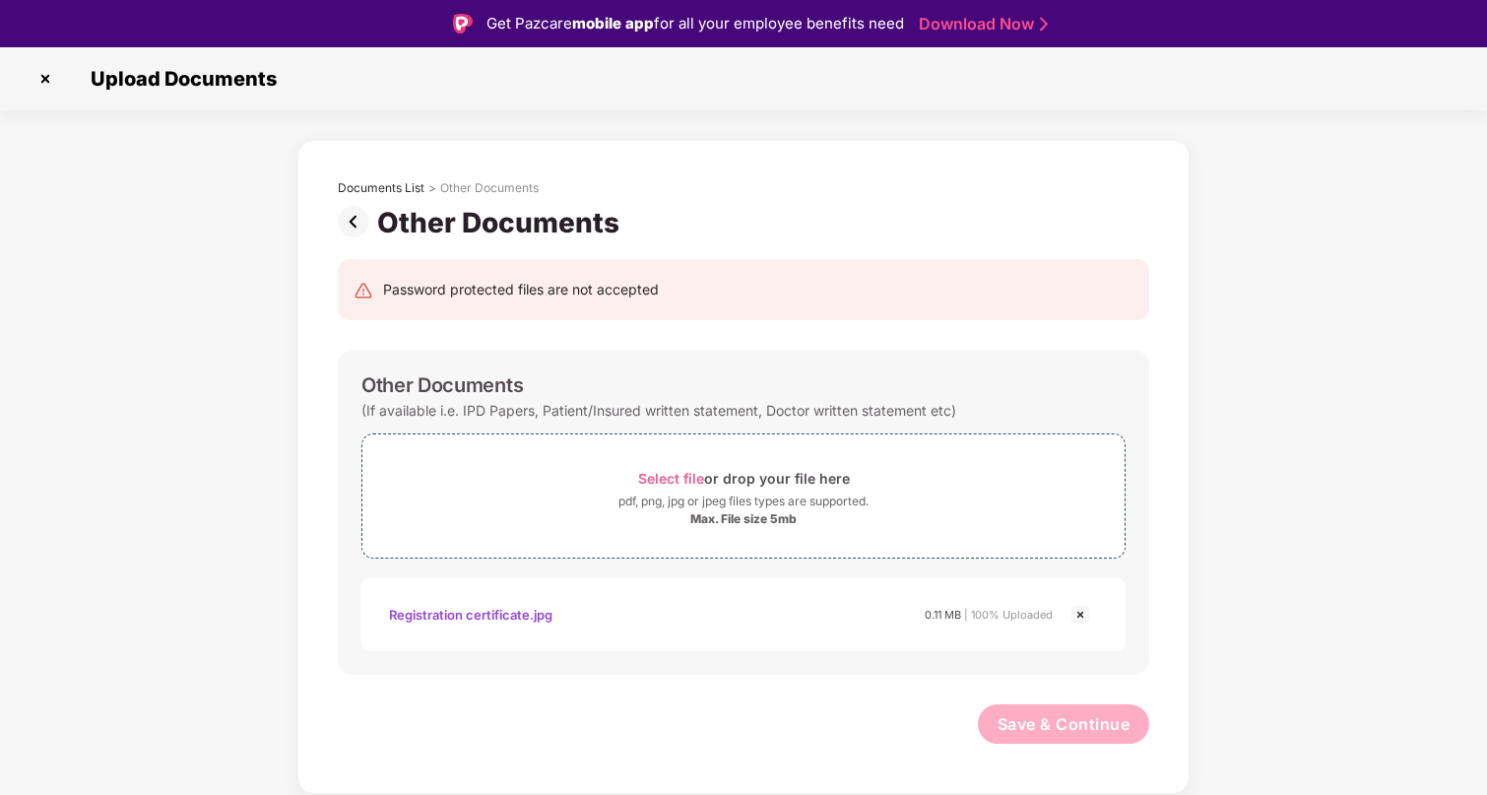
scroll to position [47, 0]
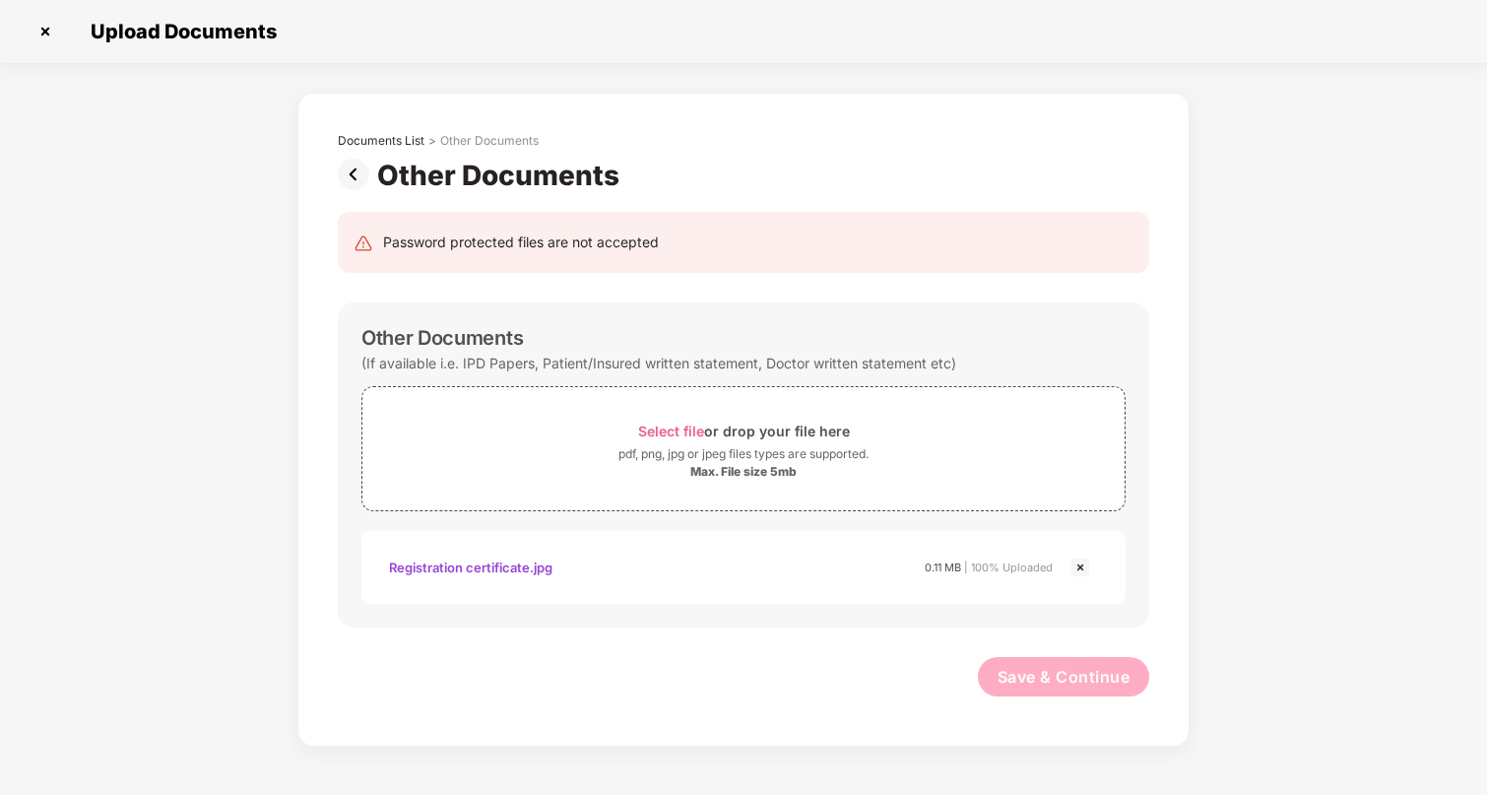
click at [356, 179] on img at bounding box center [357, 175] width 39 height 32
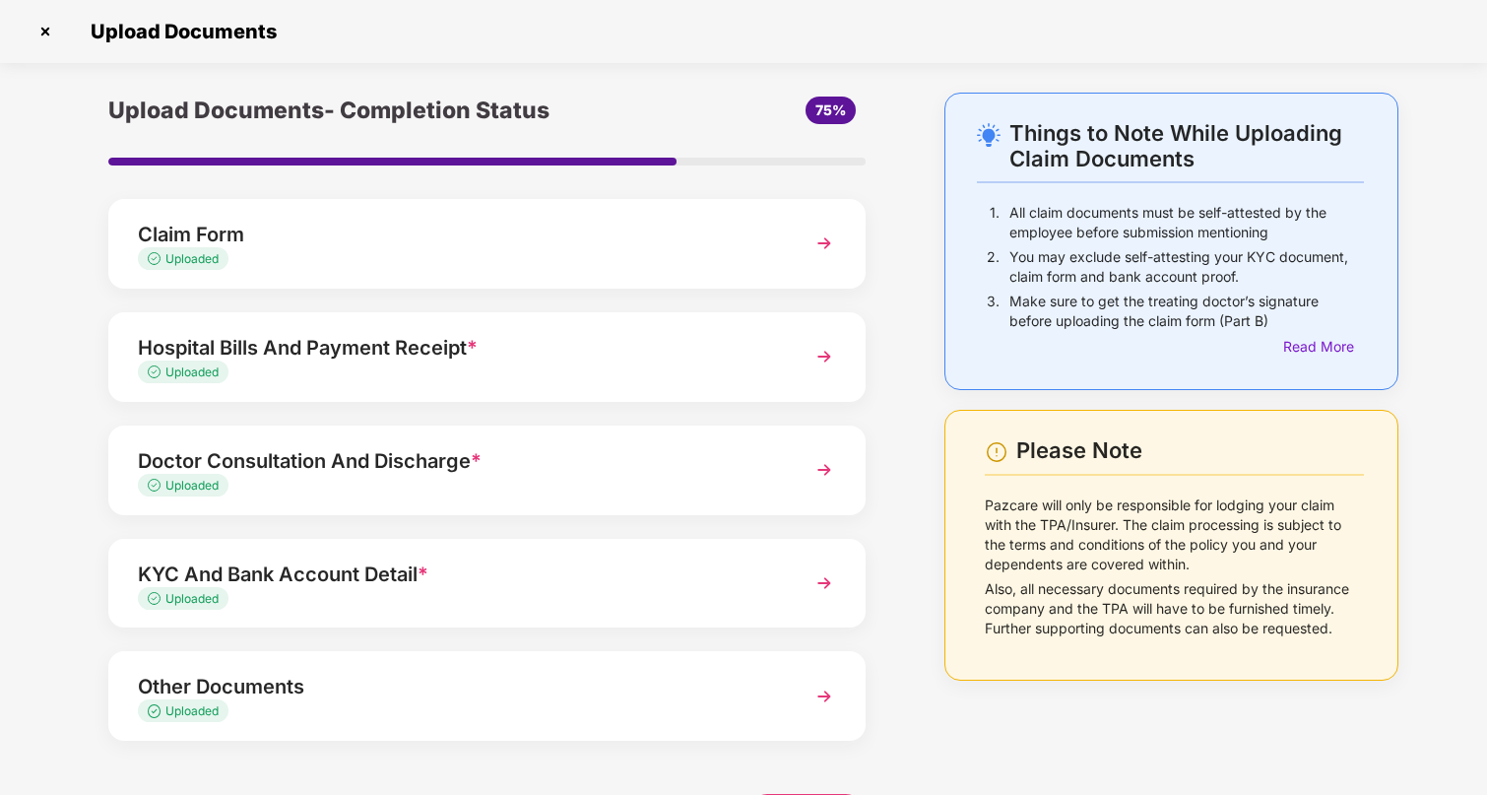
click at [827, 471] on img at bounding box center [824, 469] width 35 height 35
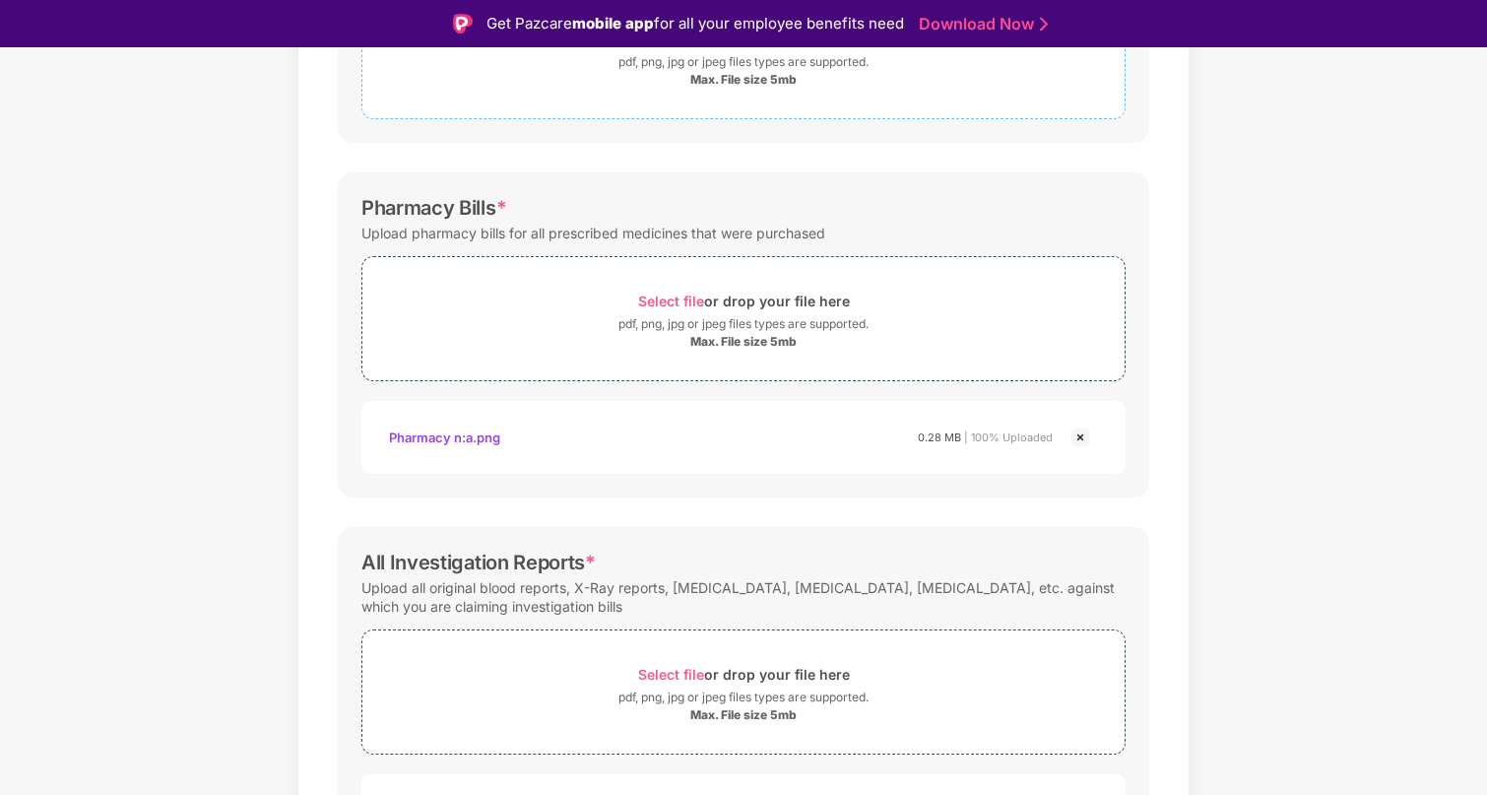
scroll to position [148, 0]
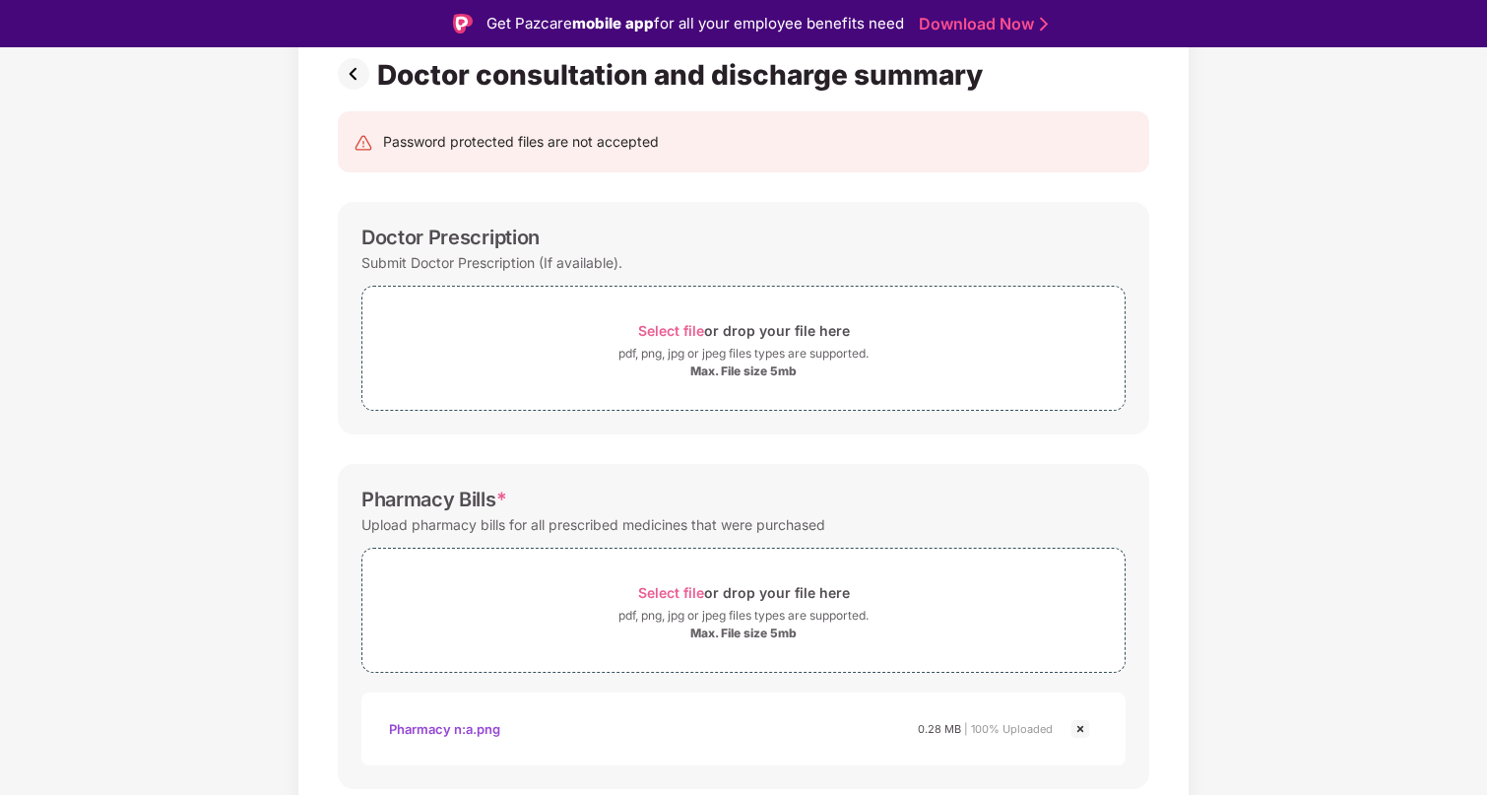
click at [355, 86] on img at bounding box center [357, 74] width 39 height 32
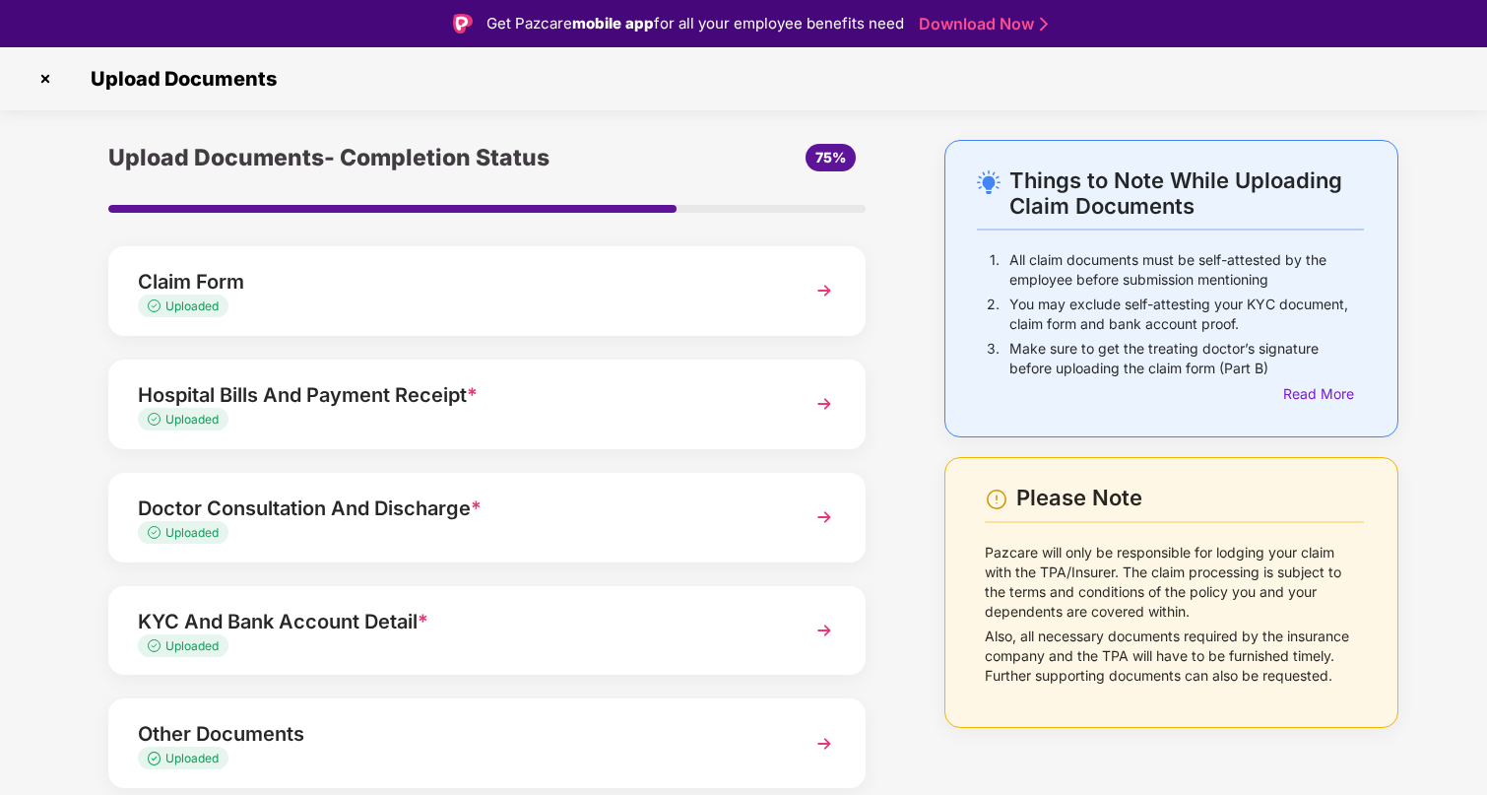
click at [810, 398] on img at bounding box center [824, 403] width 35 height 35
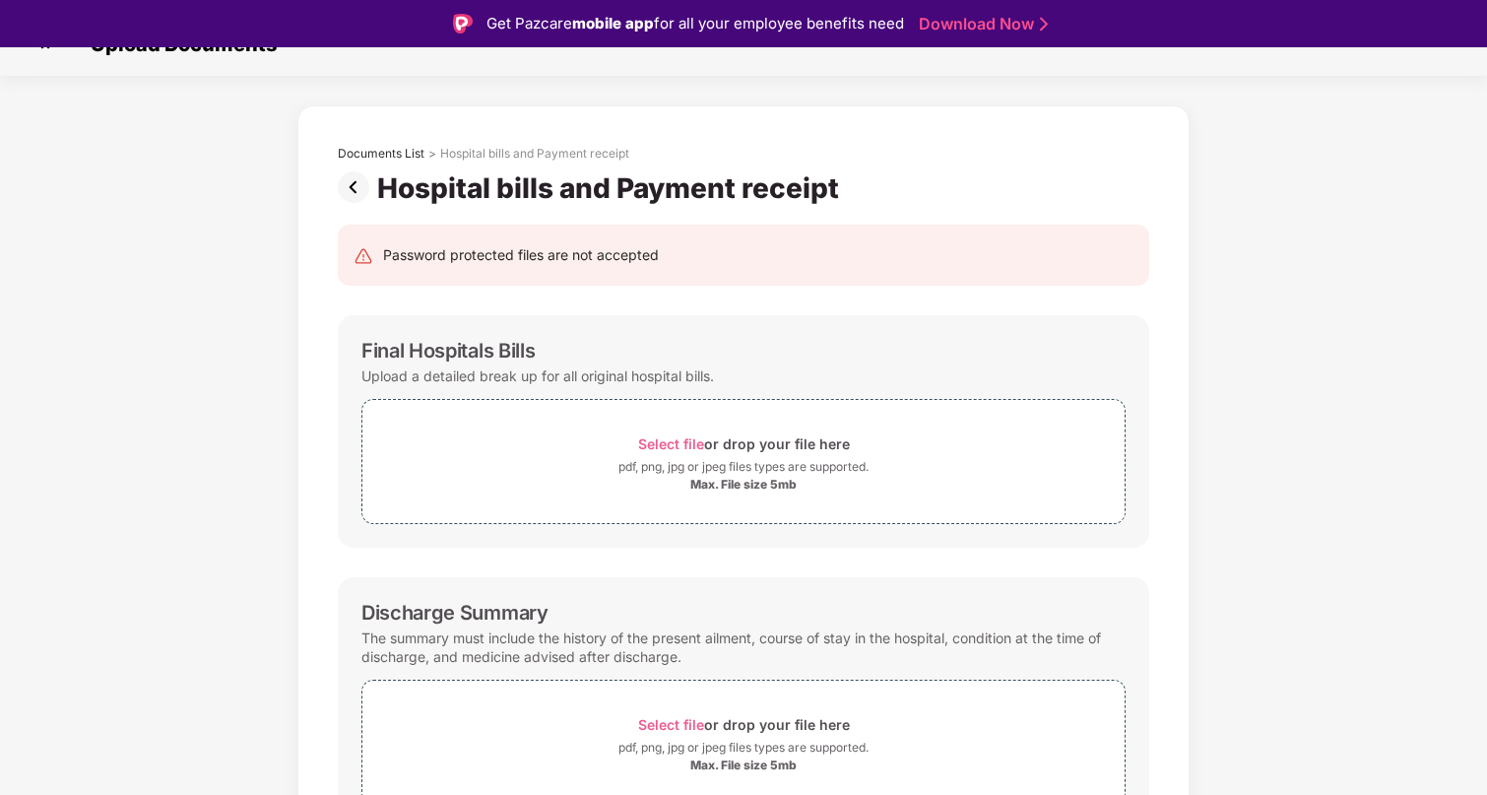
scroll to position [4, 0]
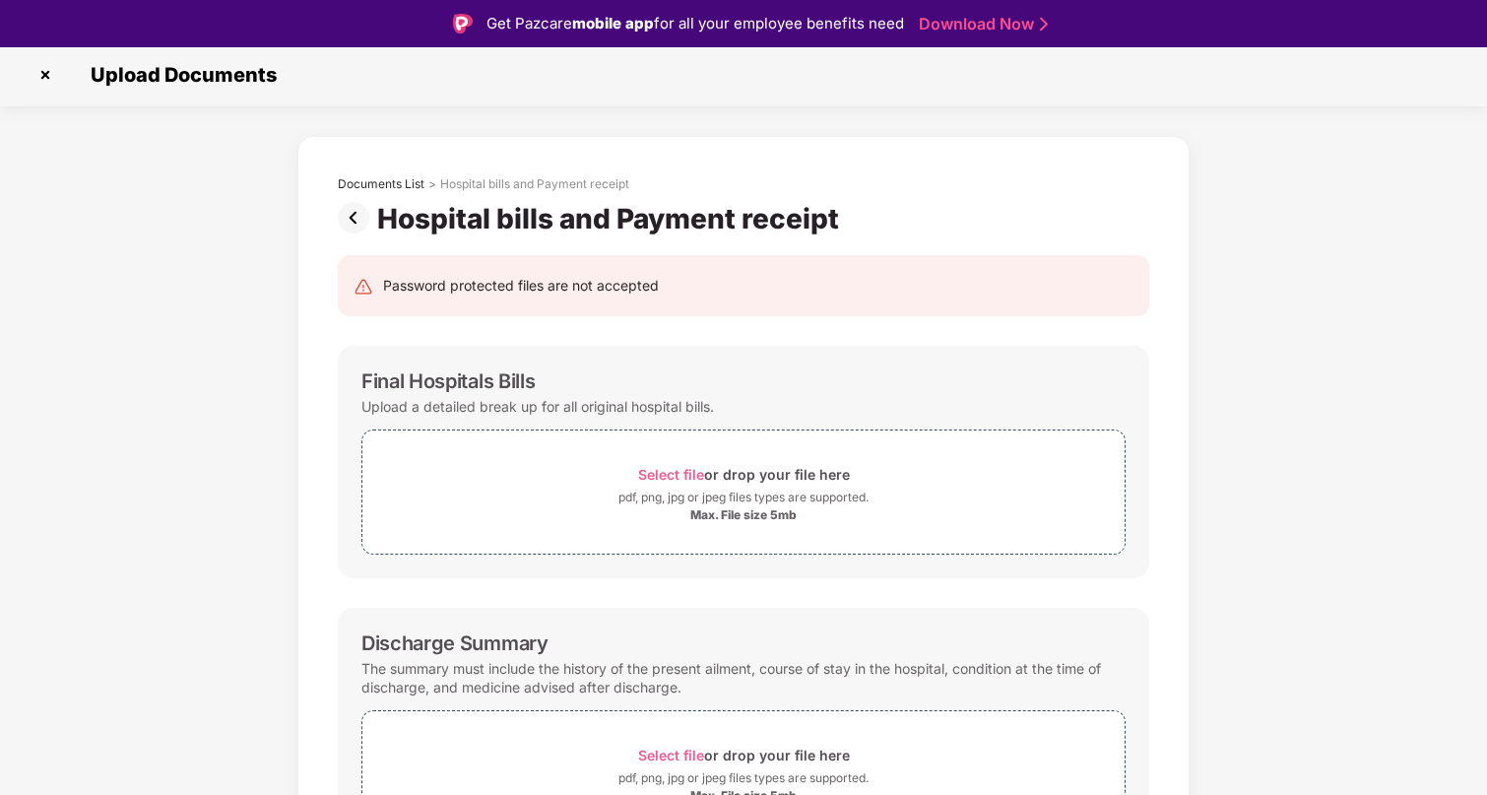
click at [346, 210] on img at bounding box center [357, 218] width 39 height 32
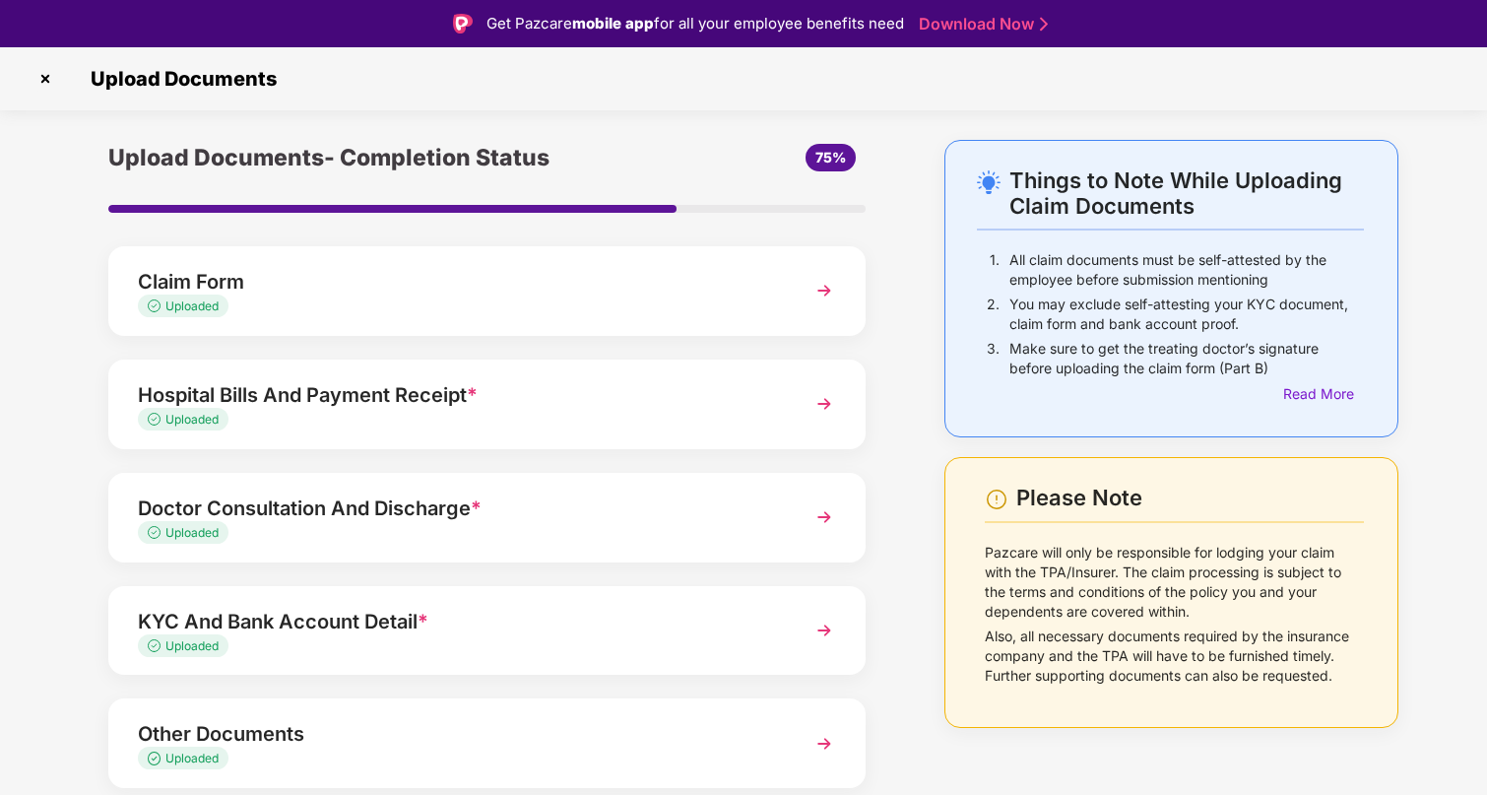
click at [575, 303] on div "Uploaded" at bounding box center [458, 306] width 640 height 19
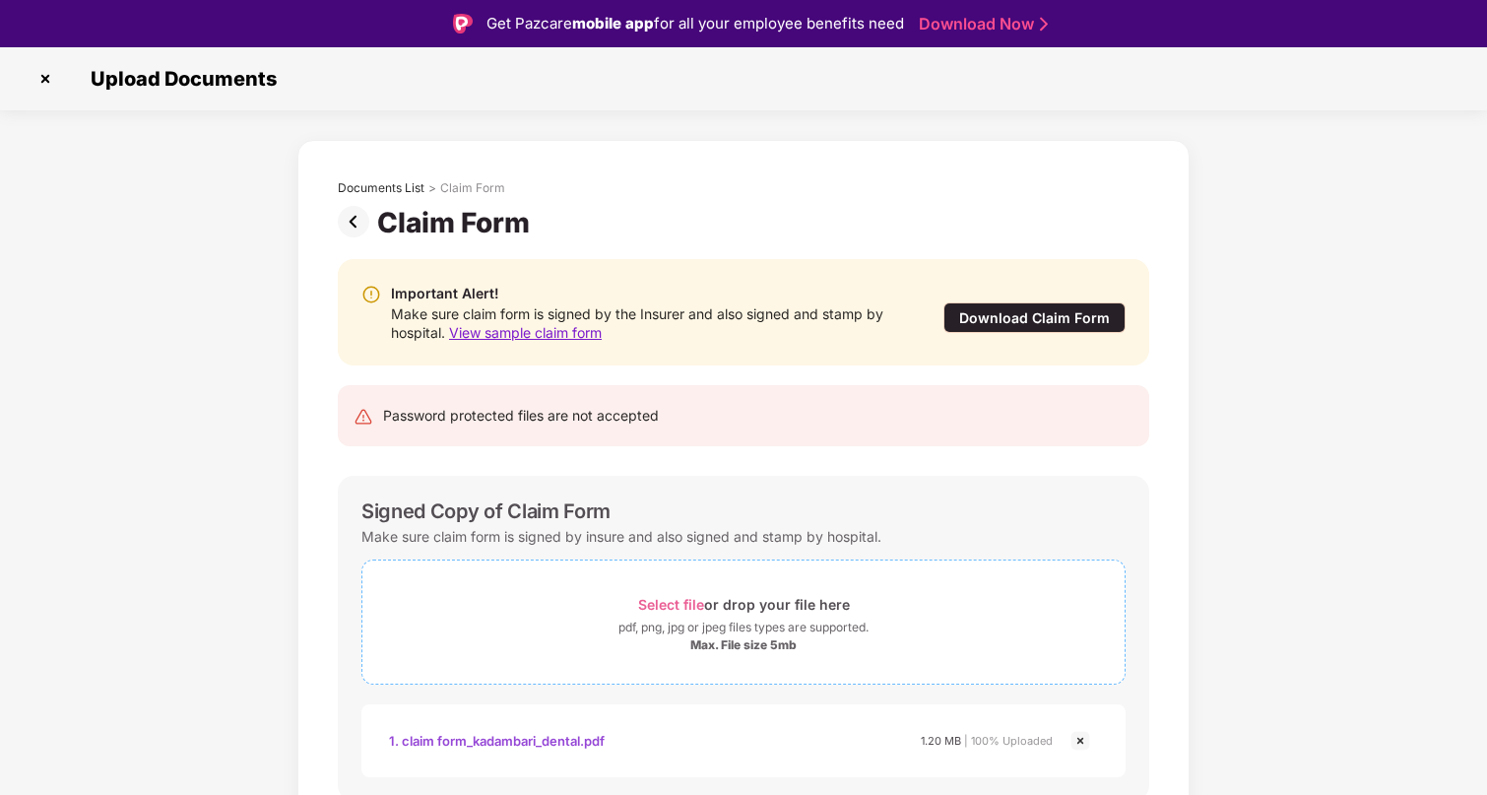
scroll to position [78, 0]
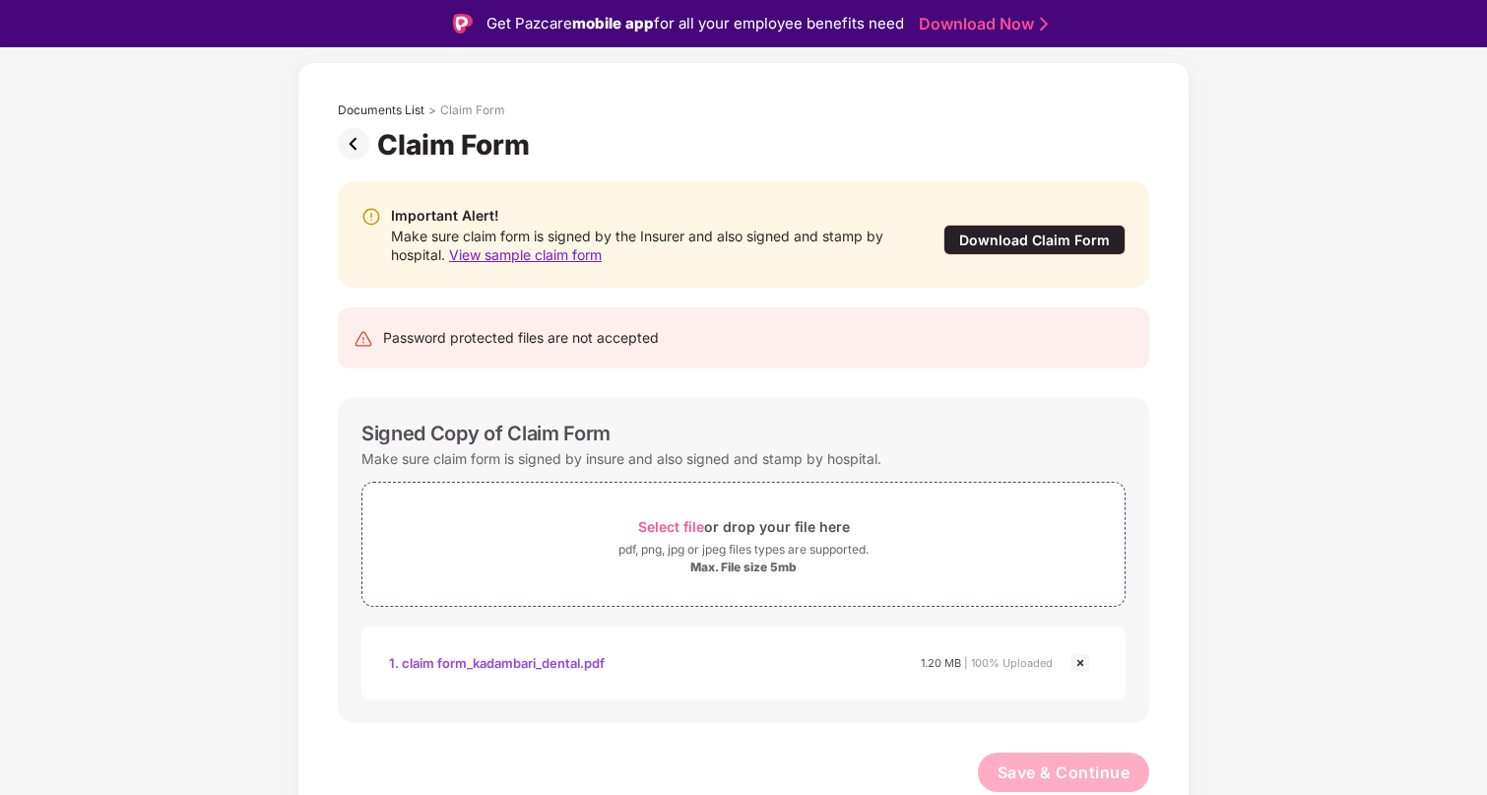
click at [339, 134] on img at bounding box center [357, 144] width 39 height 32
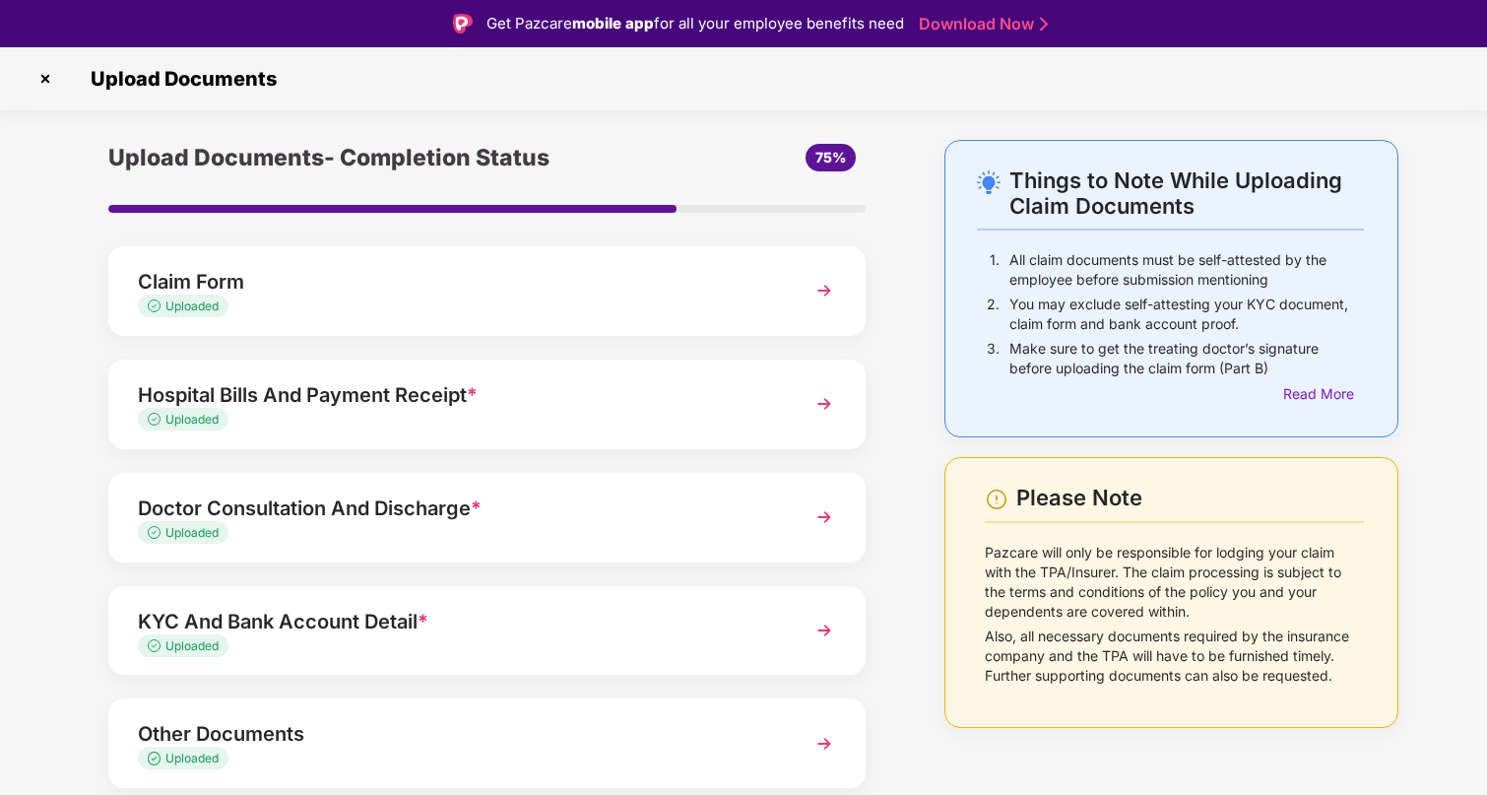
click at [444, 424] on div "Uploaded" at bounding box center [458, 420] width 640 height 19
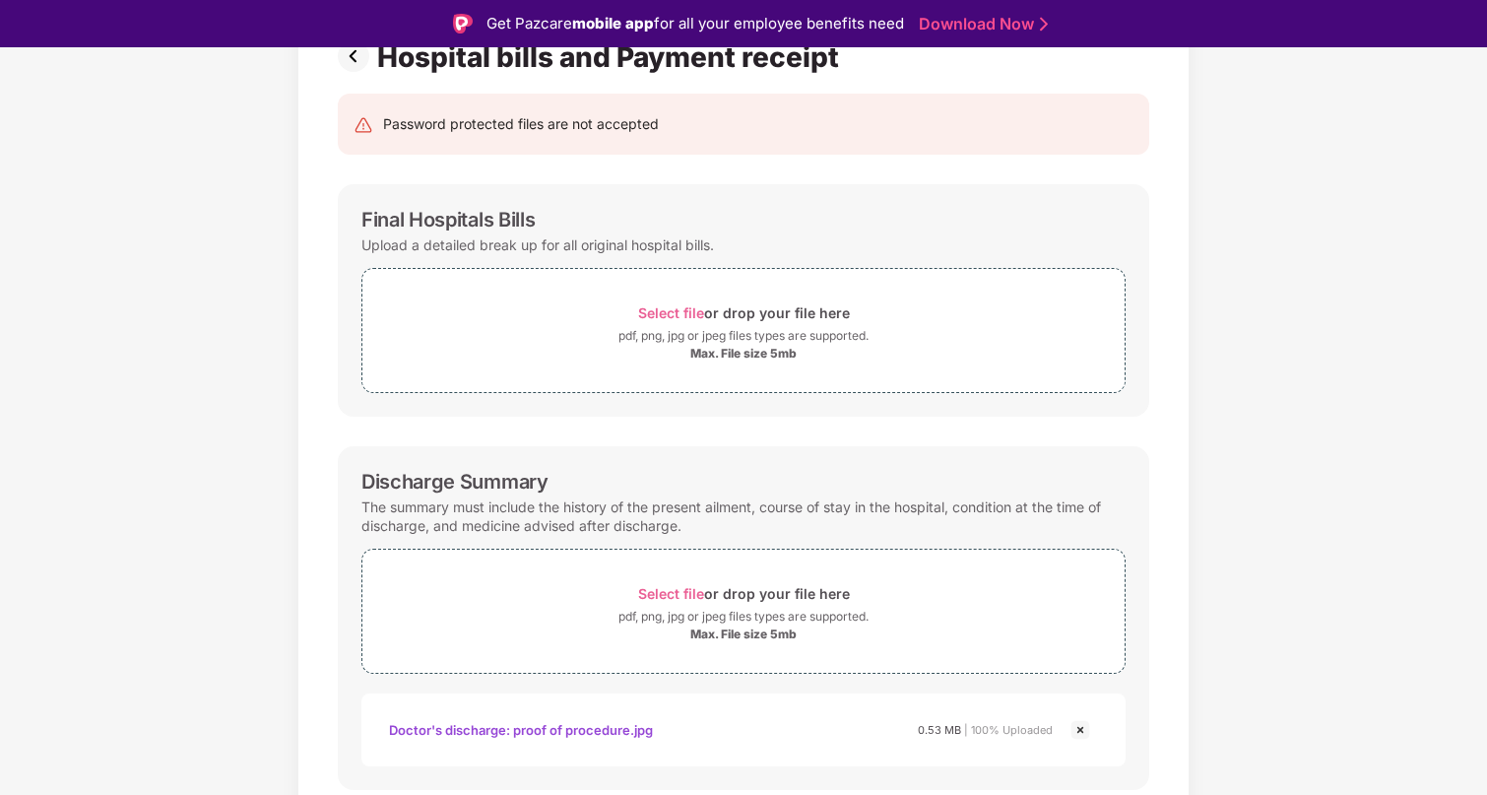
scroll to position [152, 0]
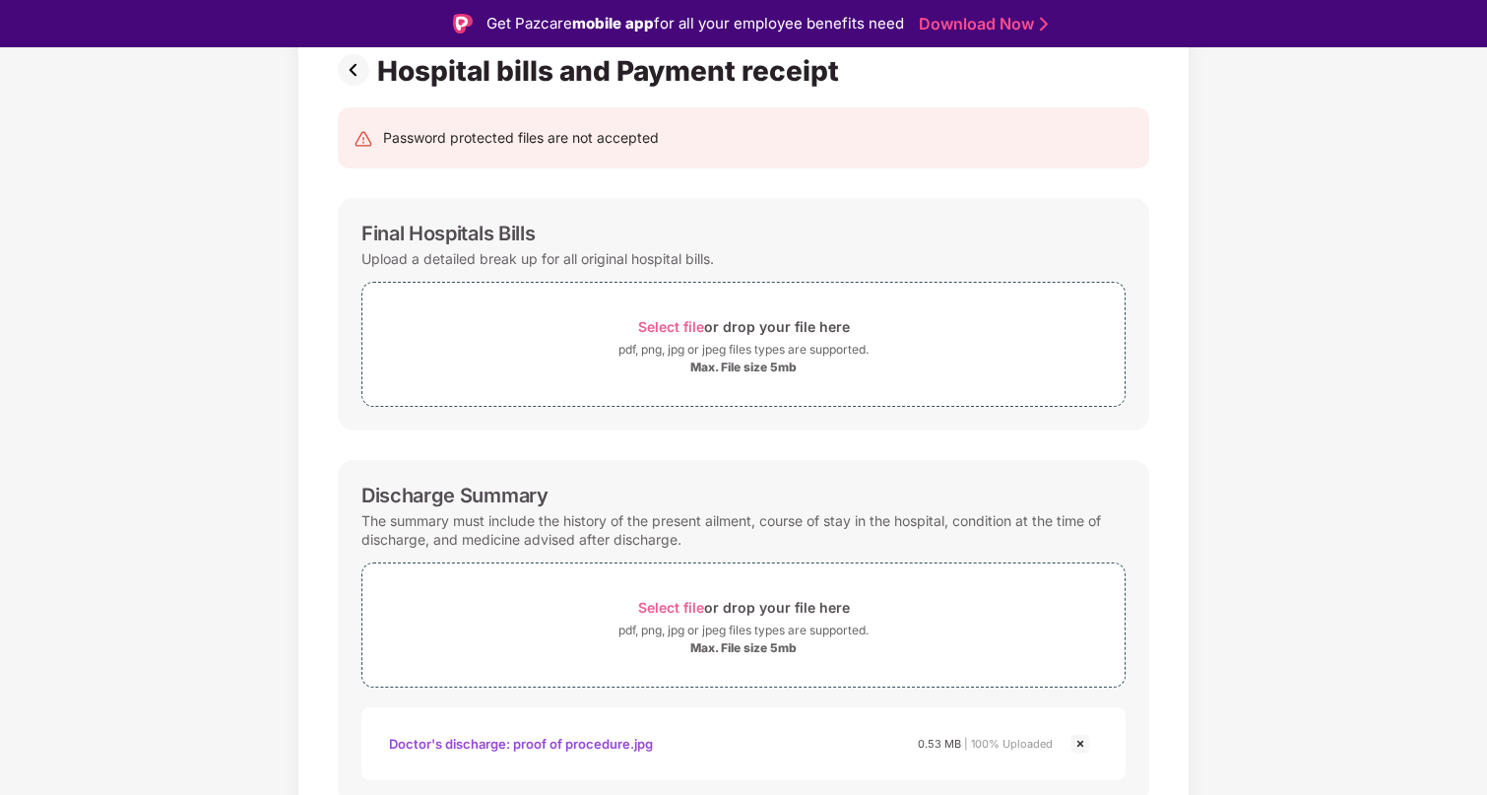
click at [364, 71] on img at bounding box center [357, 70] width 39 height 32
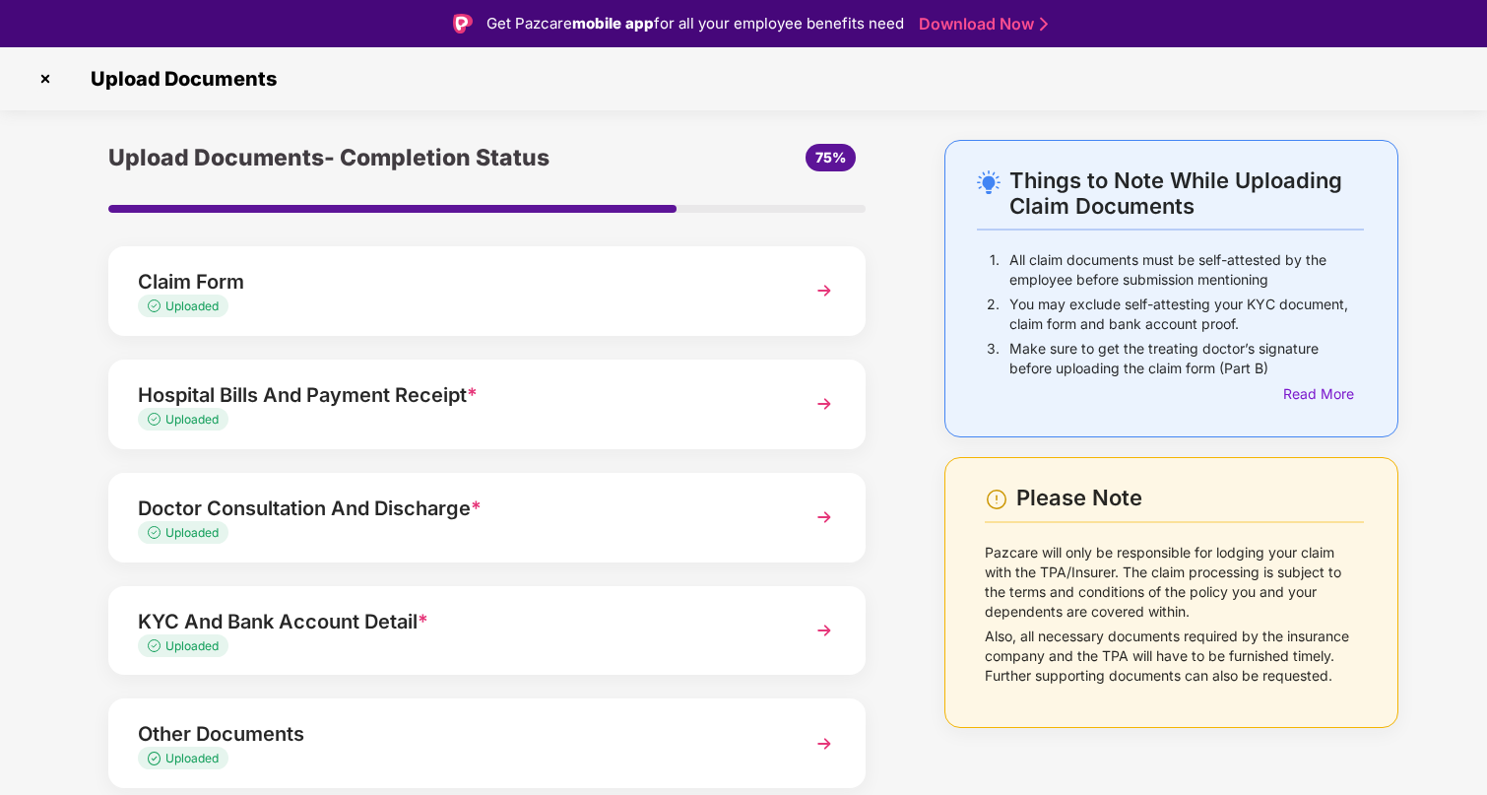
click at [506, 497] on div "Doctor Consultation And Discharge *" at bounding box center [458, 508] width 640 height 32
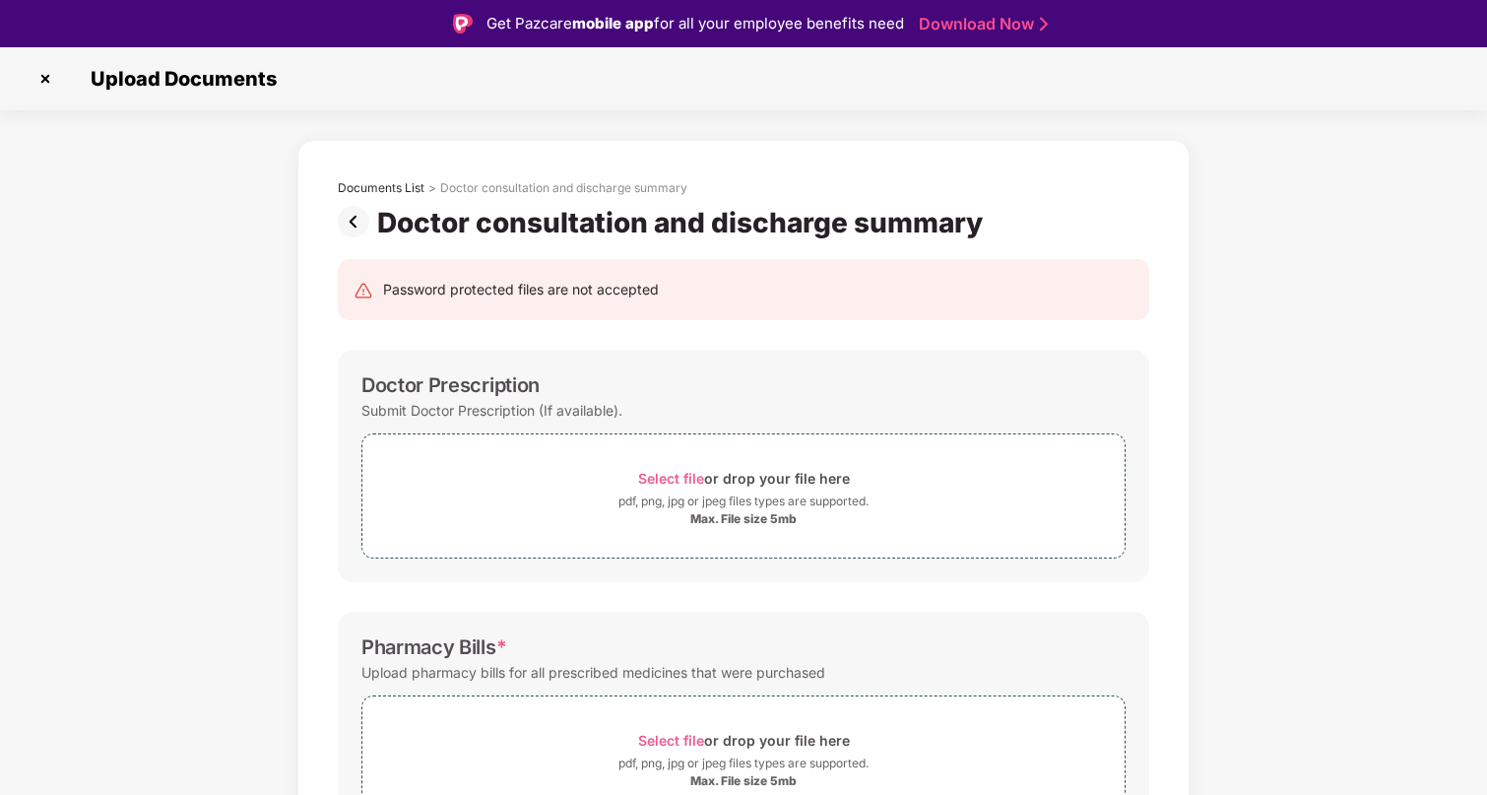
click at [347, 224] on img at bounding box center [357, 222] width 39 height 32
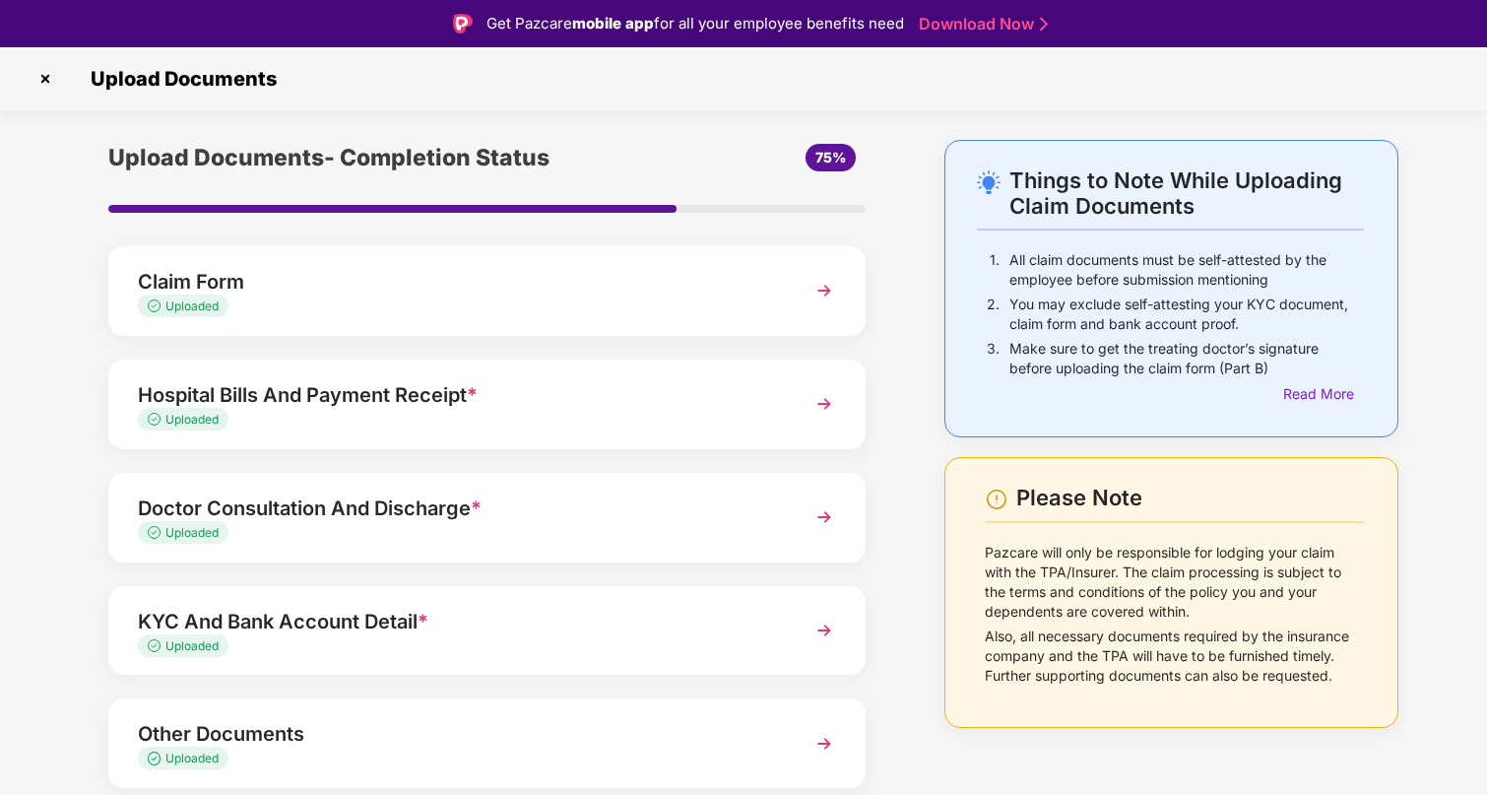
scroll to position [68, 0]
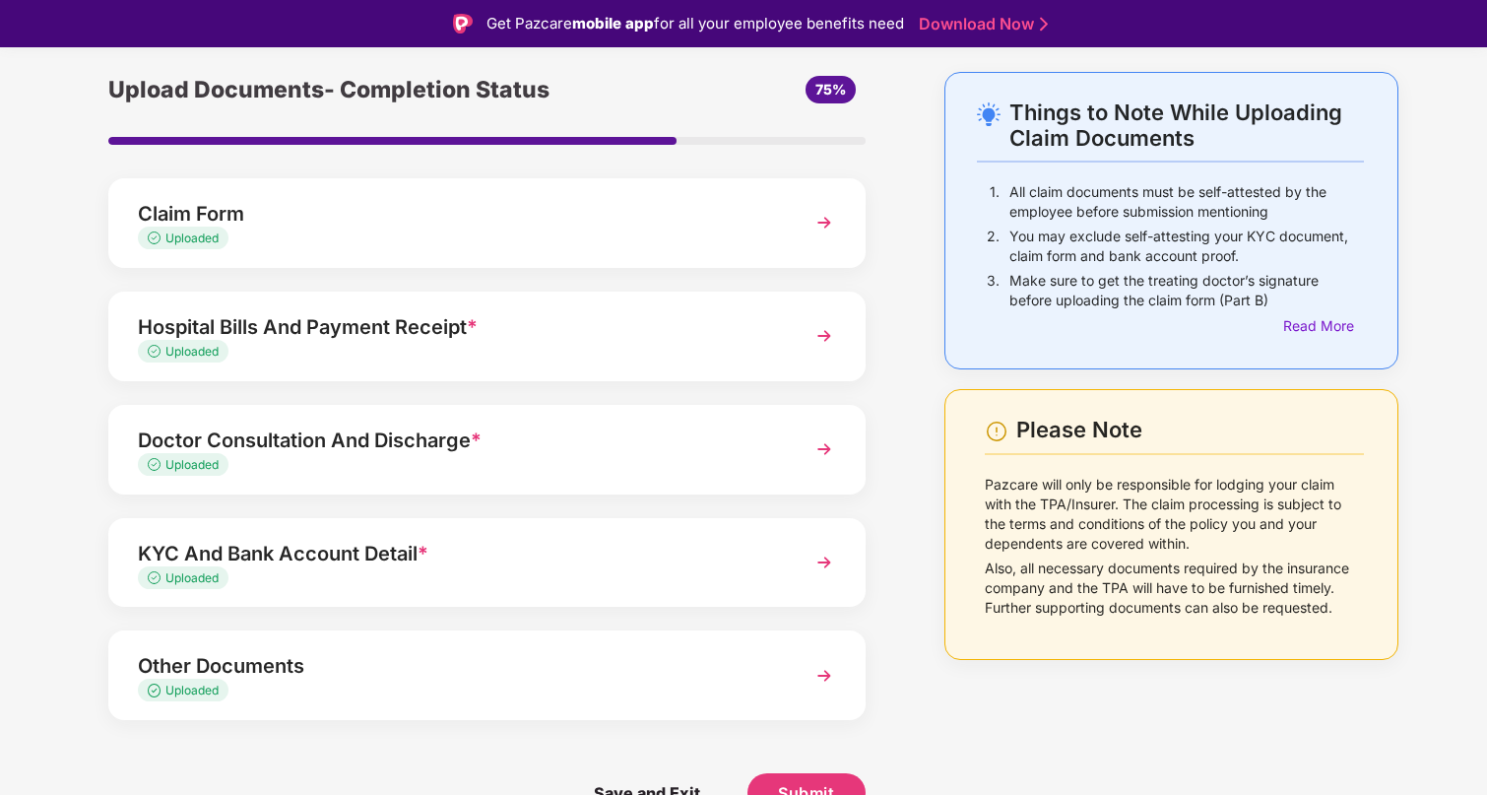
click at [504, 473] on div "Uploaded" at bounding box center [458, 465] width 640 height 19
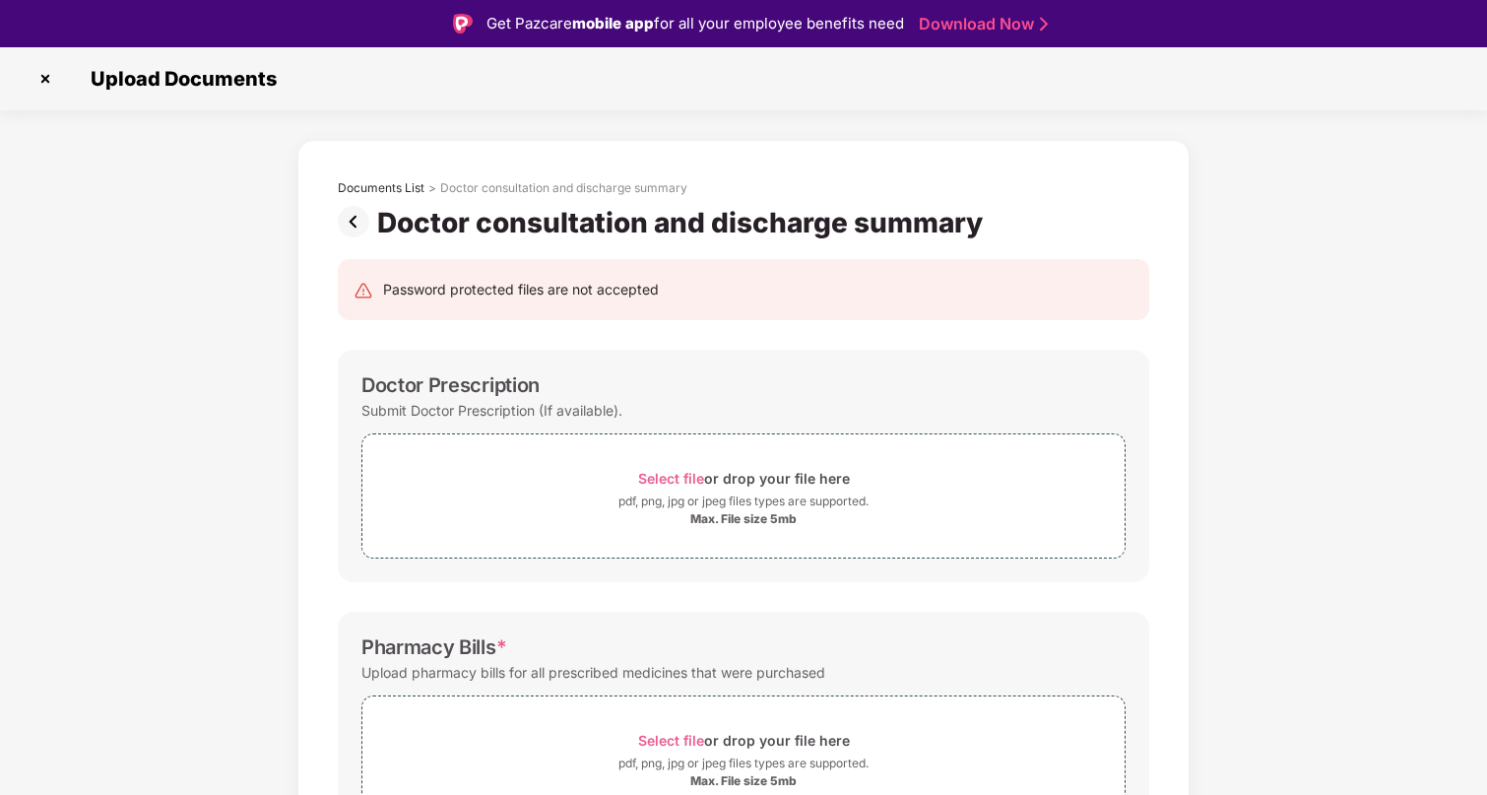
click at [363, 218] on img at bounding box center [357, 222] width 39 height 32
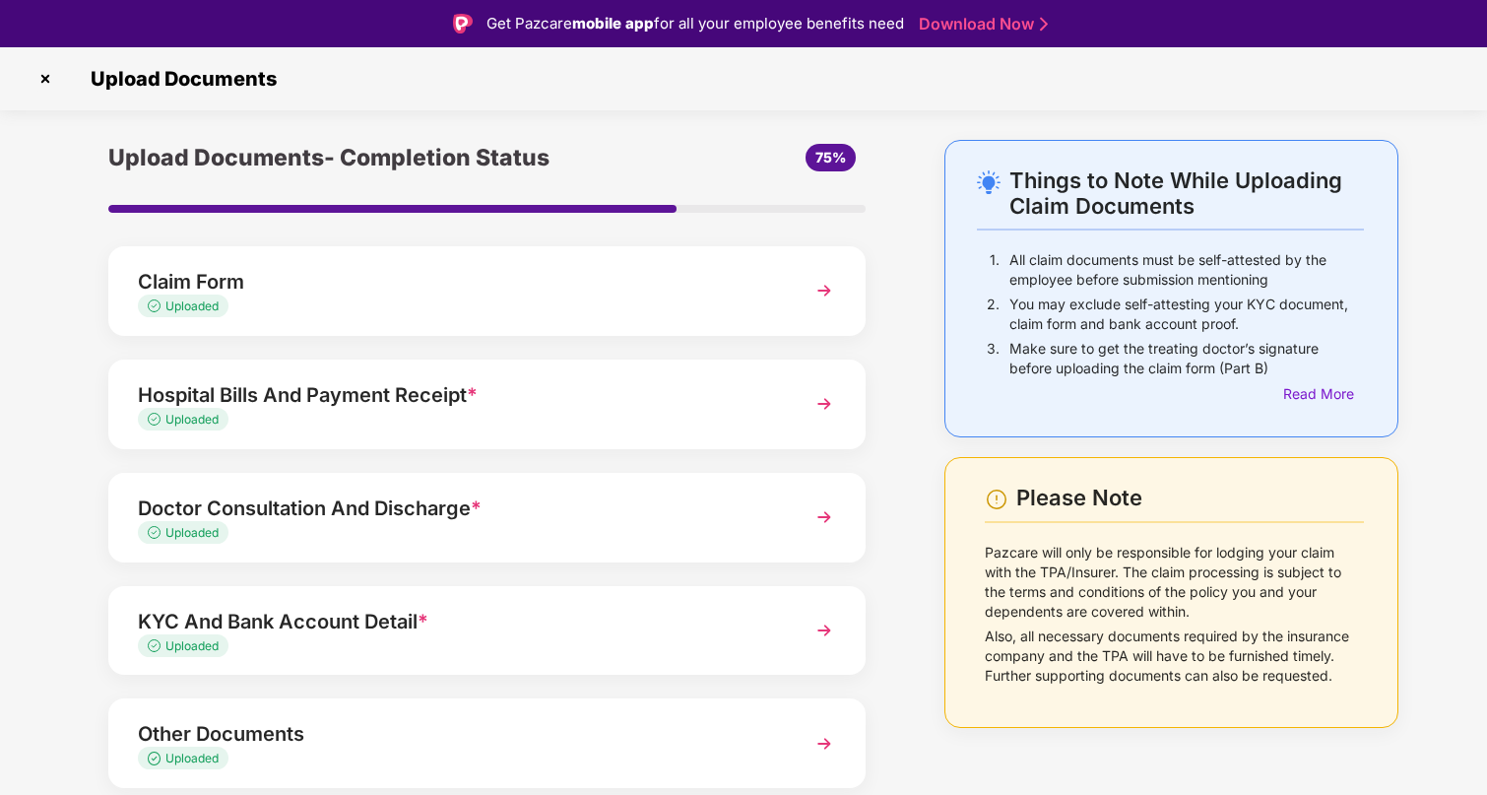
click at [460, 406] on div "Hospital Bills And Payment Receipt *" at bounding box center [458, 395] width 640 height 32
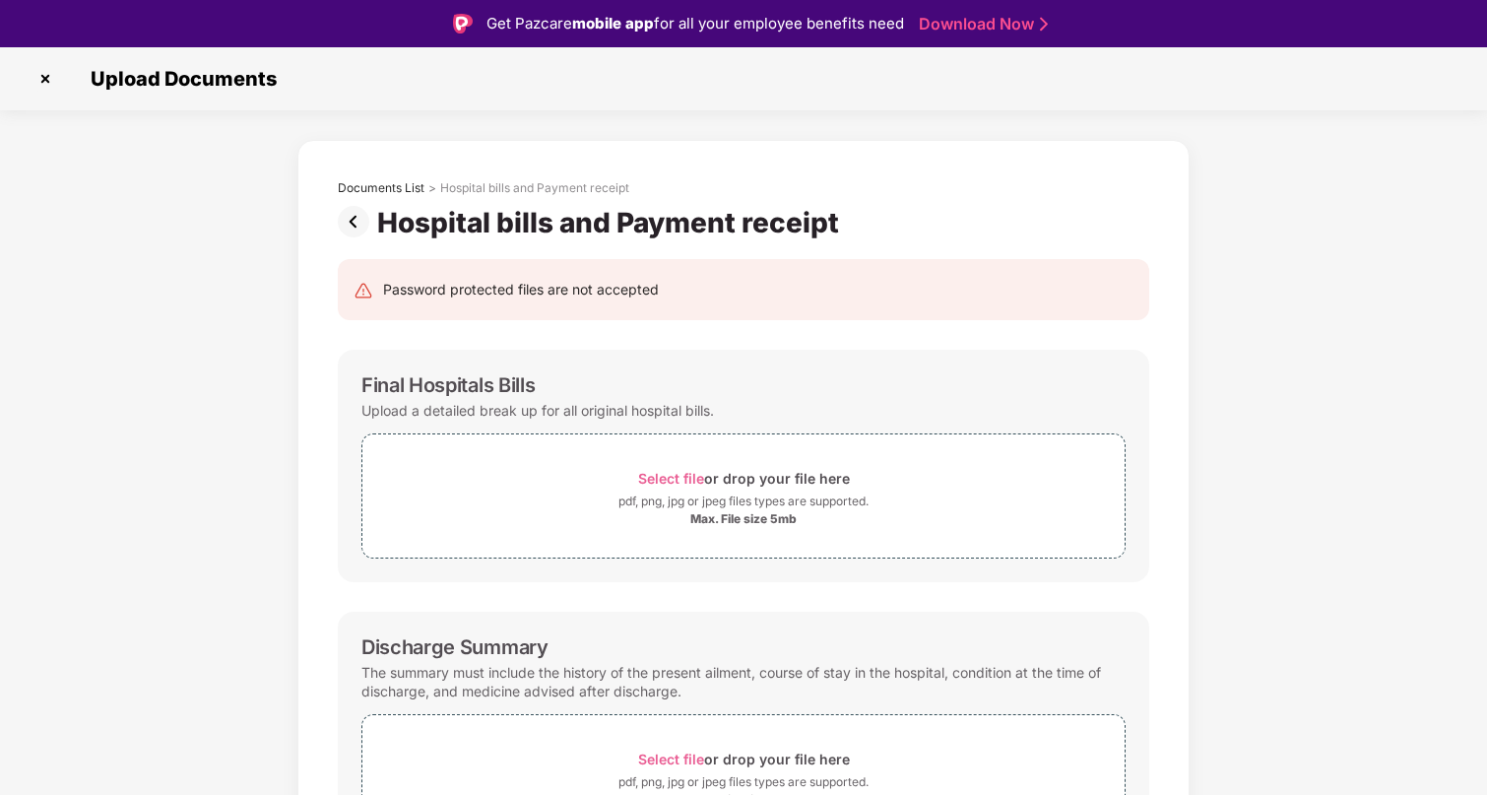
click at [351, 217] on img at bounding box center [357, 222] width 39 height 32
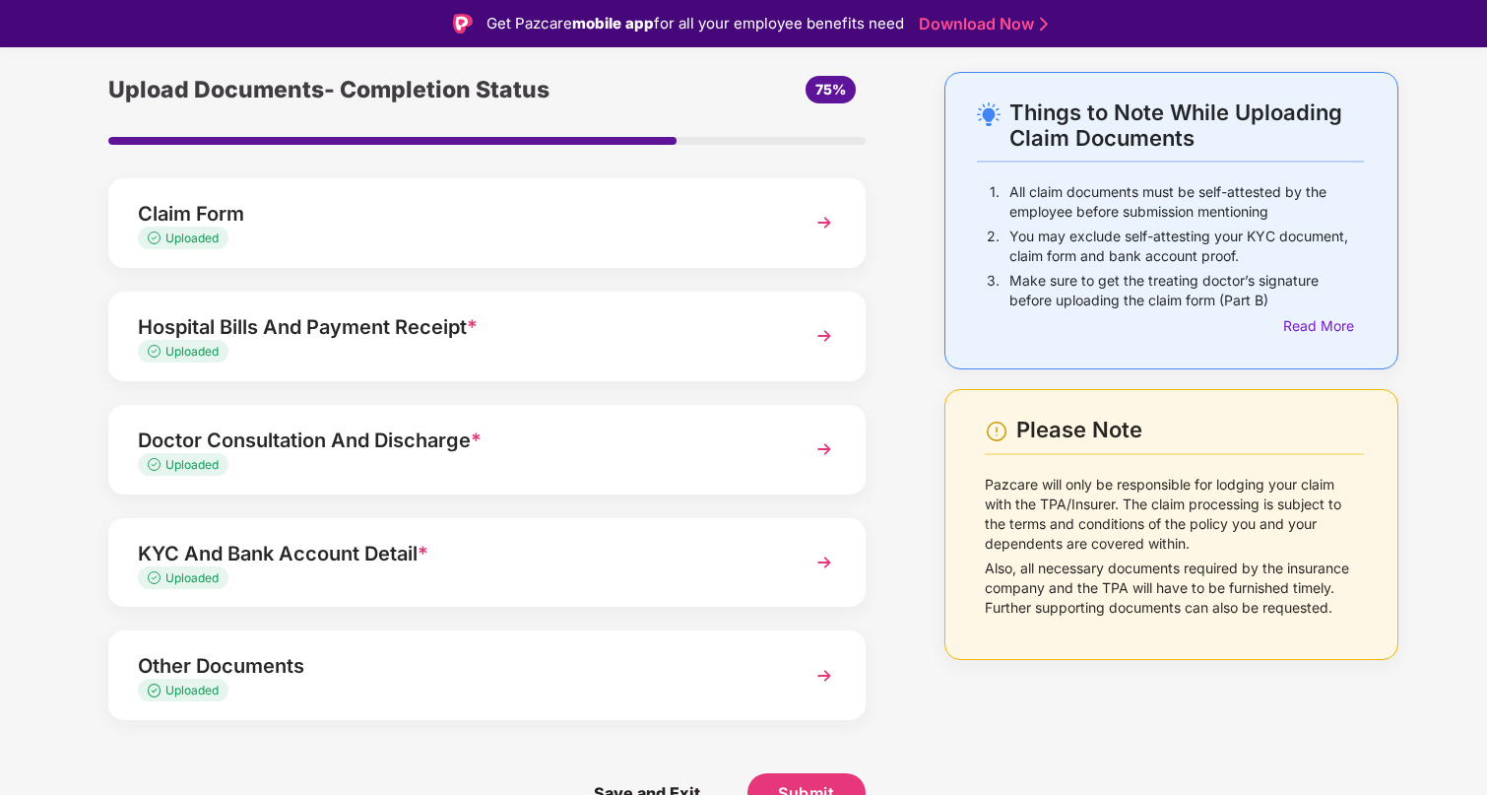
click at [464, 530] on div "KYC And Bank Account Detail * Uploaded" at bounding box center [486, 563] width 757 height 90
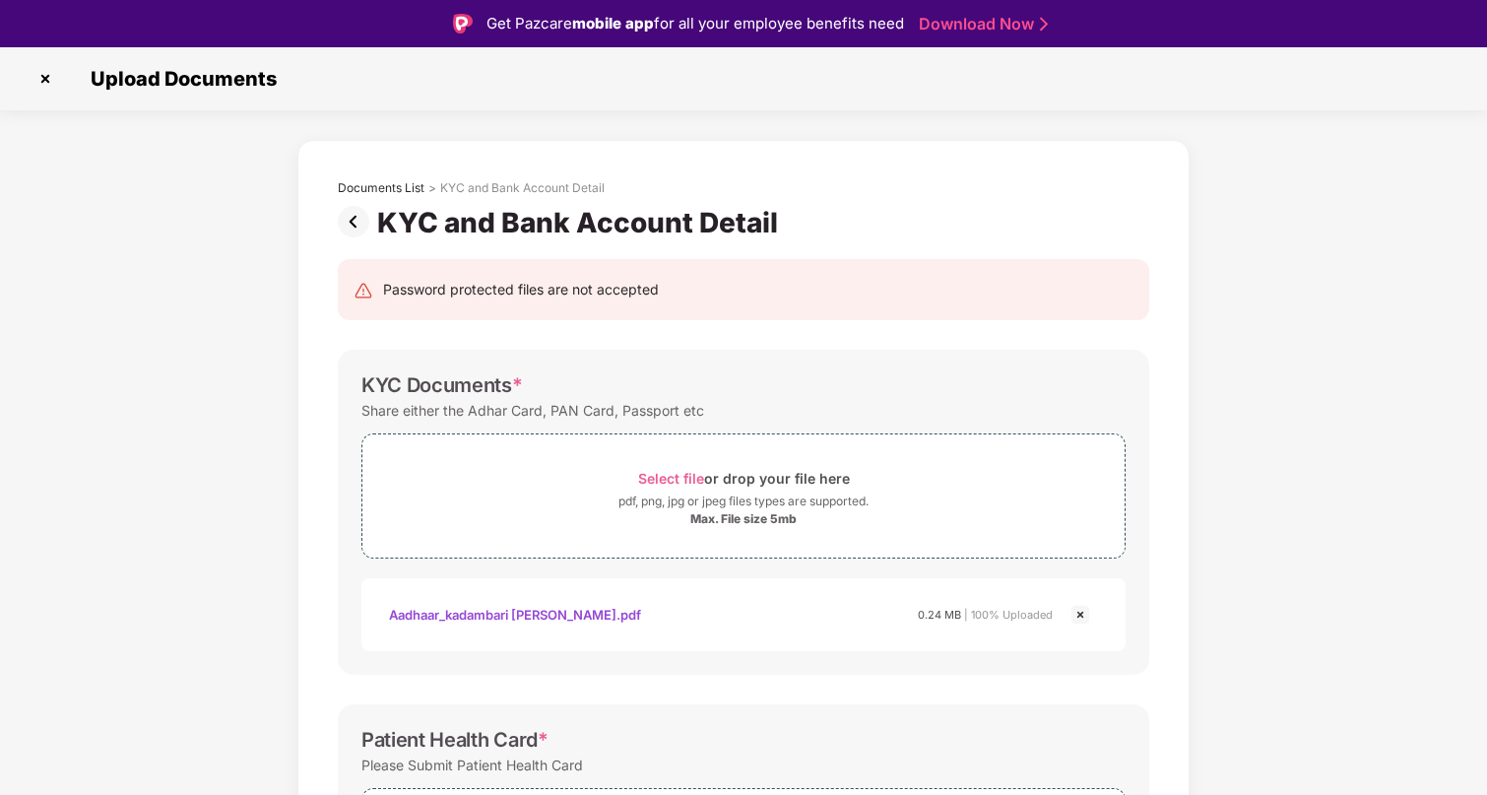
click at [343, 220] on img at bounding box center [357, 222] width 39 height 32
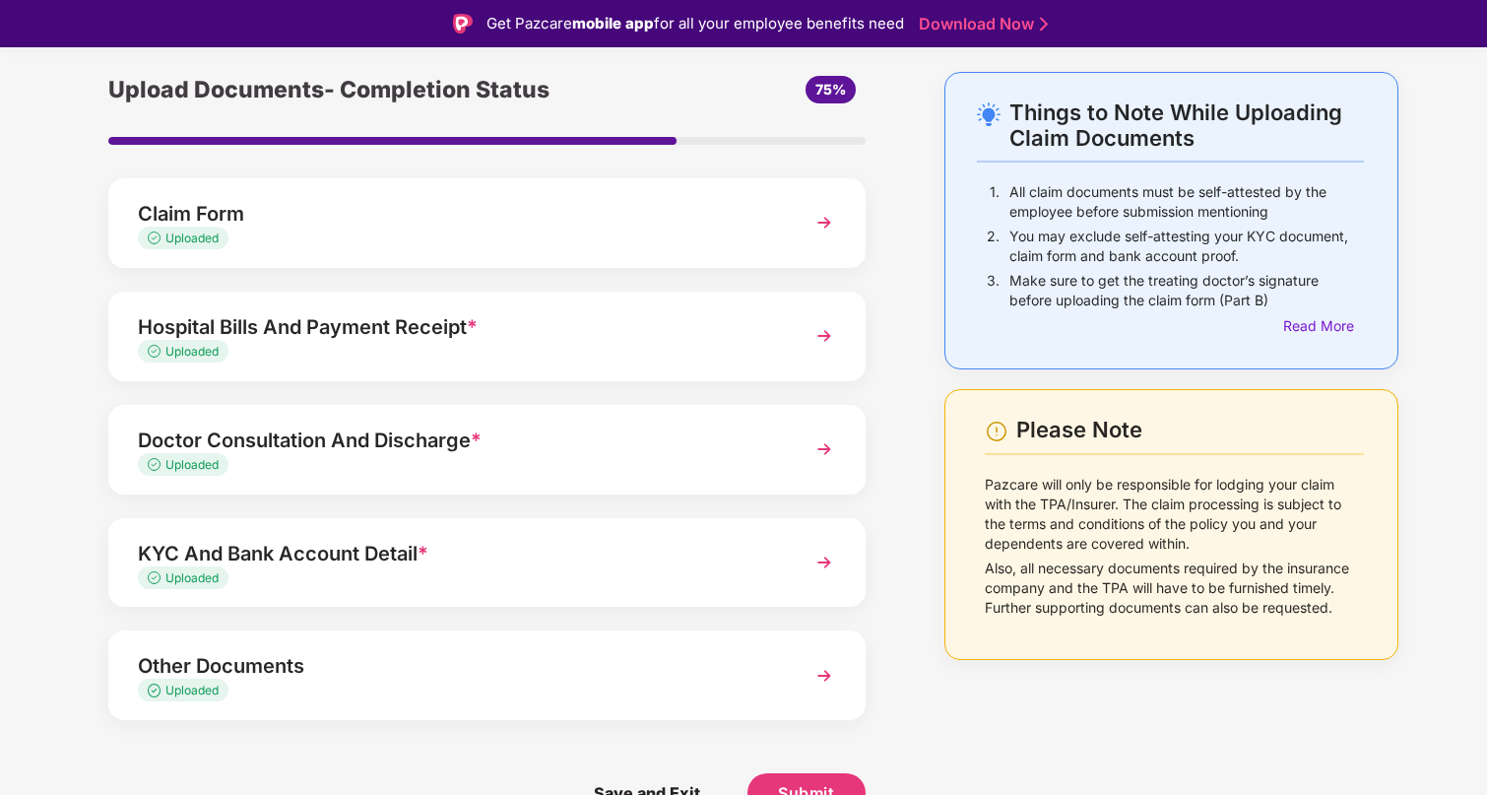
scroll to position [47, 0]
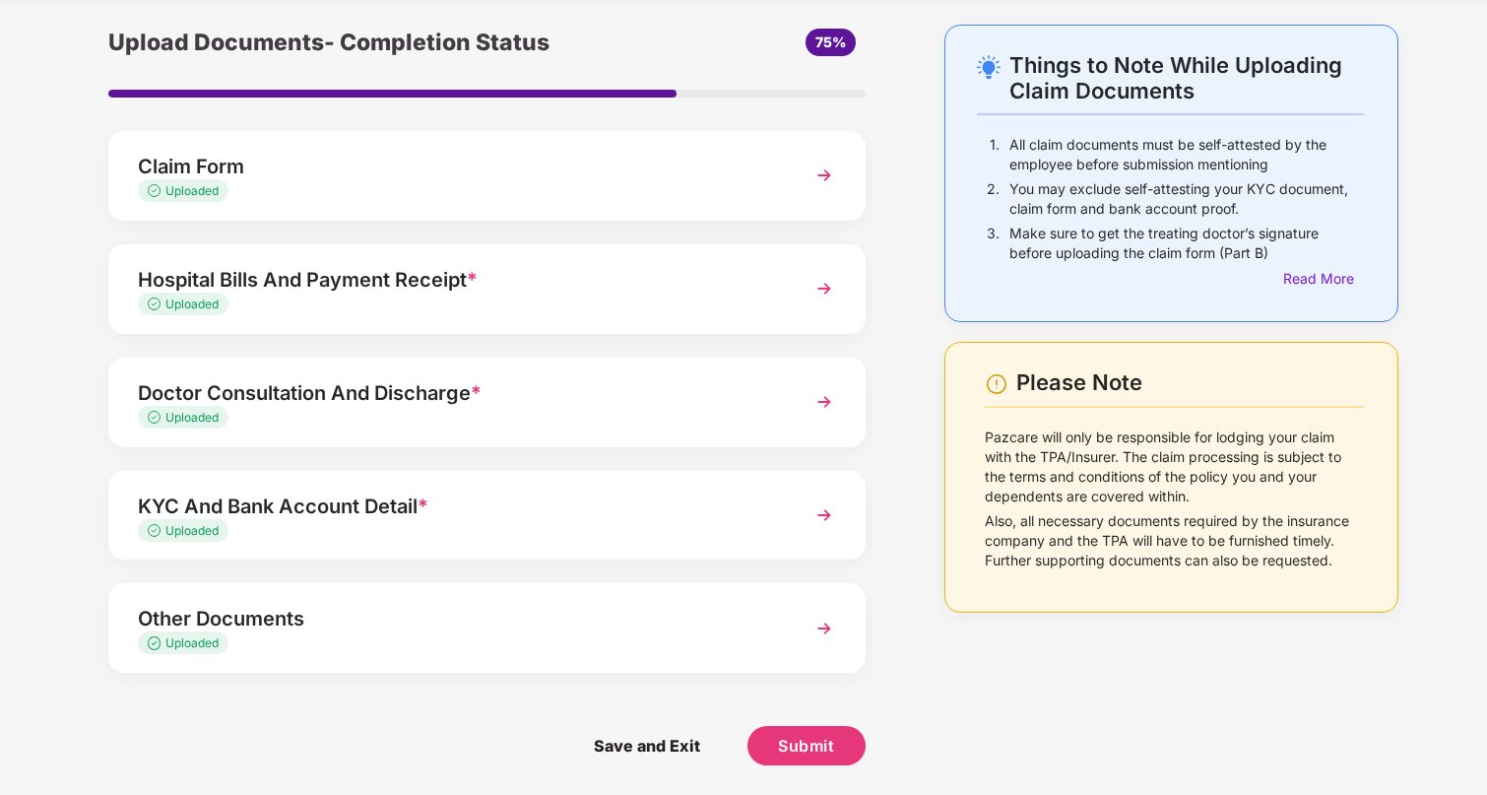
click at [431, 605] on div "Other Documents" at bounding box center [458, 619] width 640 height 32
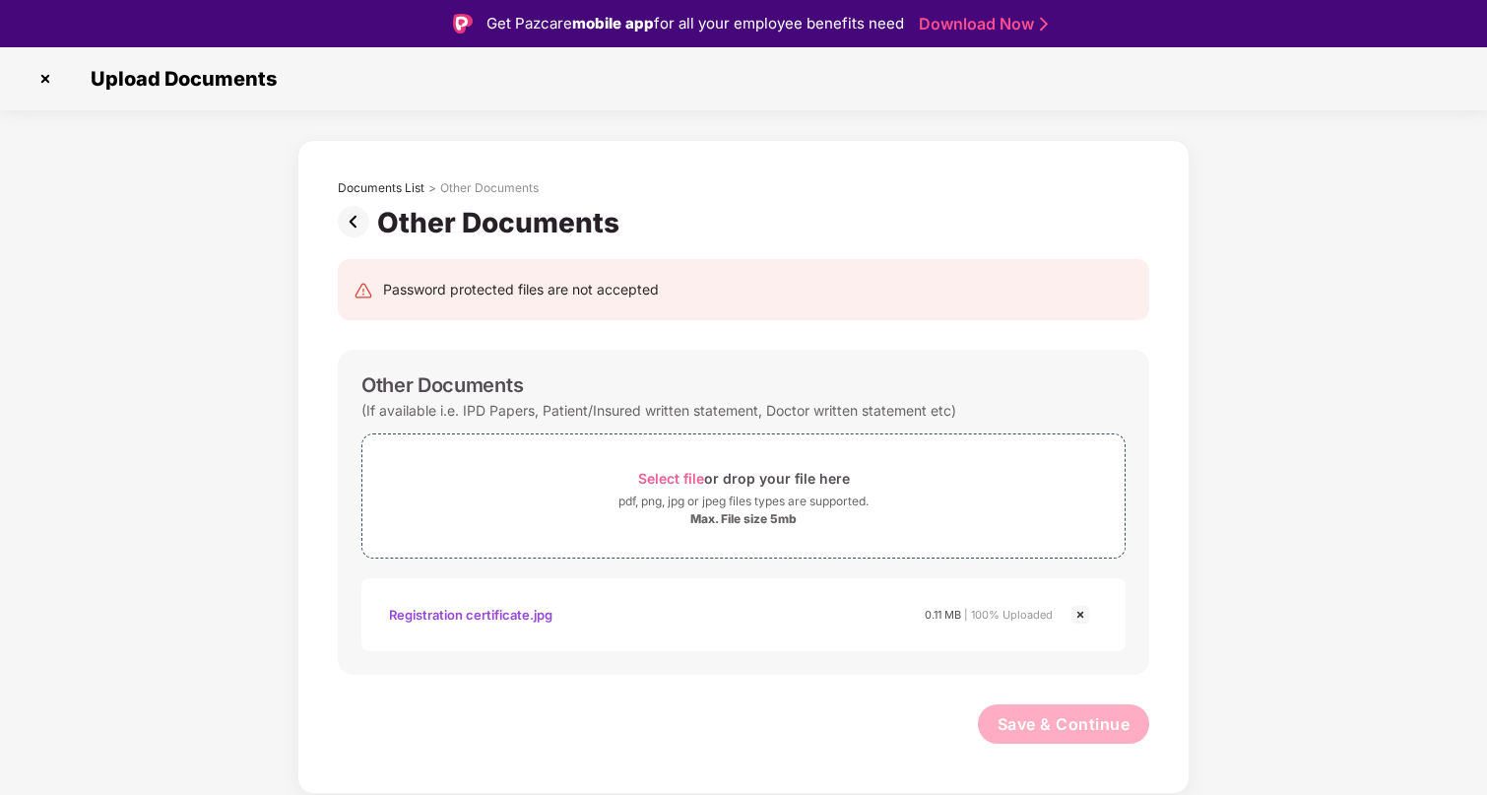
click at [354, 221] on img at bounding box center [357, 222] width 39 height 32
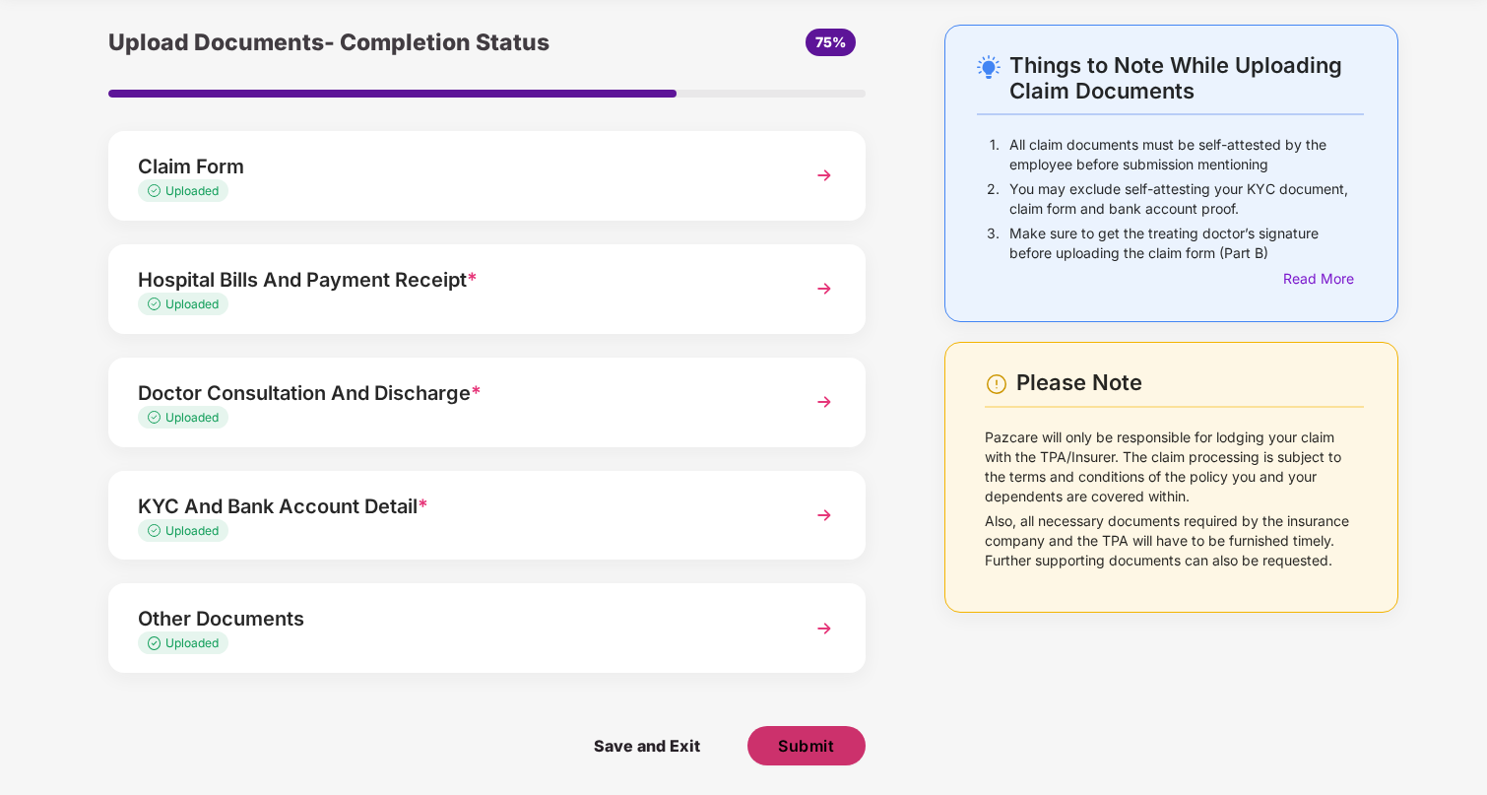
click at [813, 745] on span "Submit" at bounding box center [806, 746] width 56 height 22
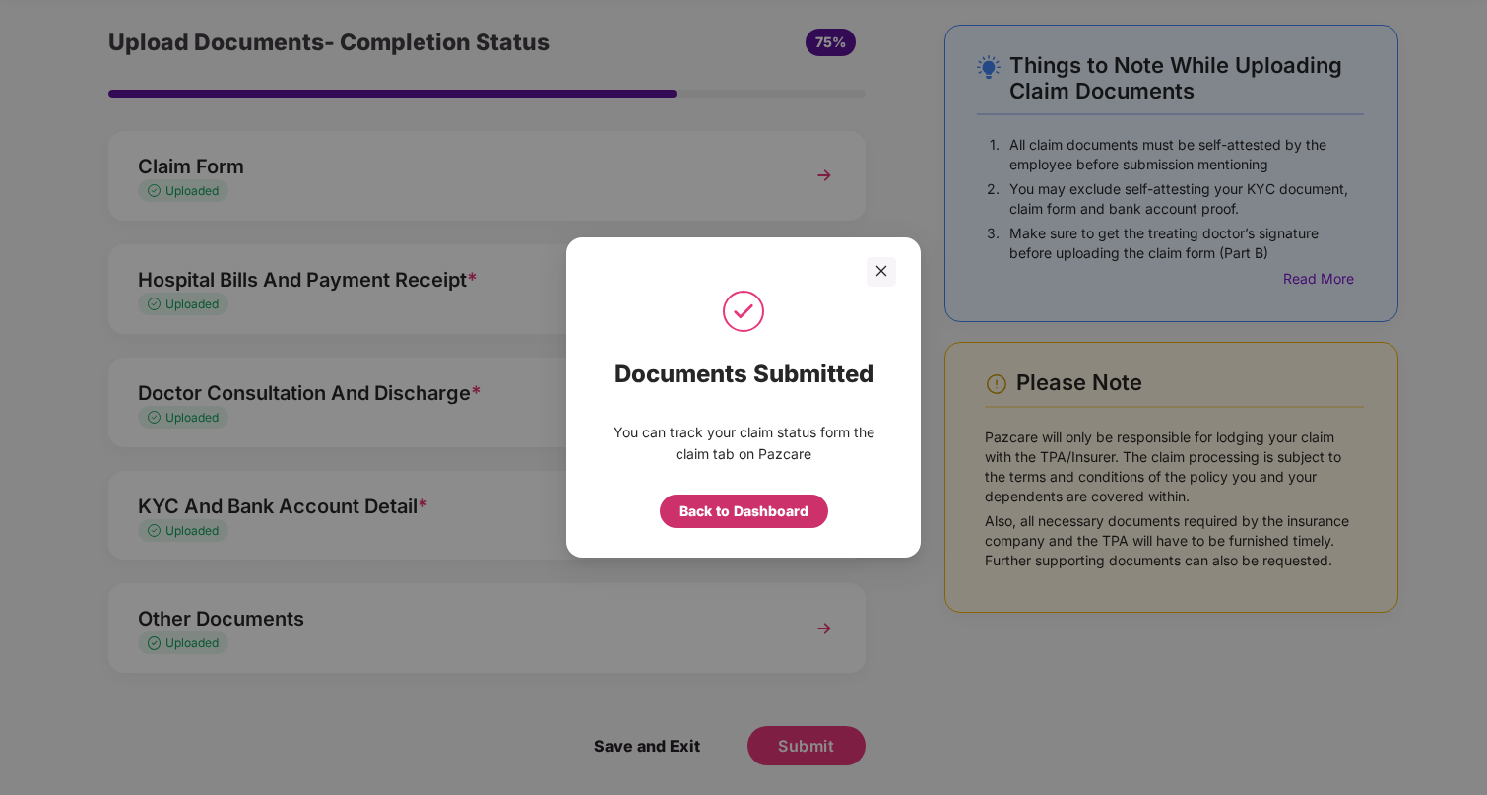
click at [774, 503] on div "Back to Dashboard" at bounding box center [744, 511] width 129 height 22
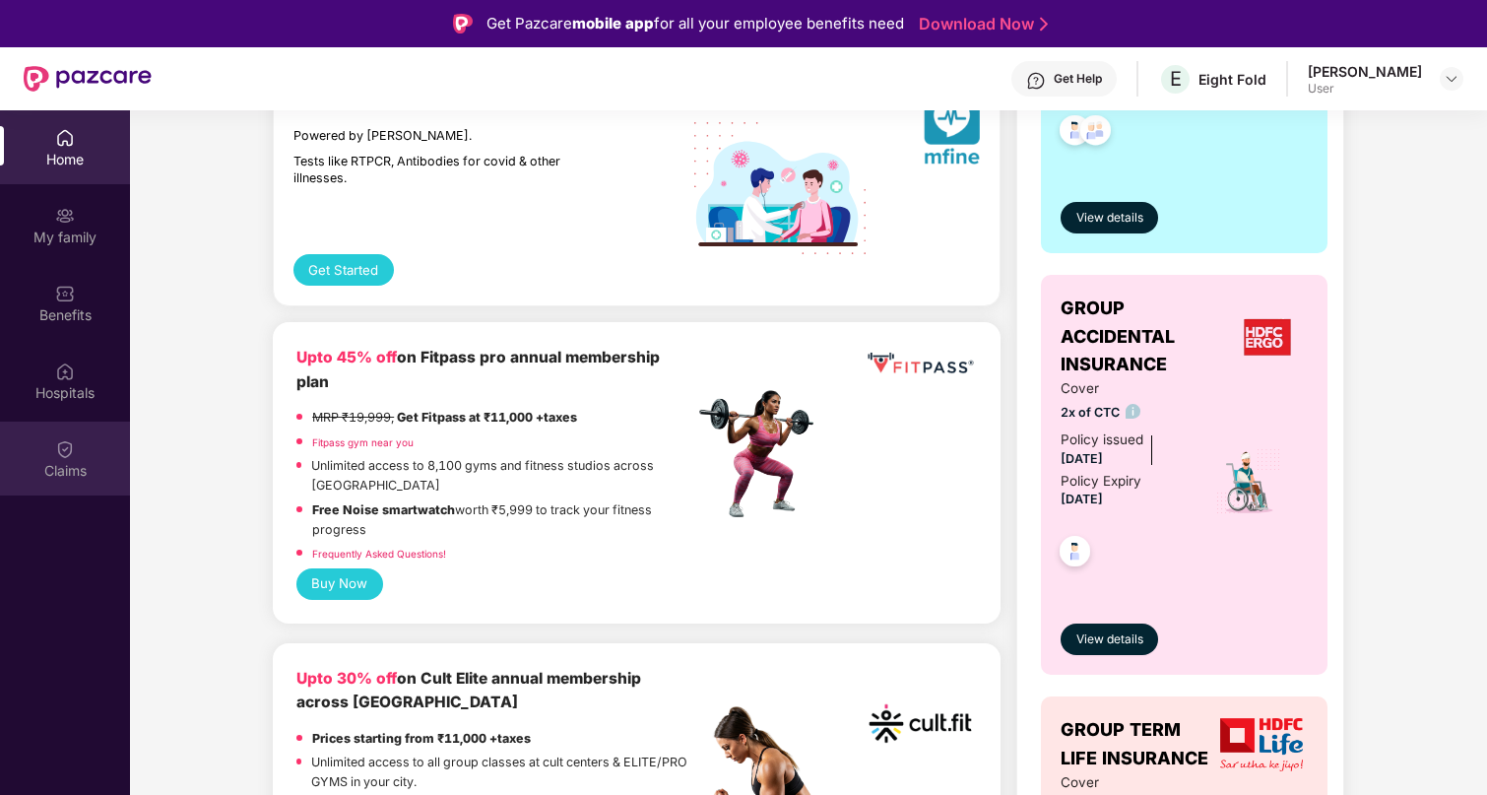
scroll to position [659, 0]
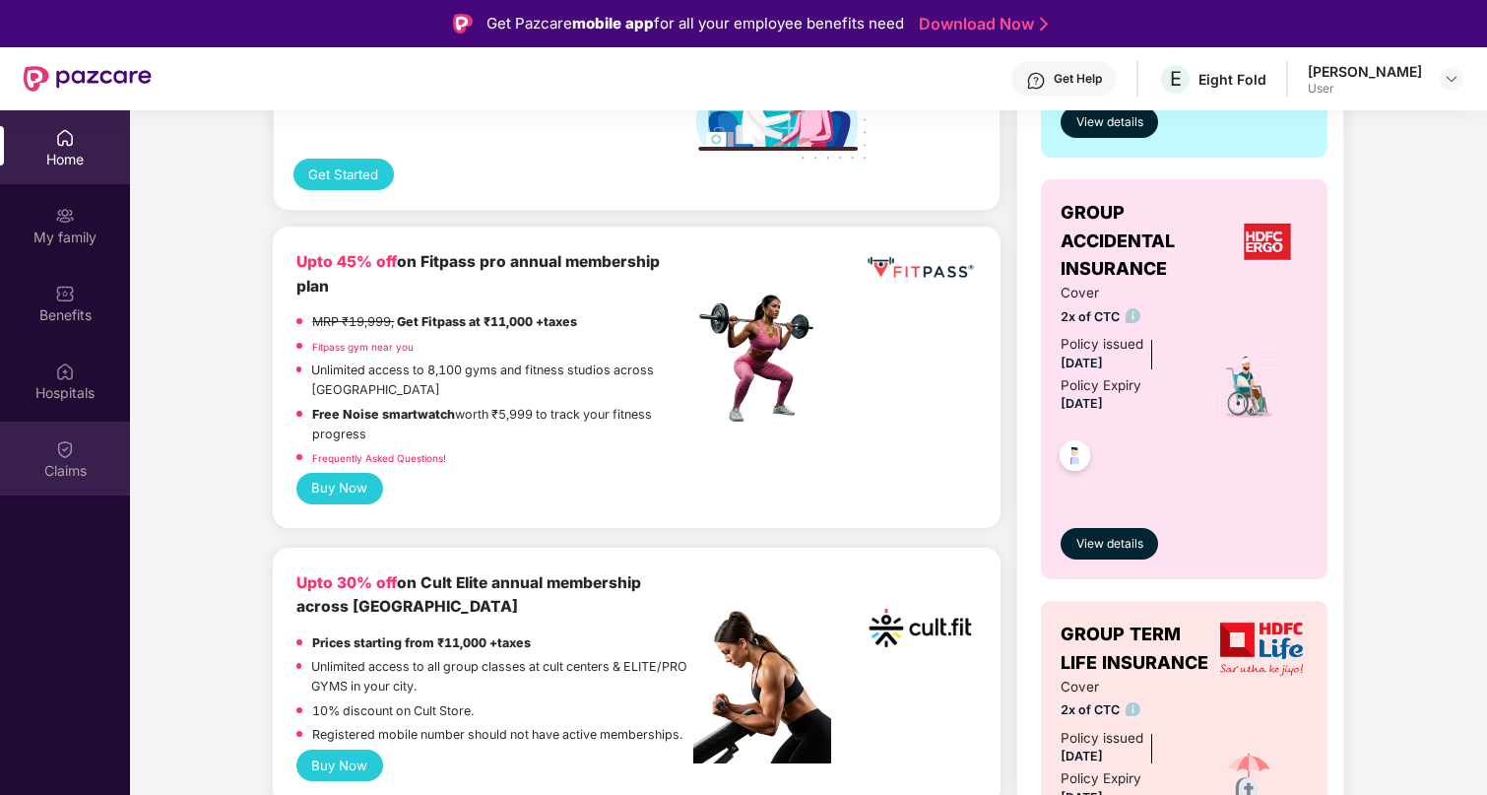
click at [55, 447] on img at bounding box center [65, 449] width 20 height 20
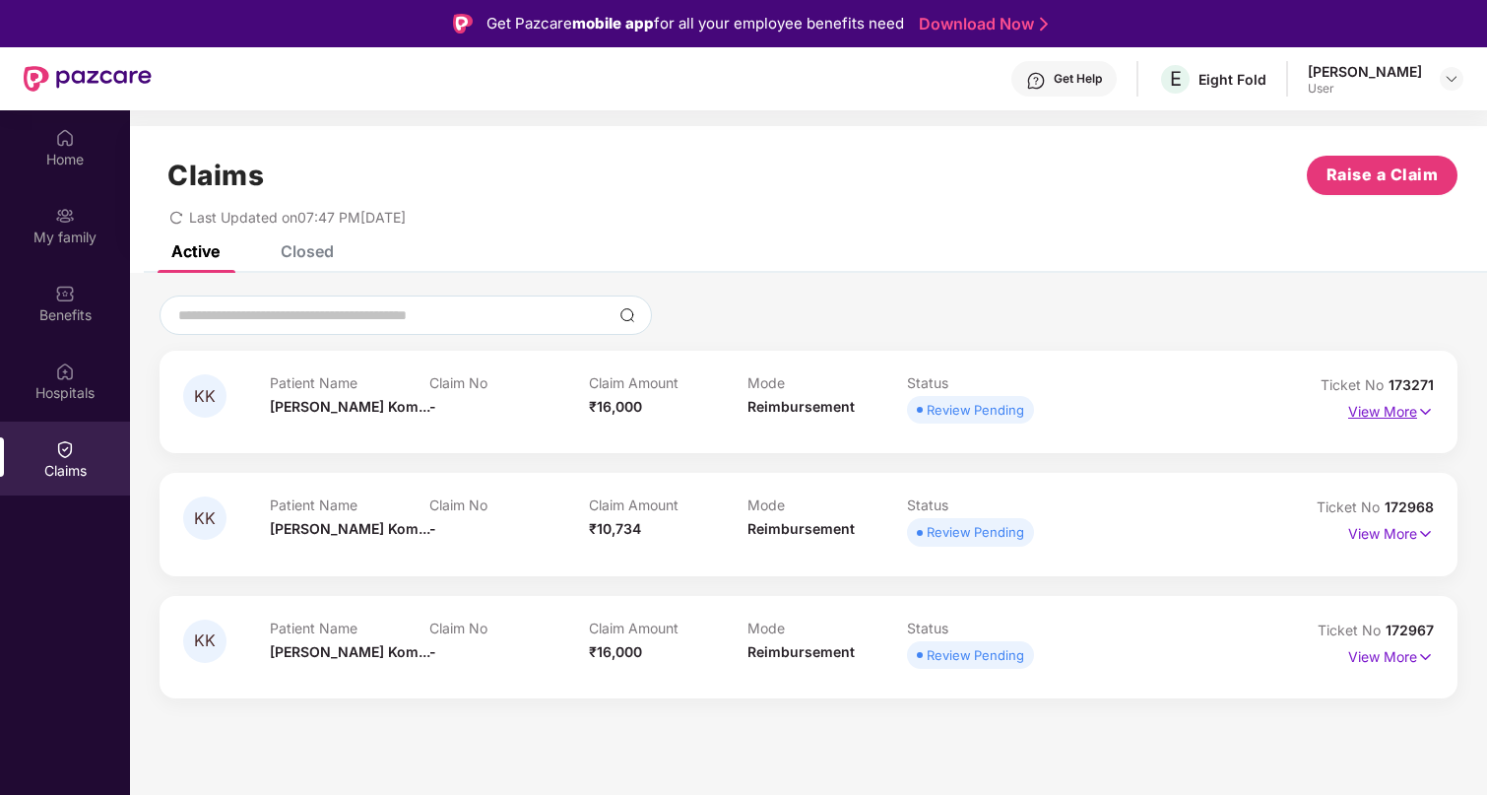
click at [1405, 409] on p "View More" at bounding box center [1391, 409] width 86 height 27
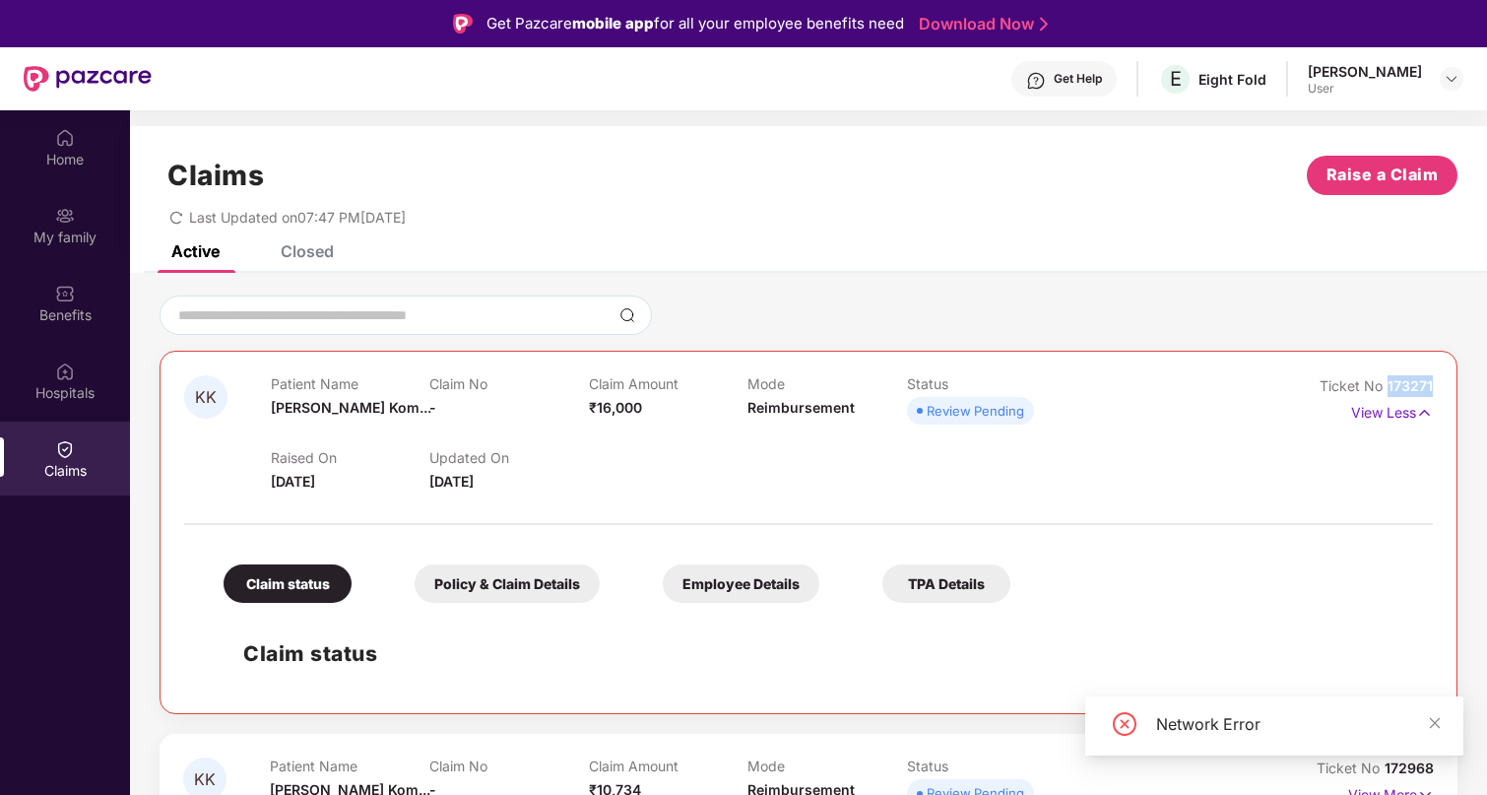
drag, startPoint x: 1388, startPoint y: 382, endPoint x: 1436, endPoint y: 378, distance: 48.4
click at [1439, 377] on div "KK Patient Name Kadambari Kom... Claim No - Claim Amount ₹16,000 Mode Reimburse…" at bounding box center [809, 532] width 1298 height 363
copy span "173271"
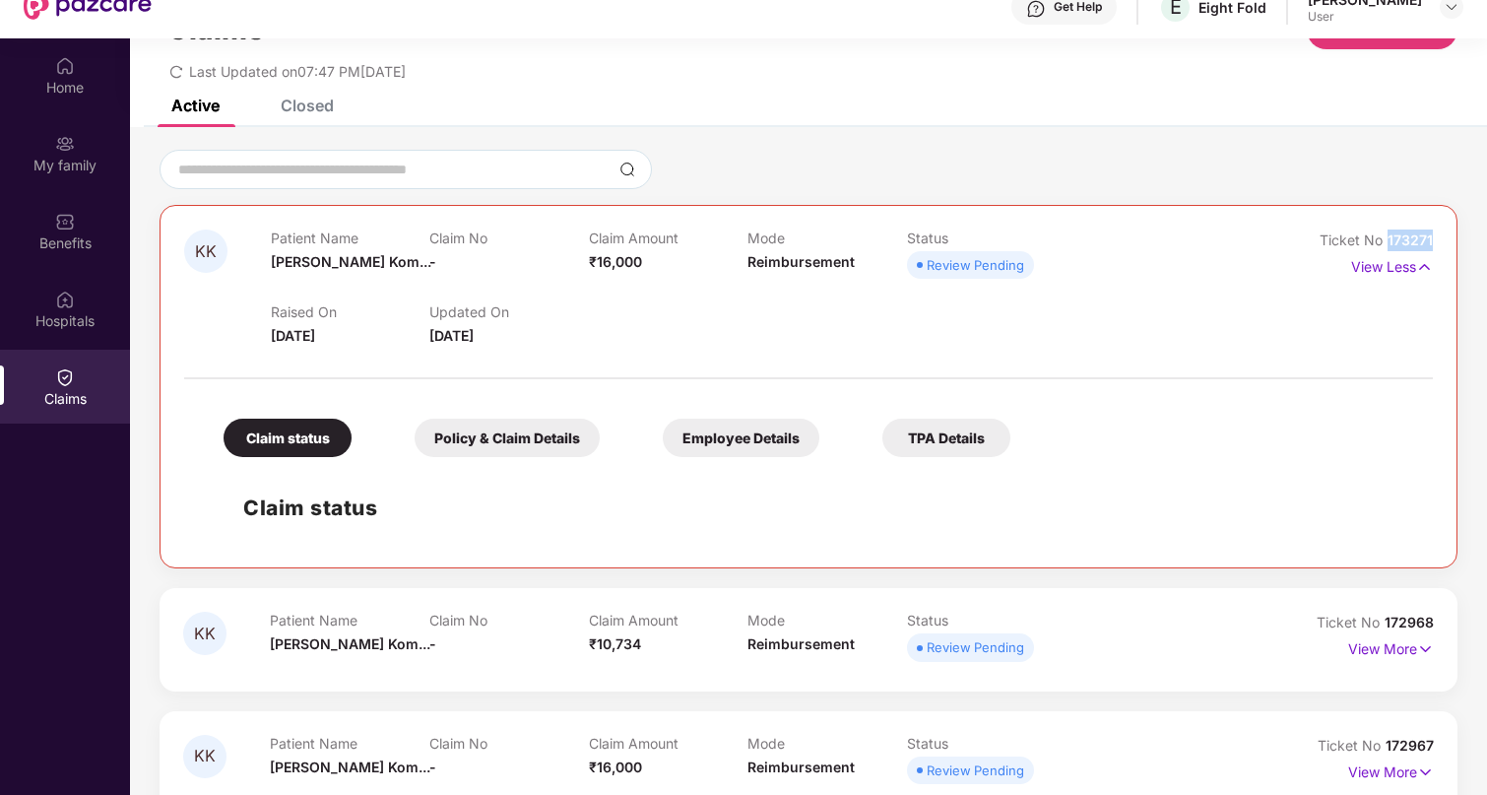
scroll to position [110, 0]
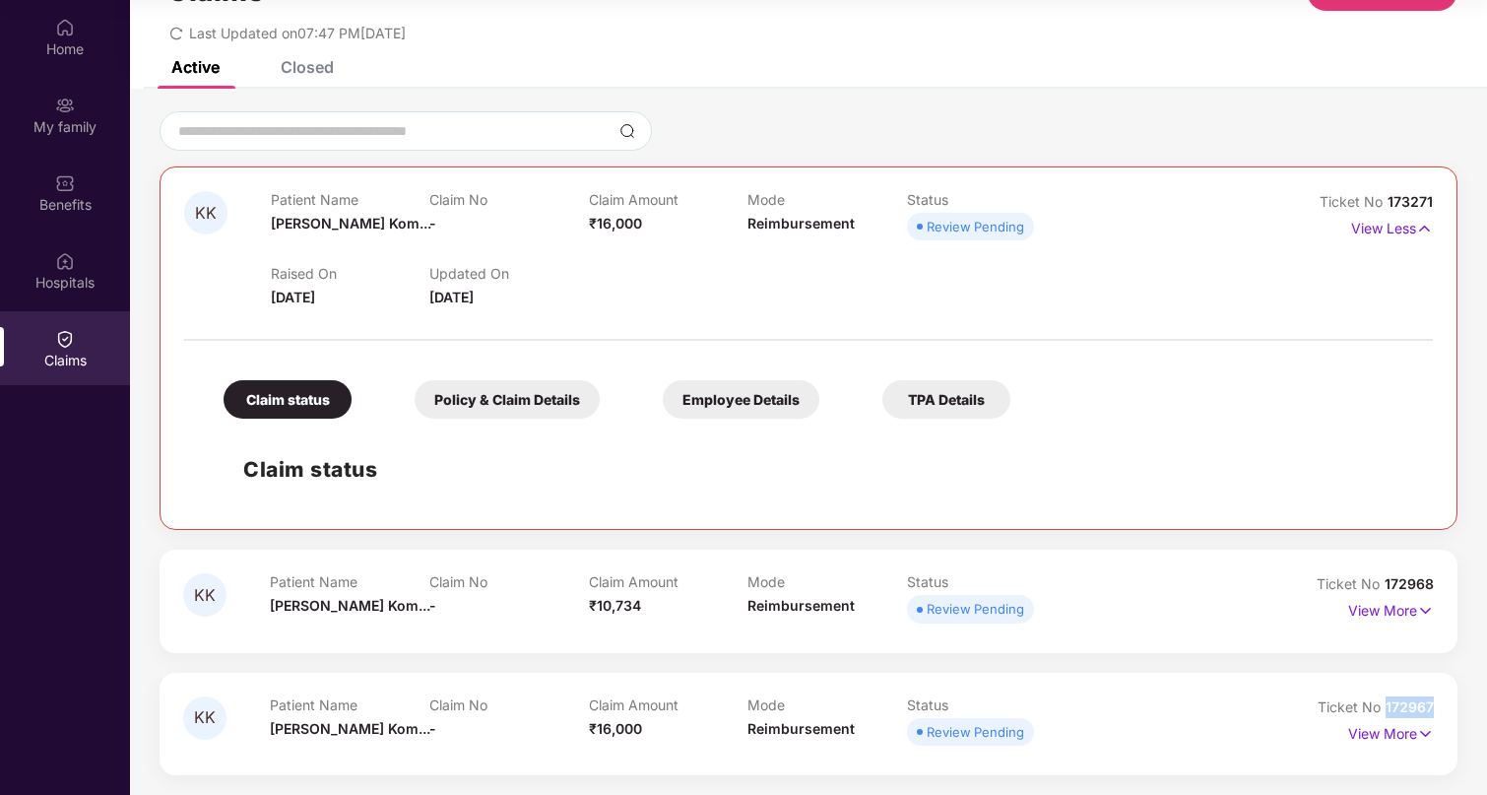
drag, startPoint x: 1384, startPoint y: 703, endPoint x: 1437, endPoint y: 706, distance: 53.3
click at [1437, 706] on div "KK Patient Name Kadambari Kom... Claim No - Claim Amount ₹16,000 Mode Reimburse…" at bounding box center [809, 724] width 1298 height 102
copy span "172967"
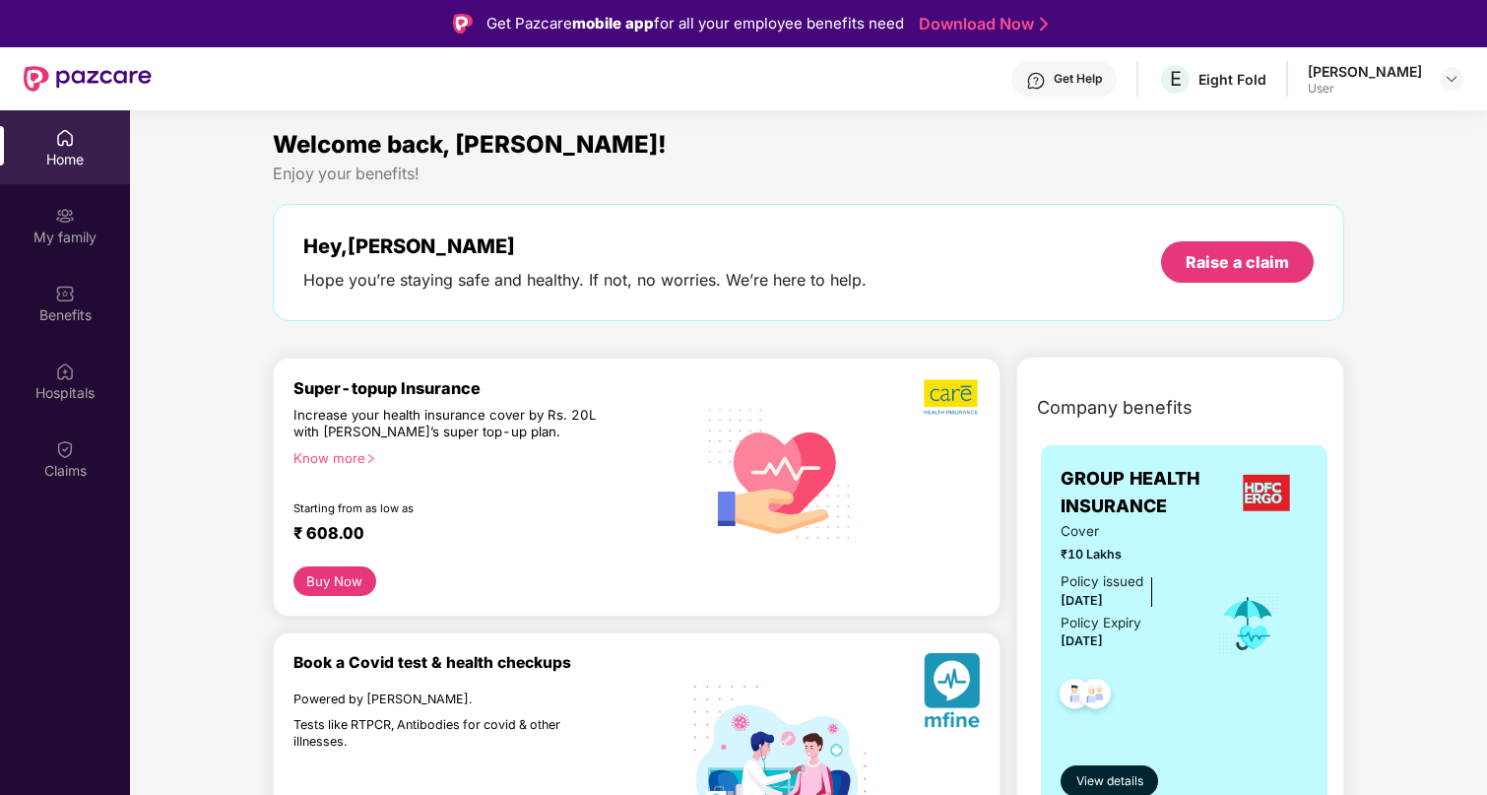
click at [1066, 84] on div "Get Help" at bounding box center [1078, 79] width 48 height 16
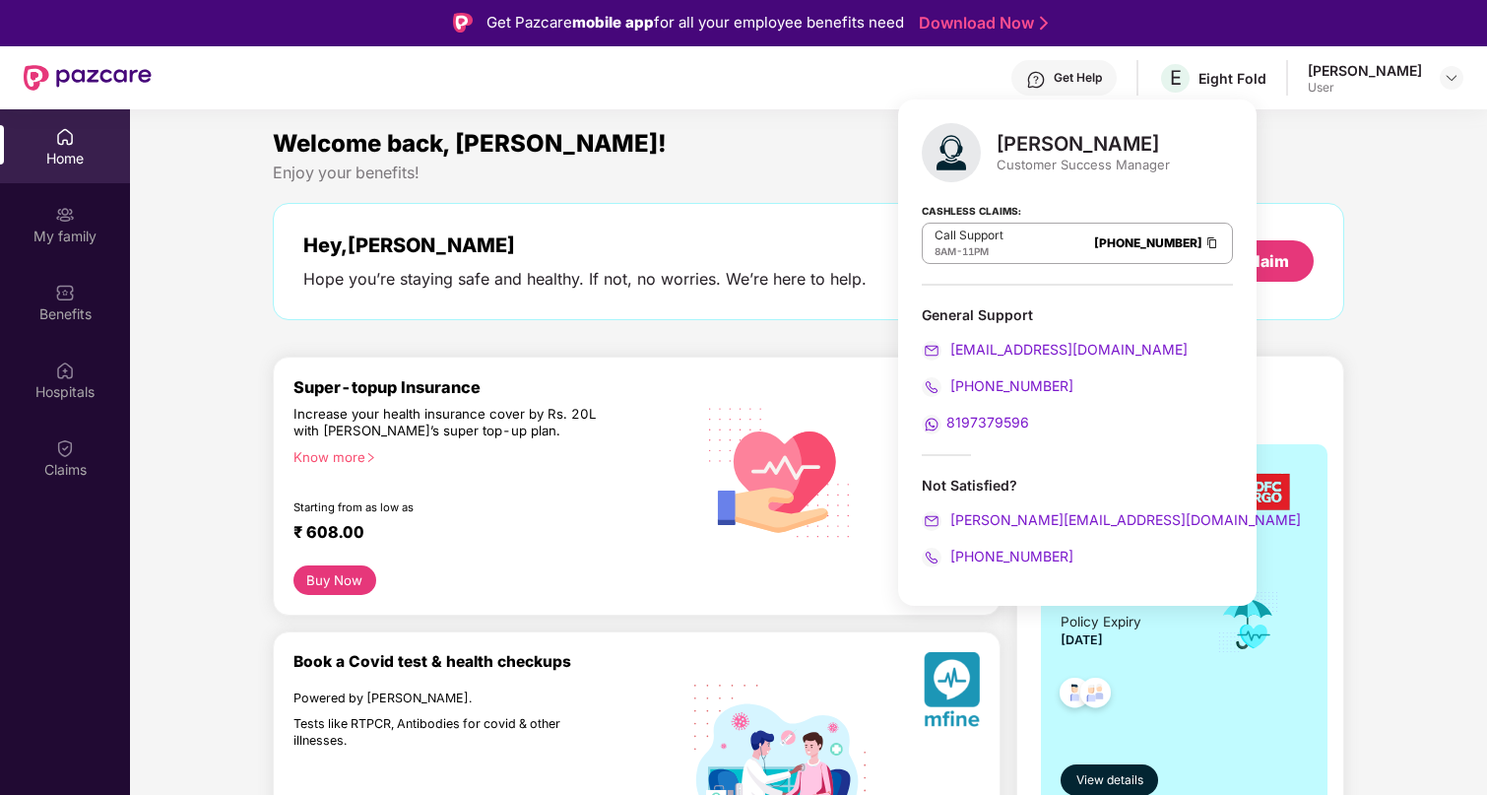
click at [619, 555] on div "Super-topup Insurance Increase your health insurance cover by Rs. 20L with PazC…" at bounding box center [494, 471] width 401 height 188
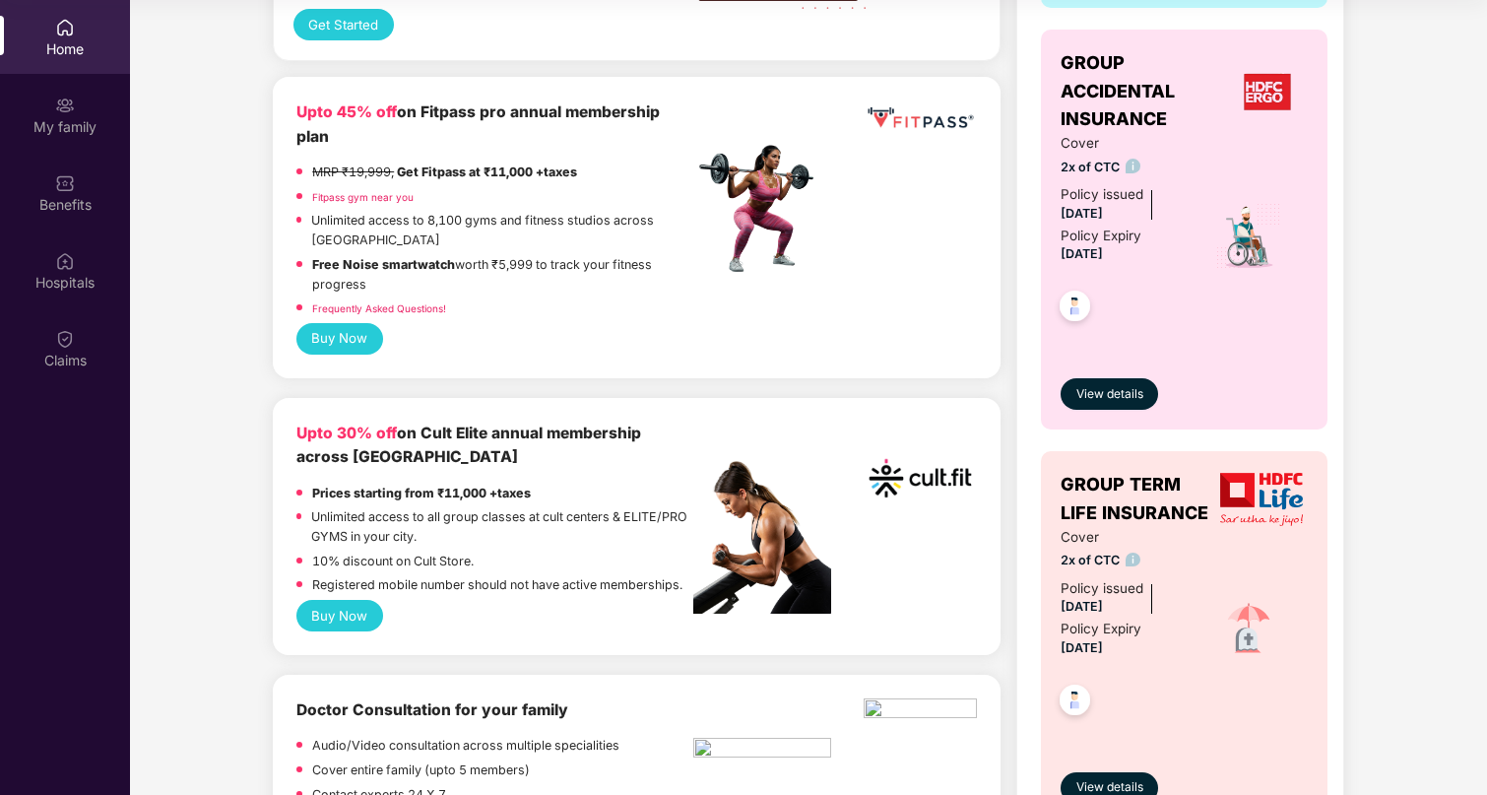
scroll to position [697, 0]
